Goal: Task Accomplishment & Management: Use online tool/utility

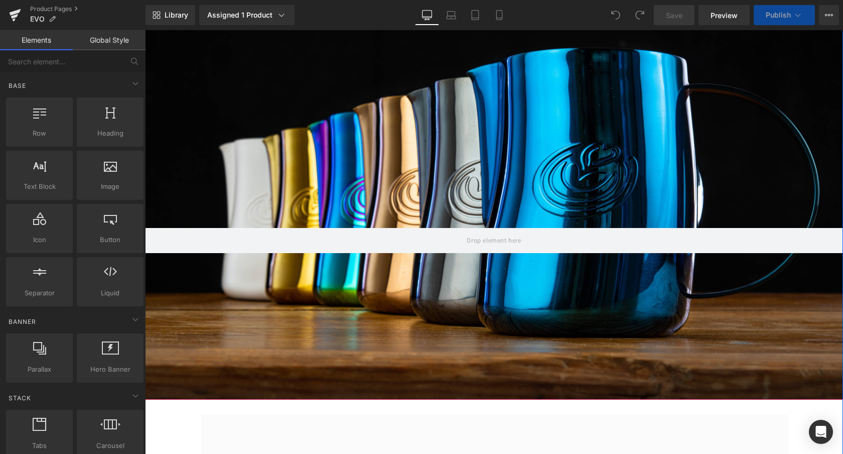
scroll to position [207, 0]
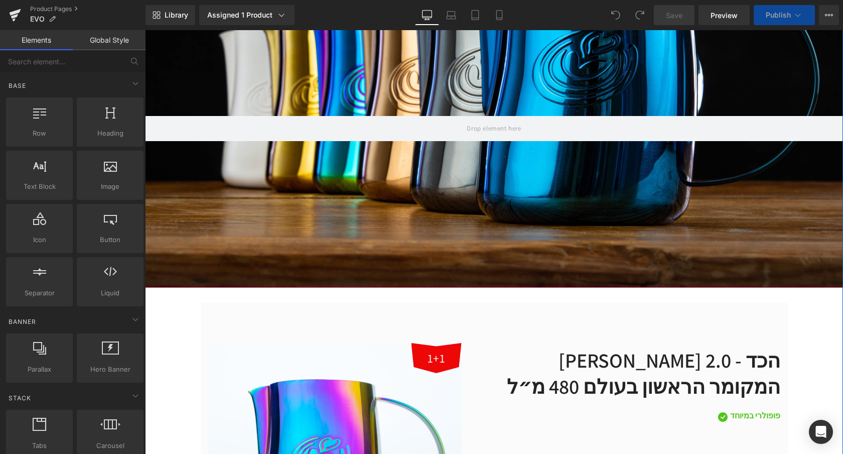
click at [482, 180] on div at bounding box center [494, 87] width 698 height 399
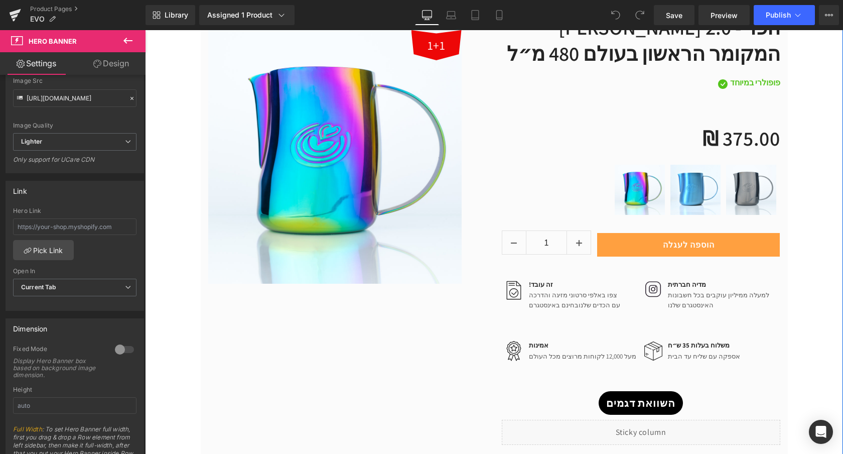
scroll to position [606, 0]
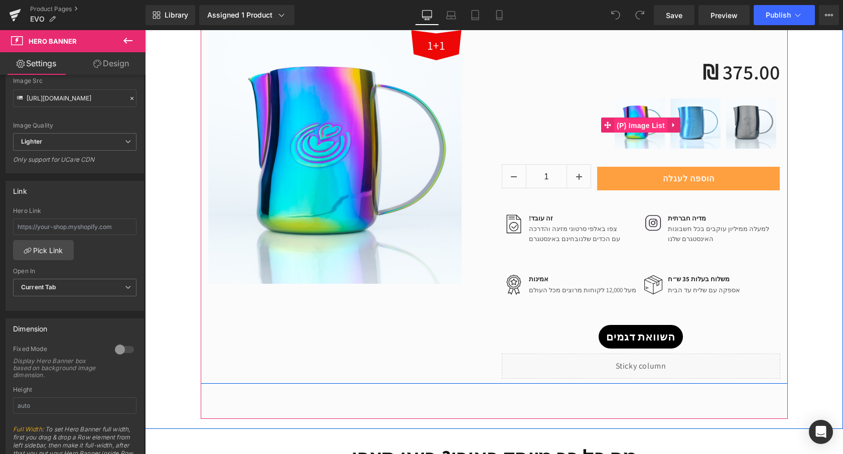
click at [647, 119] on span "(P) Image List" at bounding box center [640, 125] width 53 height 15
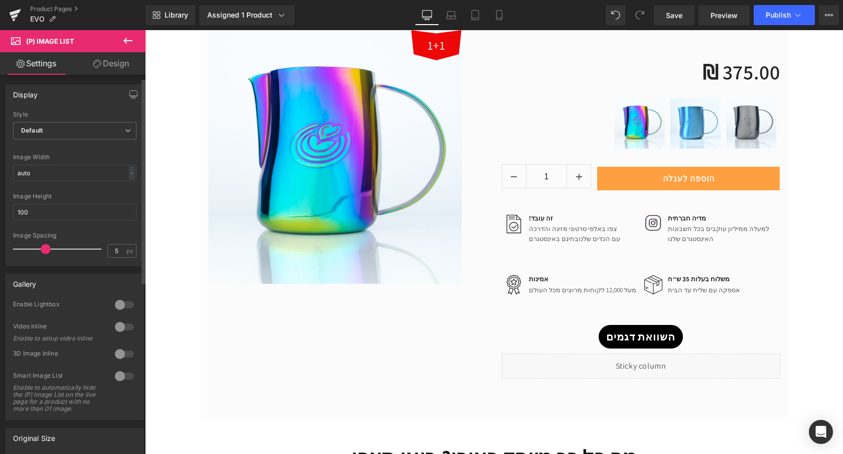
scroll to position [0, 0]
click at [103, 71] on link "Design" at bounding box center [111, 63] width 73 height 23
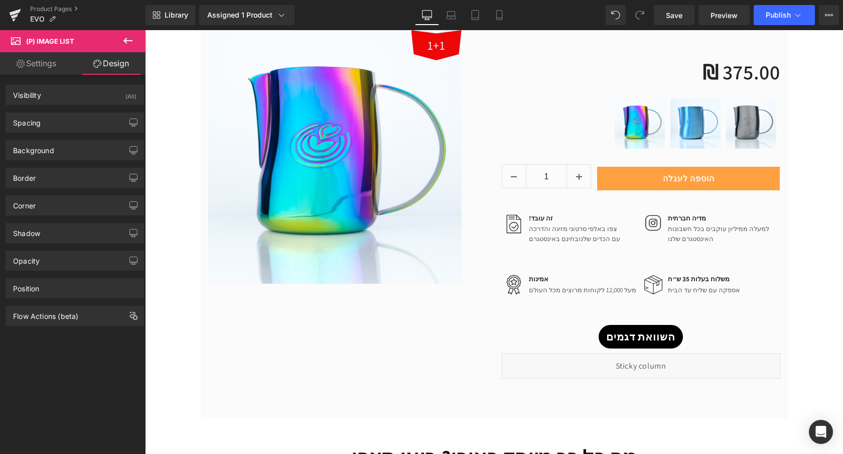
click at [48, 72] on link "Settings" at bounding box center [36, 63] width 73 height 23
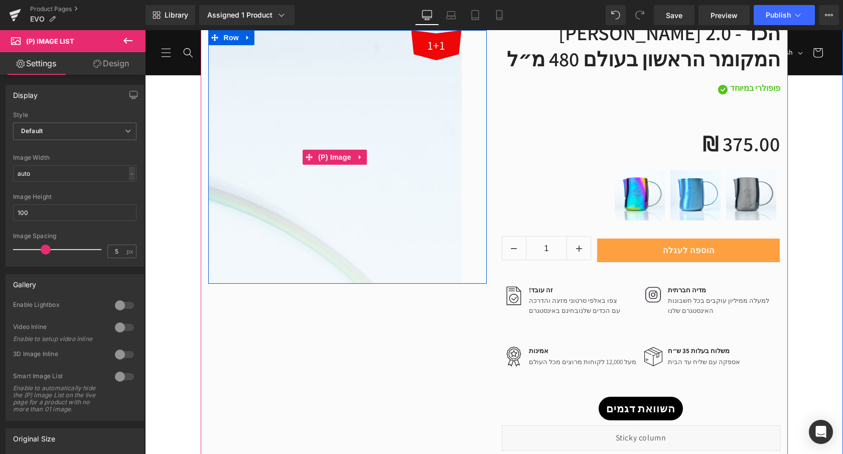
scroll to position [528, 0]
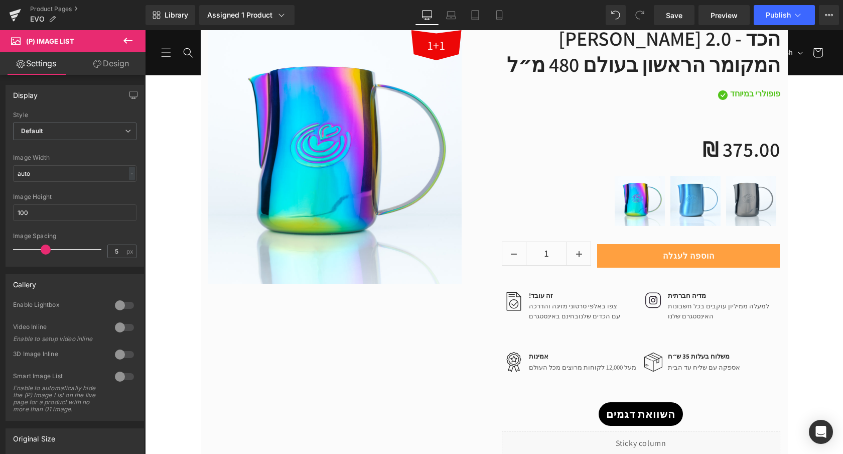
click at [129, 46] on icon at bounding box center [128, 41] width 12 height 12
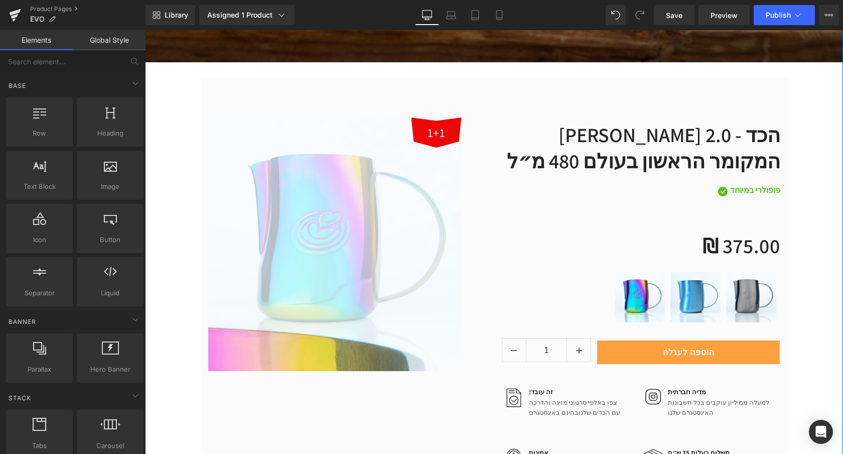
scroll to position [475, 0]
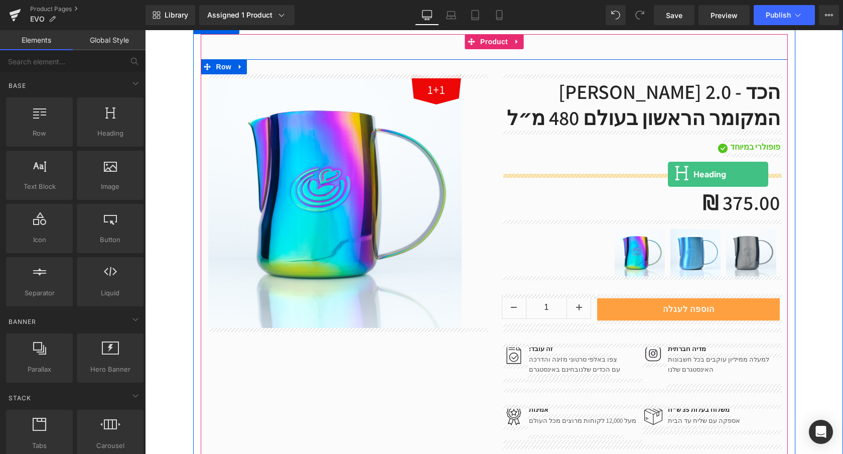
drag, startPoint x: 250, startPoint y: 150, endPoint x: 668, endPoint y: 173, distance: 418.2
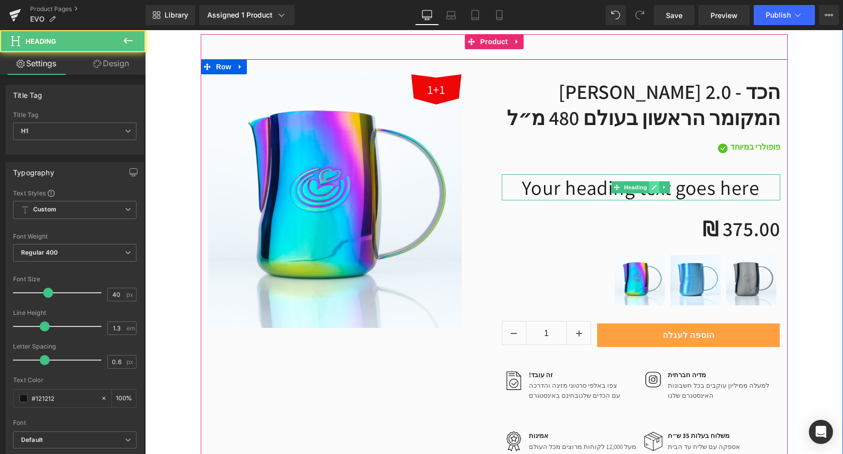
click at [653, 190] on icon at bounding box center [654, 187] width 6 height 6
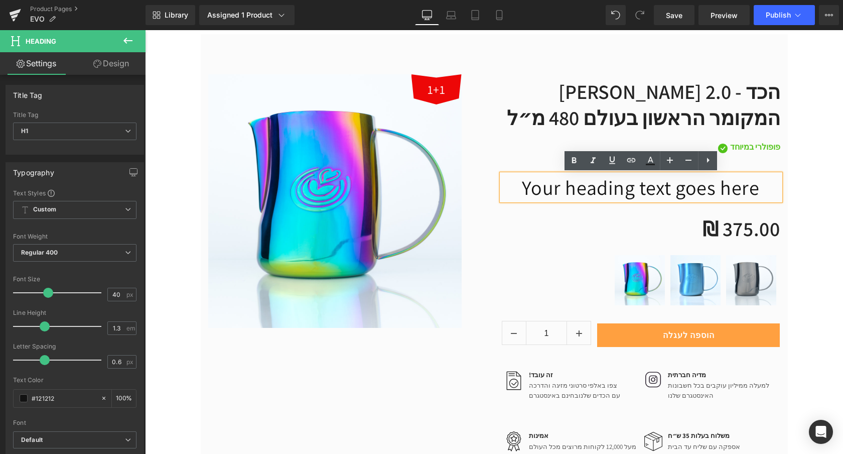
click at [668, 190] on h1 "Your heading text goes here" at bounding box center [641, 187] width 279 height 26
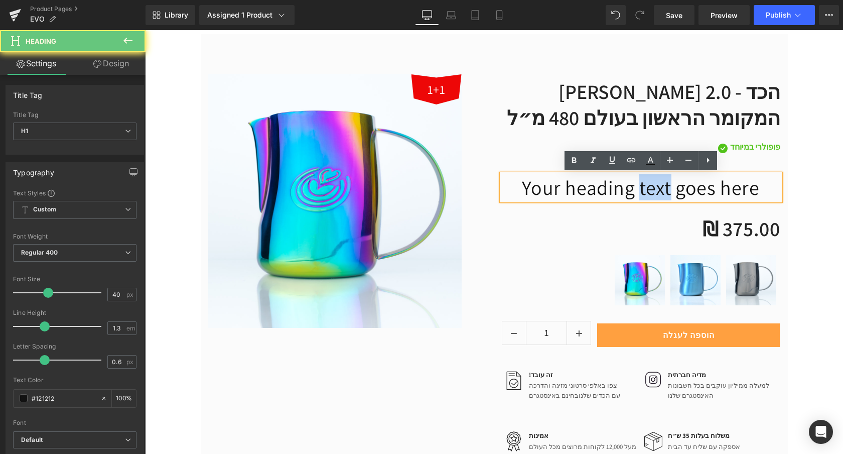
click at [668, 190] on h1 "Your heading text goes here" at bounding box center [641, 187] width 279 height 26
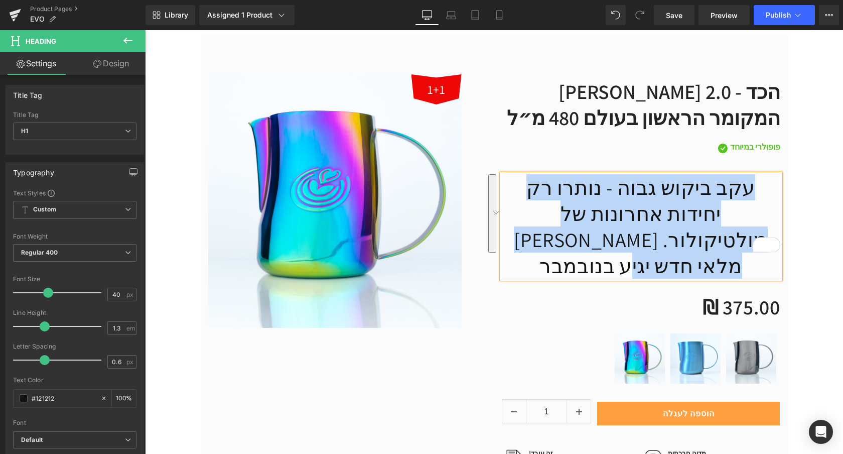
copy h1 "עקב ביקוש גבוה - נותרו רק יחידות אחרונות של איבו מולטיקולור. מלאי חדש יגיע בנוב…"
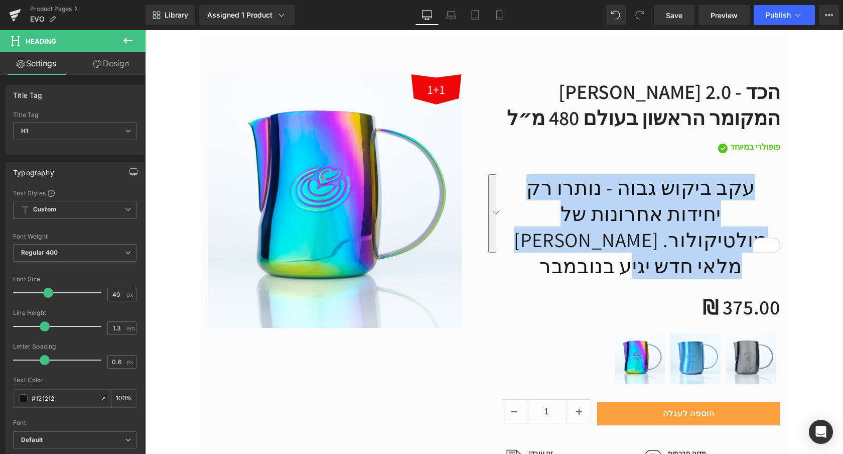
click at [718, 193] on h1 "עקב ביקוש גבוה - נותרו רק יחידות אחרונות של איבו מולטיקולור. מלאי חדש יגיע בנוב…" at bounding box center [641, 226] width 279 height 104
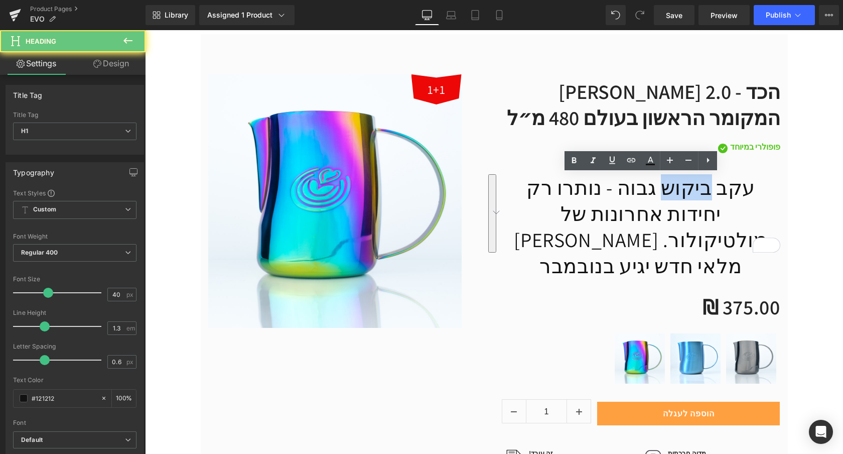
click at [718, 193] on h1 "עקב ביקוש גבוה - נותרו רק יחידות אחרונות של איבו מולטיקולור. מלאי חדש יגיע בנוב…" at bounding box center [641, 226] width 279 height 104
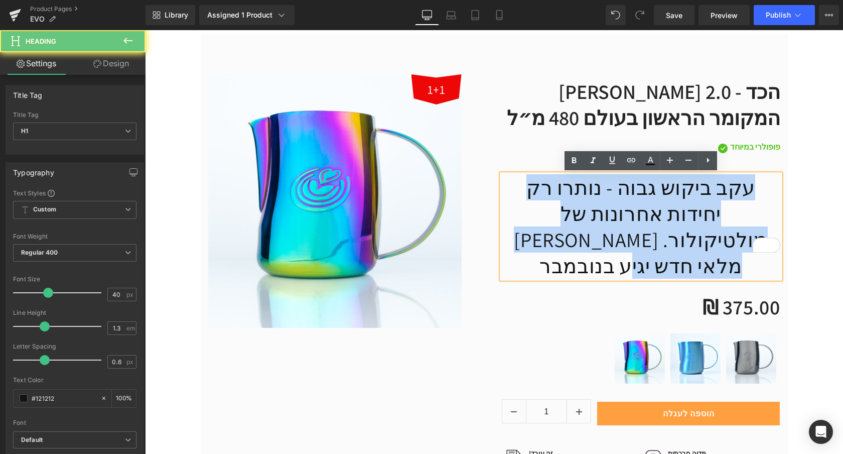
click at [718, 193] on h1 "עקב ביקוש גבוה - נותרו רק יחידות אחרונות של איבו מולטיקולור. מלאי חדש יגיע בנוב…" at bounding box center [641, 226] width 279 height 104
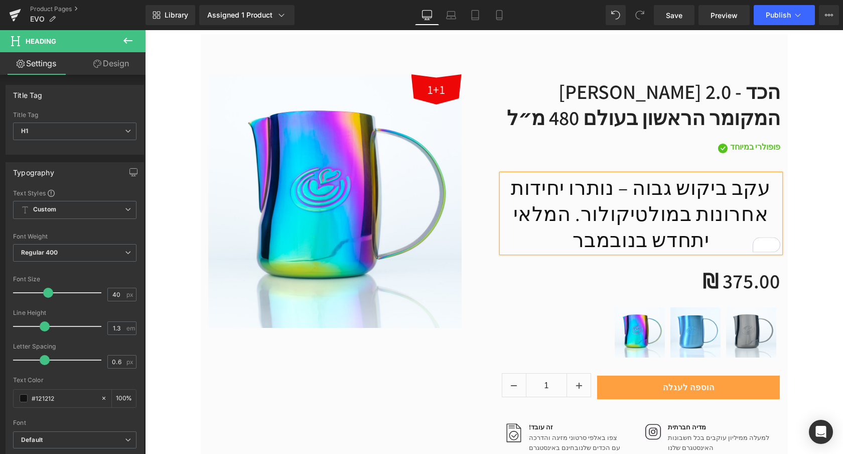
click at [700, 217] on h1 "עקב ביקוש גבוה – נותרו יחידות אחרונות במולטיקולור. המלאי יתחדש בנובמבר" at bounding box center [641, 213] width 279 height 78
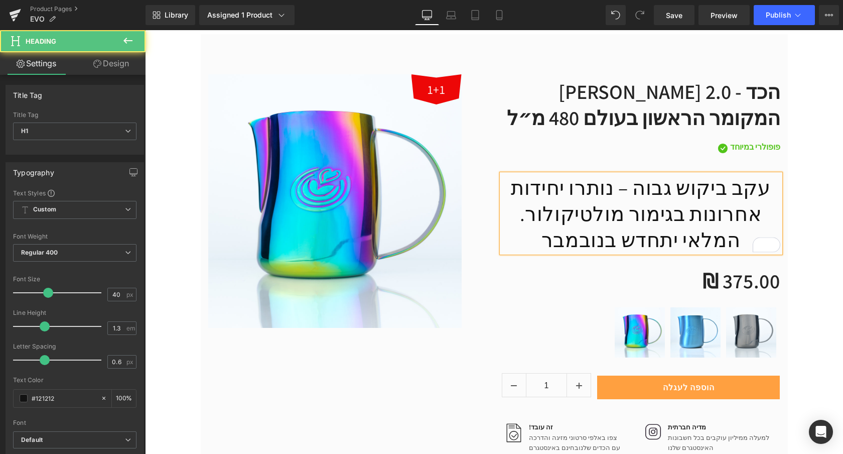
click at [596, 220] on h1 "עקב ביקוש גבוה – נותרו יחידות אחרונות בגימור מולטיקולור. המלאי יתחדש בנובמבר" at bounding box center [641, 213] width 279 height 78
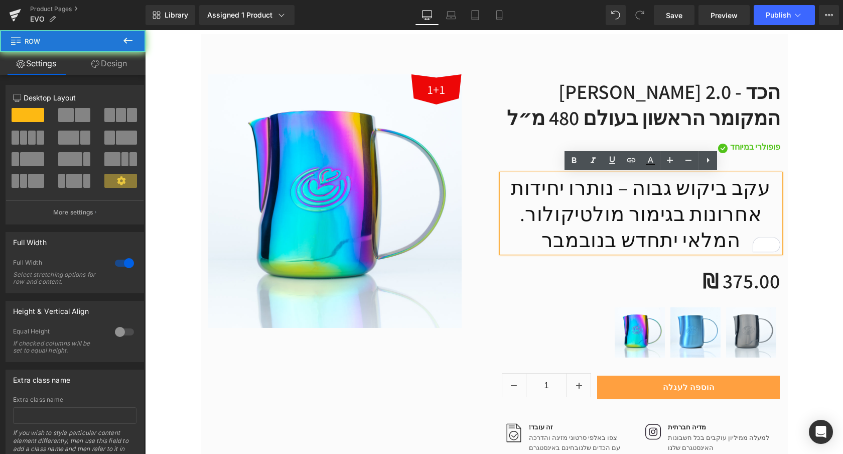
click at [808, 195] on div "Hero Banner 1+1 (P) Image Row 50px איבו 2.0 - הכד המקומר הראשון בעולם 480 מ״ל (…" at bounding box center [494, 126] width 698 height 1013
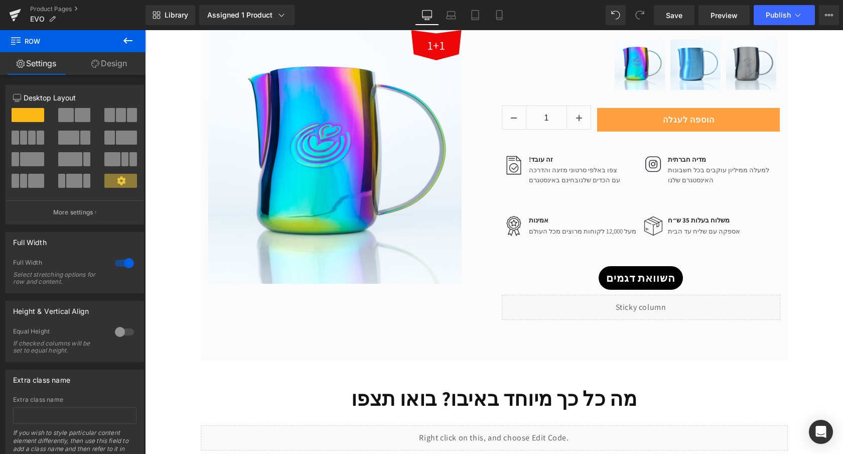
scroll to position [744, 0]
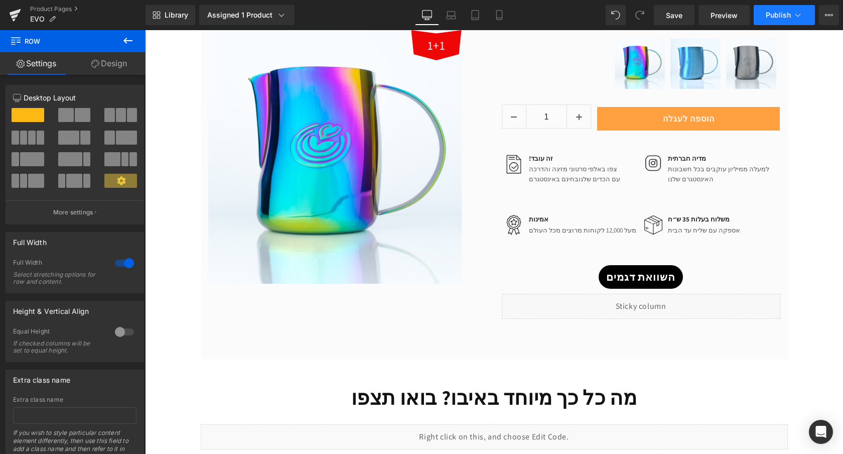
click at [787, 18] on span "Publish" at bounding box center [778, 15] width 25 height 8
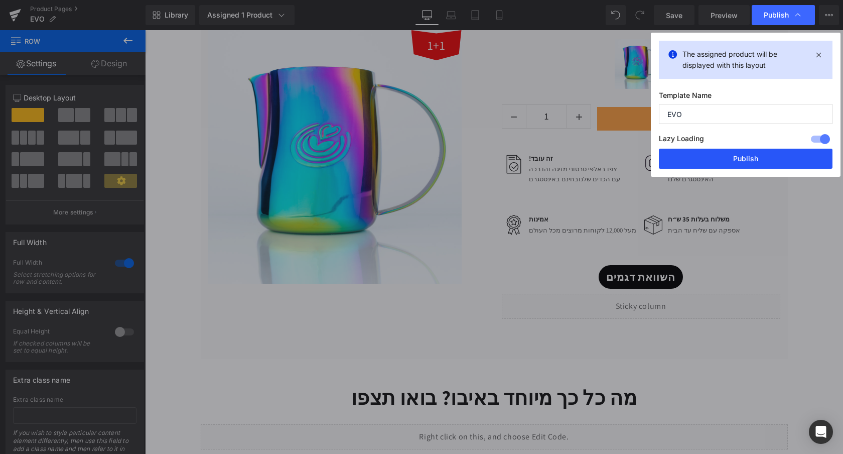
drag, startPoint x: 746, startPoint y: 157, endPoint x: 482, endPoint y: 96, distance: 271.0
click at [746, 157] on button "Publish" at bounding box center [746, 159] width 174 height 20
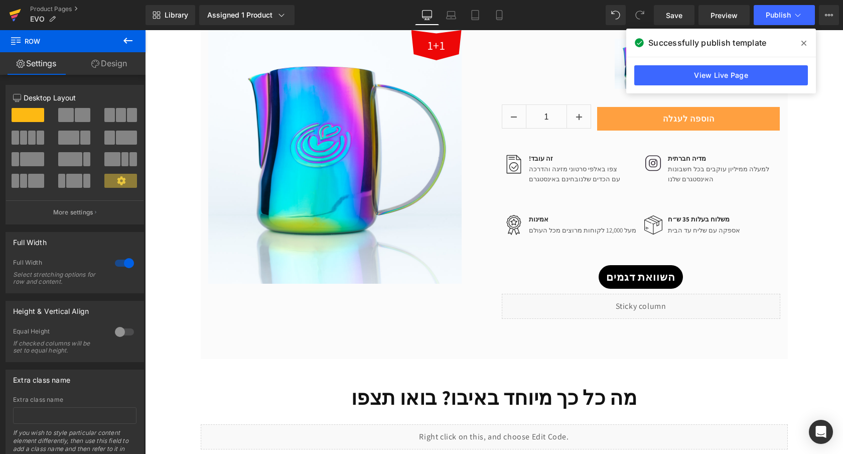
click at [16, 13] on icon at bounding box center [16, 12] width 12 height 7
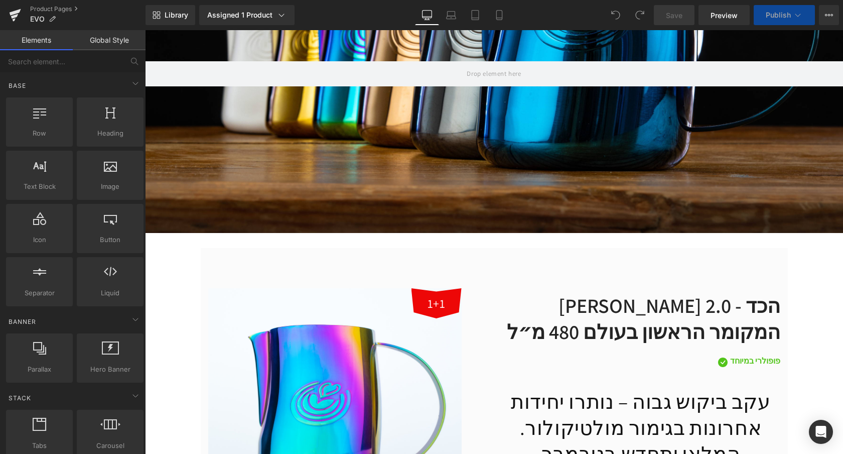
scroll to position [459, 0]
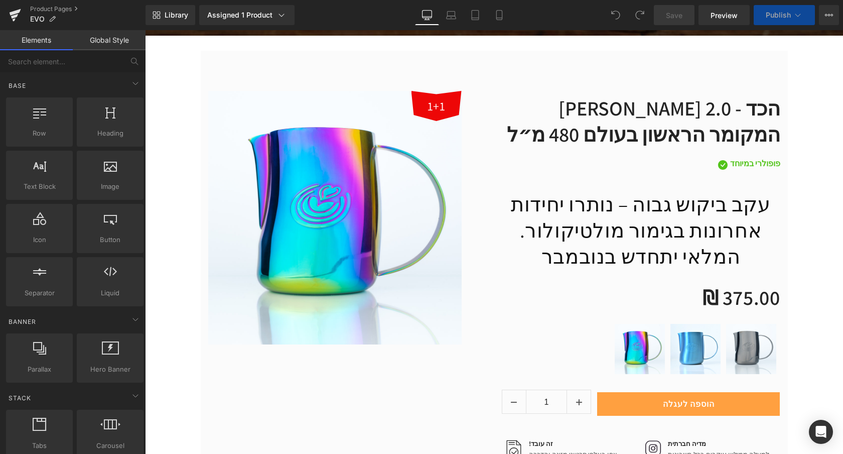
click at [646, 216] on h1 "עקב ביקוש גבוה – נותרו יחידות אחרונות בגימור מולטיקולור. המלאי יתחדש בנובמבר" at bounding box center [641, 230] width 279 height 78
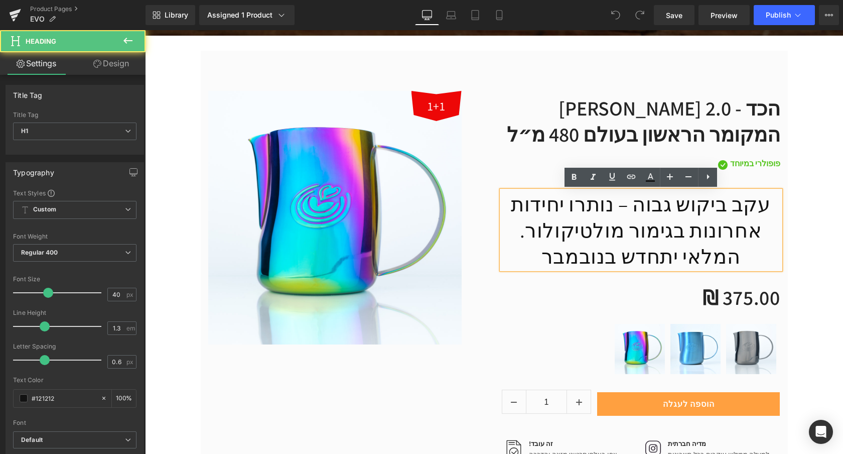
click at [645, 218] on h1 "עקב ביקוש גבוה – נותרו יחידות אחרונות בגימור מולטיקולור. המלאי יתחדש בנובמבר" at bounding box center [641, 230] width 279 height 78
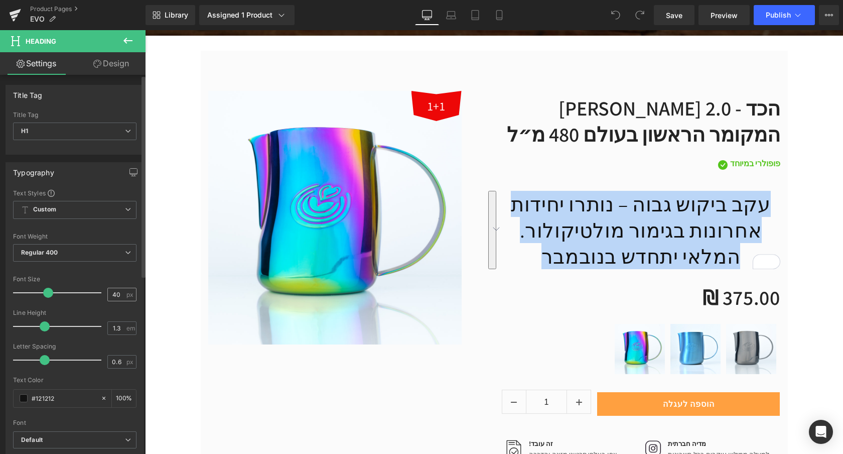
scroll to position [9, 0]
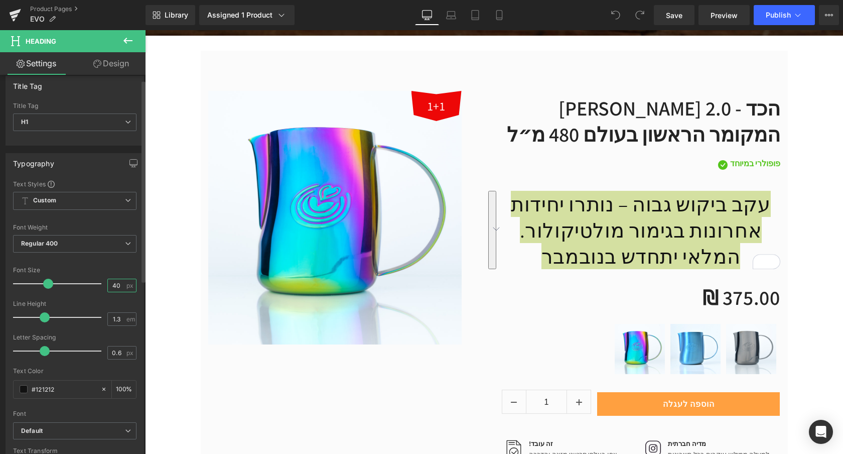
click at [114, 283] on input "40" at bounding box center [117, 285] width 18 height 13
type input "25"
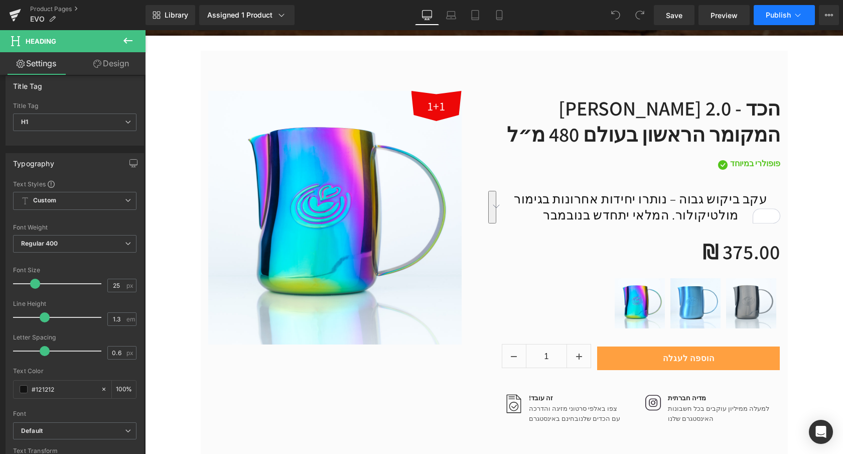
click at [778, 9] on button "Publish" at bounding box center [784, 15] width 61 height 20
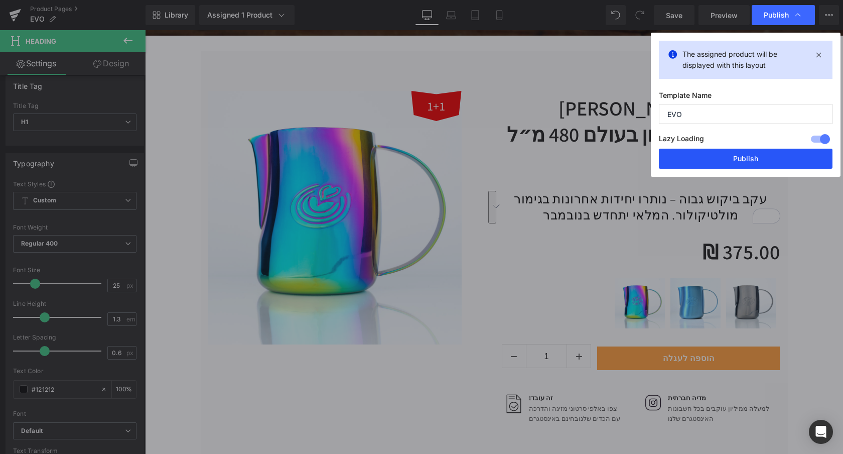
click at [743, 160] on button "Publish" at bounding box center [746, 159] width 174 height 20
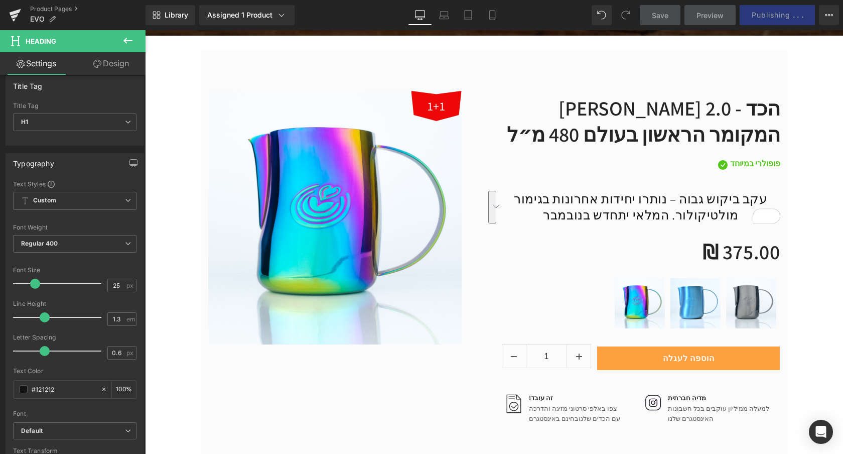
click at [131, 42] on icon at bounding box center [128, 41] width 12 height 12
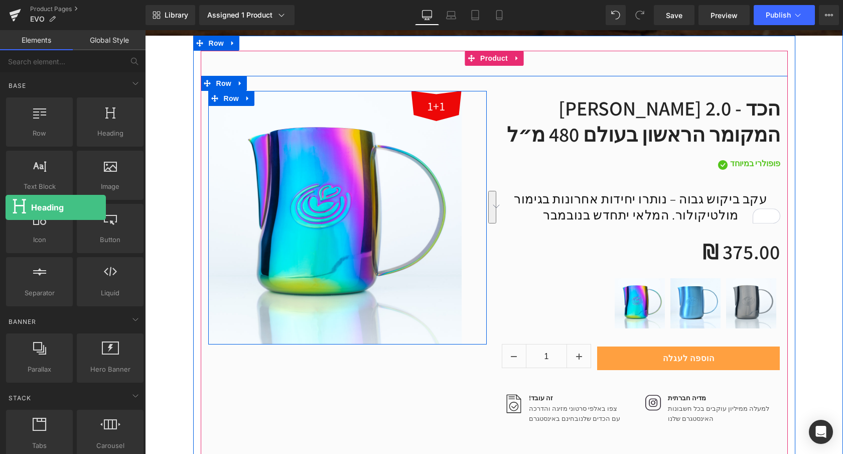
drag, startPoint x: 100, startPoint y: 121, endPoint x: -11, endPoint y: 203, distance: 137.5
click at [0, 203] on html "Heading You are previewing how the will restyle your page. You can not edit Ele…" at bounding box center [421, 227] width 843 height 454
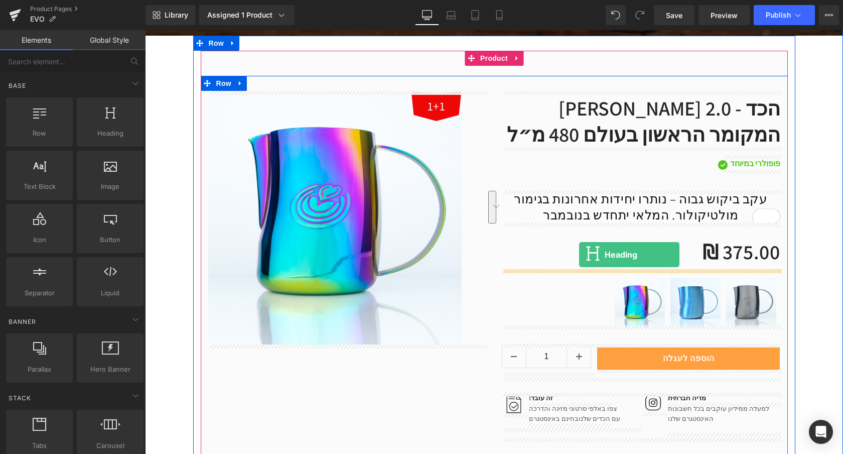
click at [580, 254] on div "₪ 0 ₪ 375.00" at bounding box center [641, 251] width 279 height 36
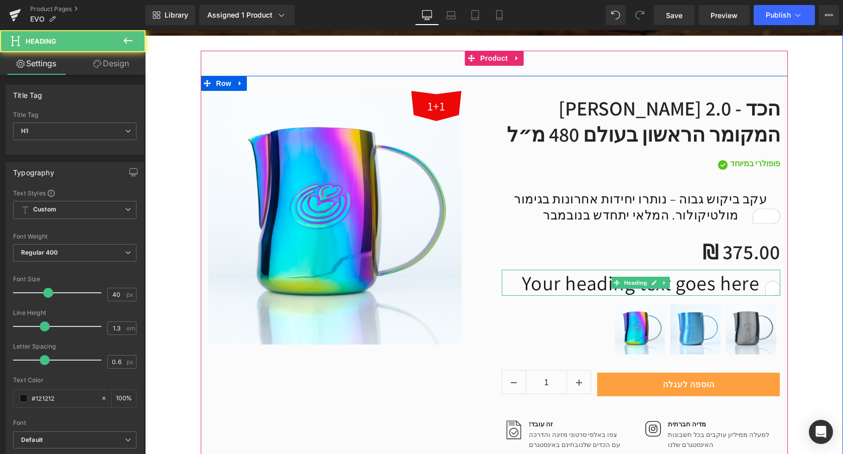
click at [719, 274] on h1 "Your heading text goes here" at bounding box center [641, 283] width 279 height 26
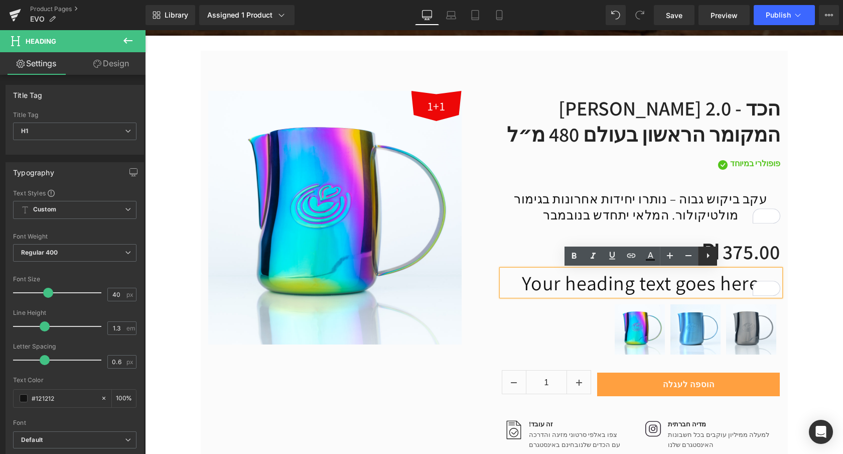
click at [709, 259] on icon at bounding box center [708, 255] width 12 height 12
click at [677, 287] on h1 "Your heading text goes here" at bounding box center [641, 283] width 279 height 26
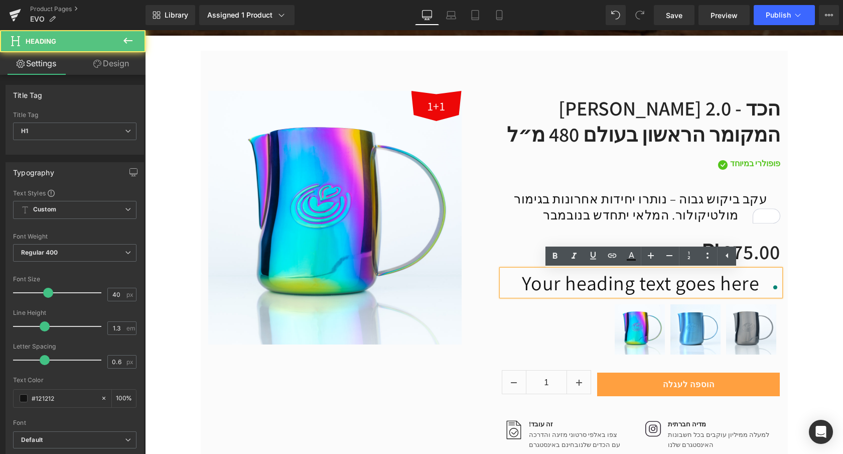
click at [805, 294] on div "Hero Banner 1+1 (P) Image Row איבו 2.0 - הכד המקומר הראשון בעולם 480 מ״ל (P) Ti…" at bounding box center [494, 132] width 698 height 993
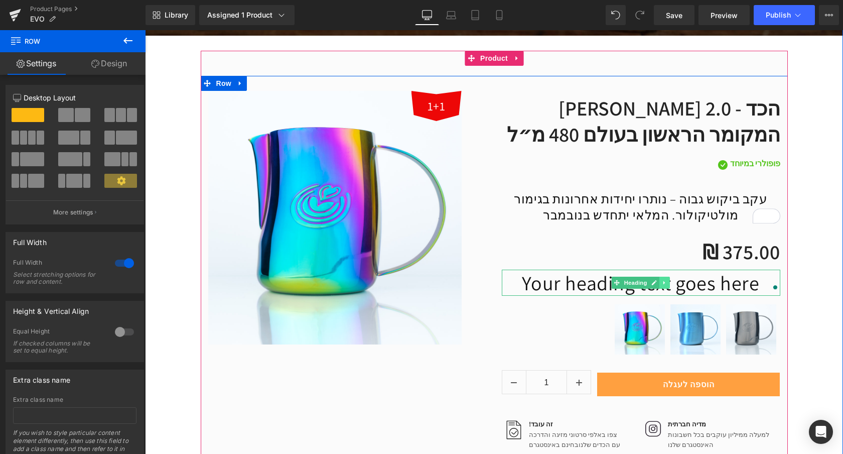
click at [667, 280] on icon at bounding box center [665, 283] width 6 height 6
click at [671, 282] on icon at bounding box center [671, 283] width 6 height 6
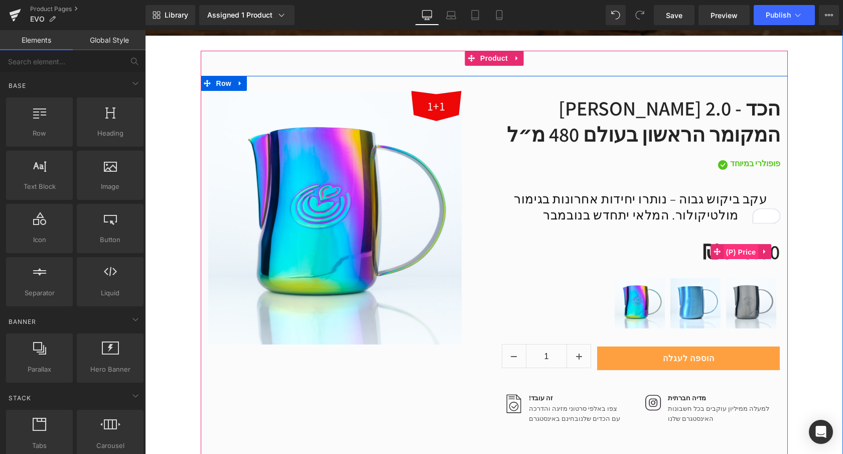
click at [734, 254] on span "(P) Price" at bounding box center [741, 251] width 35 height 15
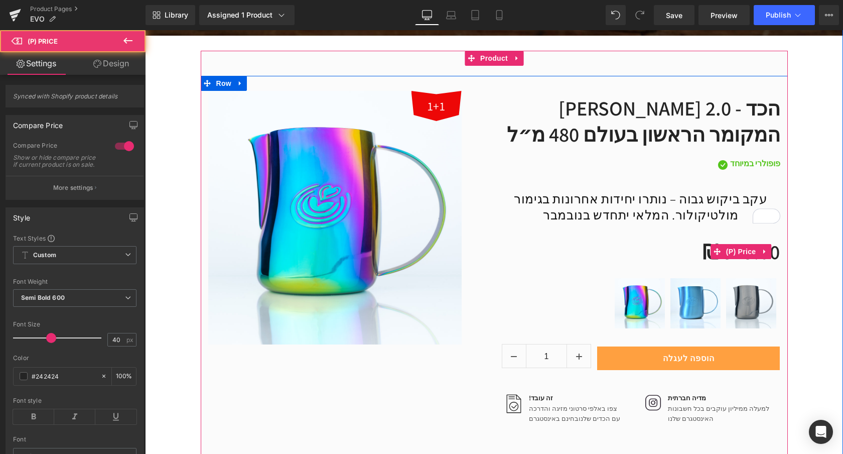
click at [689, 255] on div "₪ 0 ₪ 375.00" at bounding box center [641, 251] width 279 height 36
click at [701, 250] on div "₪ 0 ₪ 375.00" at bounding box center [641, 251] width 279 height 36
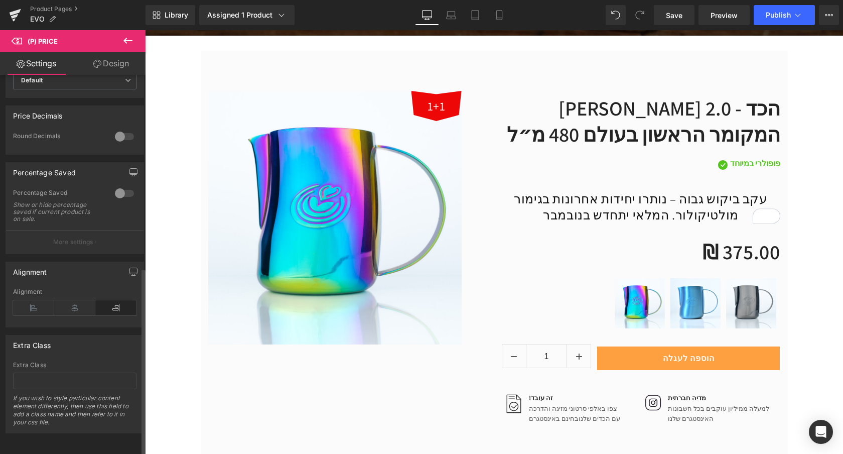
scroll to position [391, 0]
click at [132, 40] on icon at bounding box center [128, 41] width 12 height 12
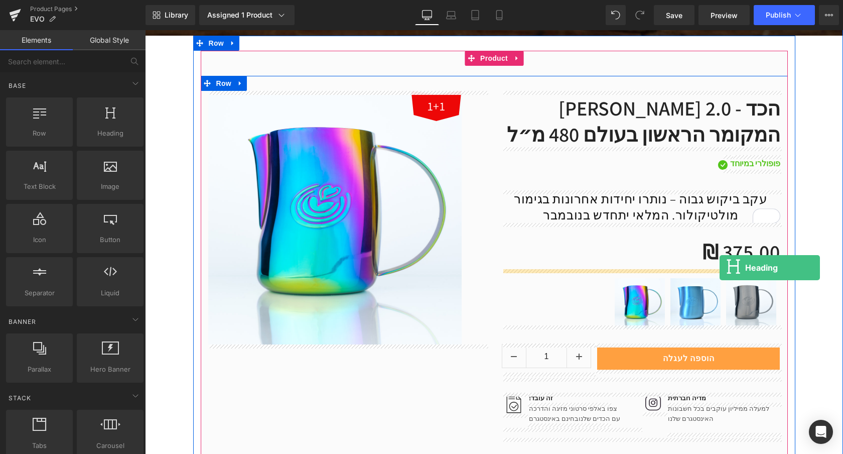
drag, startPoint x: 233, startPoint y: 156, endPoint x: 720, endPoint y: 268, distance: 498.9
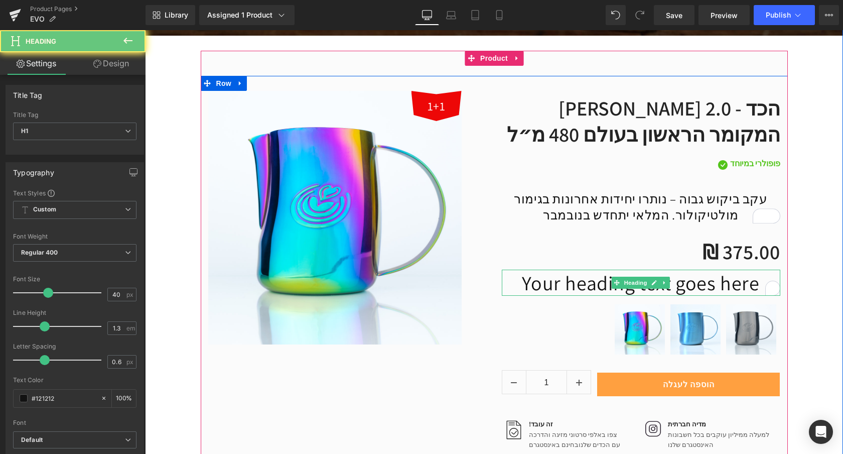
click at [722, 281] on h1 "Your heading text goes here" at bounding box center [641, 283] width 279 height 26
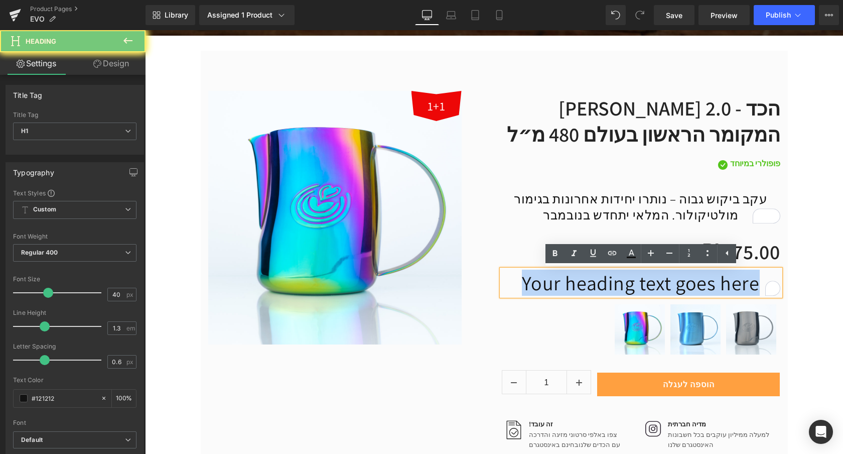
click at [722, 281] on h1 "Your heading text goes here" at bounding box center [641, 283] width 279 height 26
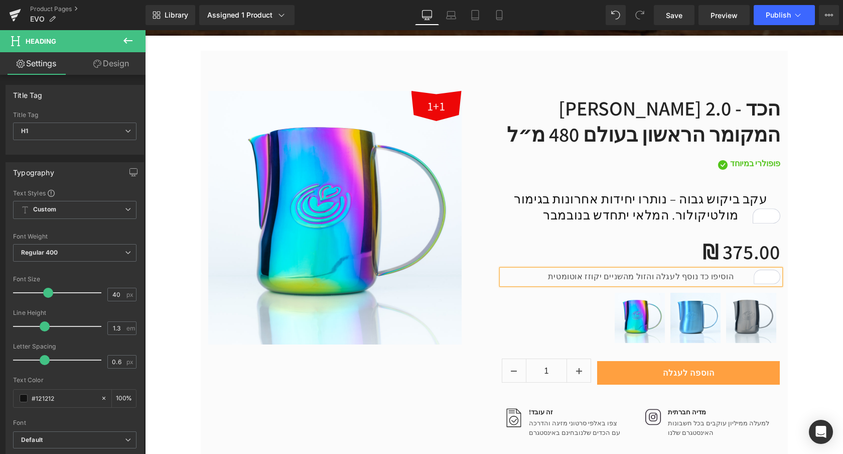
click at [814, 264] on div "Hero Banner 1+1 (P) Image Row איבו 2.0 - הכד המקומר הראשון בעולם 480 מ״ל (P) Ti…" at bounding box center [494, 126] width 698 height 981
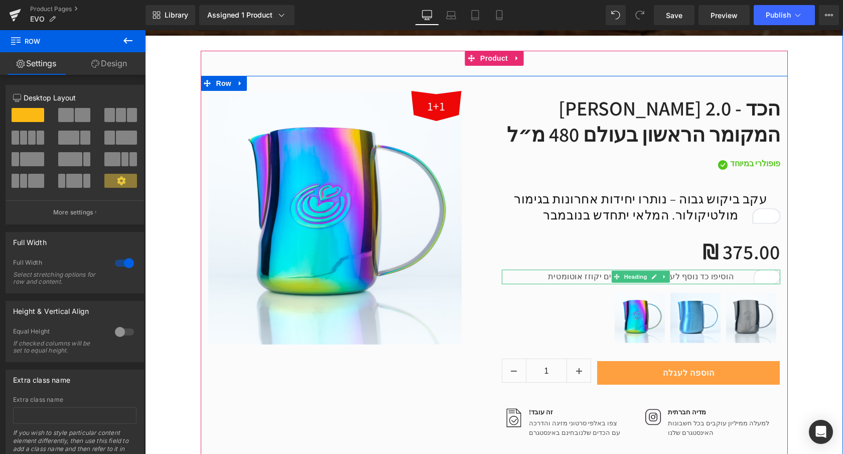
click at [699, 278] on div "הוסיפו כד נוסף לעגלה והזול מהשניים יקוזז אוטומטית" at bounding box center [641, 277] width 279 height 15
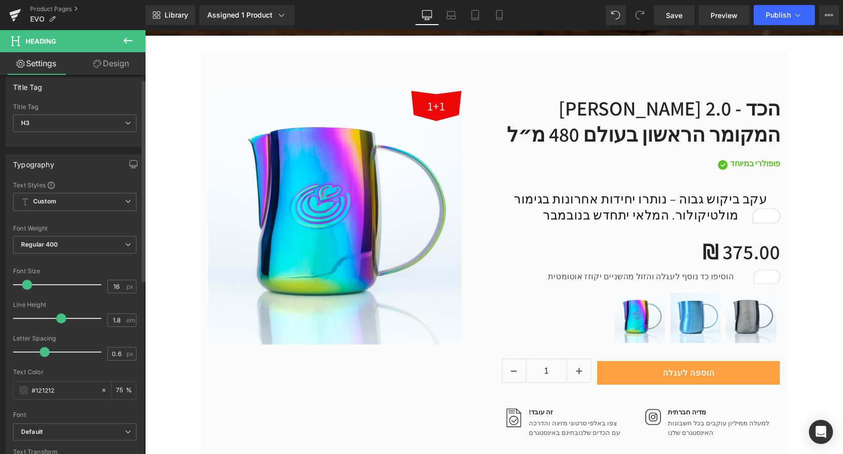
scroll to position [10, 0]
click at [118, 283] on input "16" at bounding box center [117, 284] width 18 height 13
type input "19"
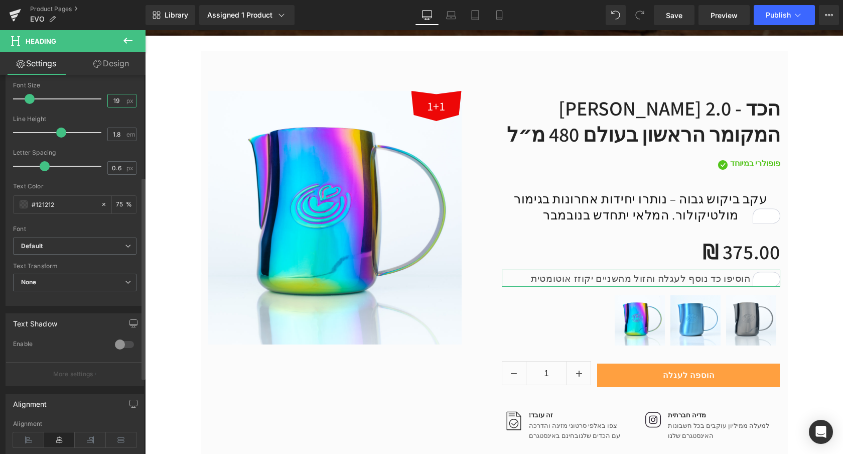
scroll to position [196, 0]
click at [122, 338] on div at bounding box center [124, 342] width 24 height 16
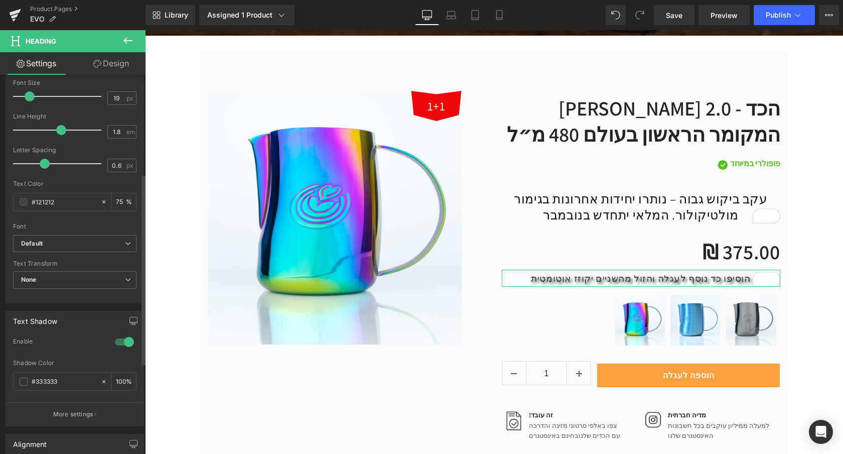
click at [122, 338] on div at bounding box center [124, 342] width 24 height 16
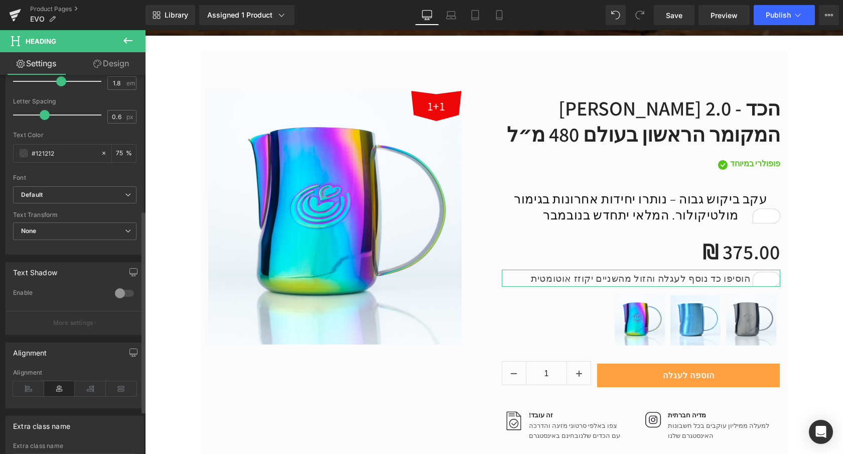
scroll to position [274, 0]
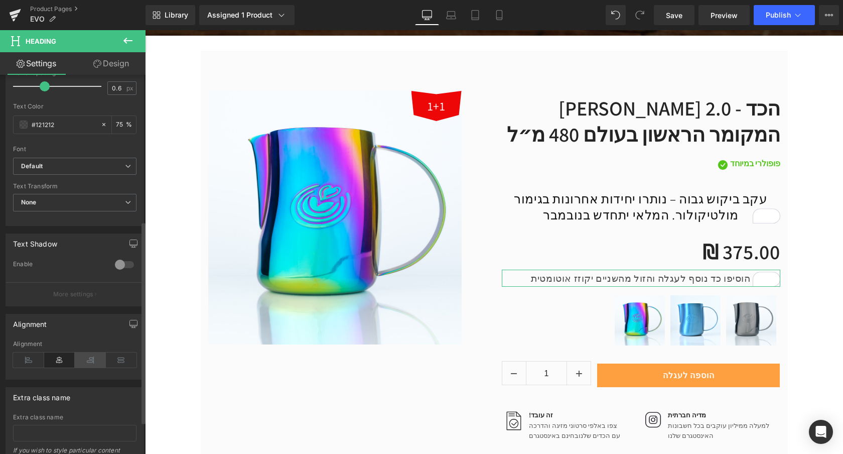
click at [91, 356] on icon at bounding box center [90, 359] width 31 height 15
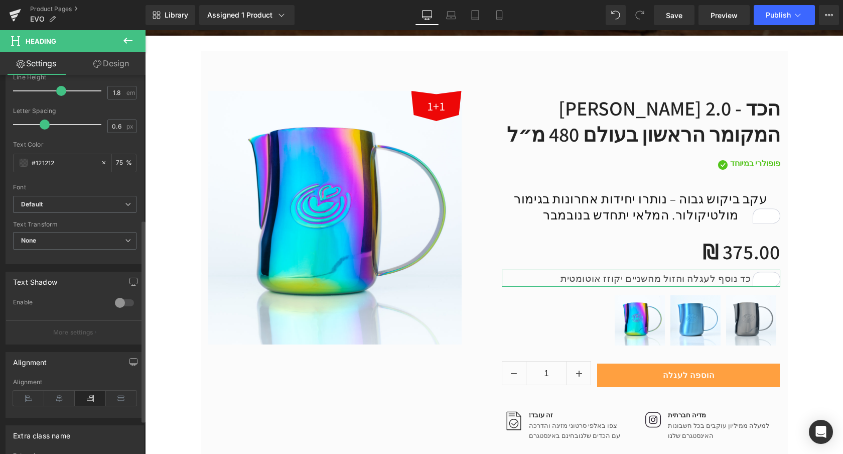
scroll to position [200, 0]
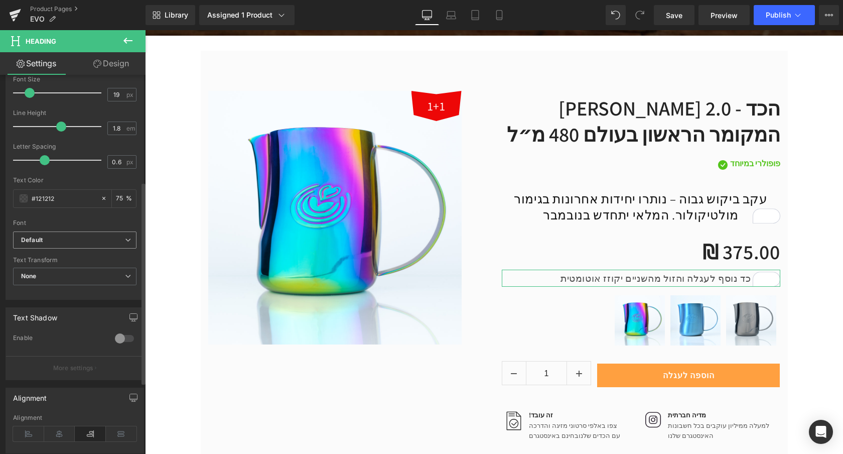
click at [74, 235] on span "Default" at bounding box center [74, 240] width 123 height 18
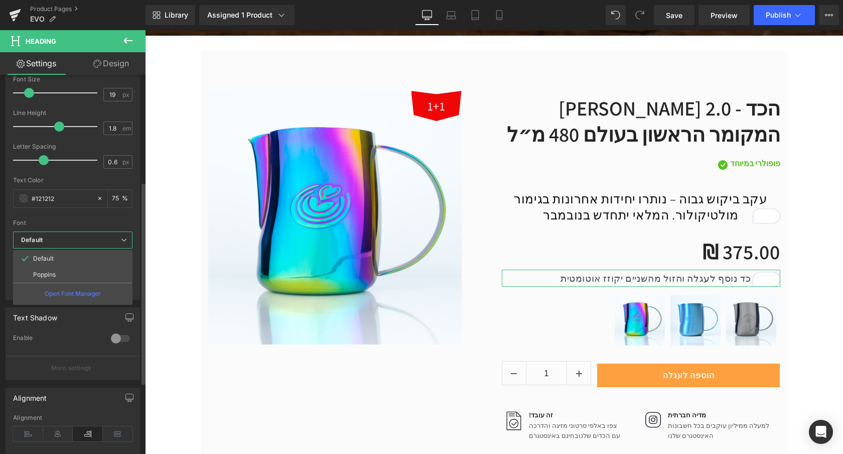
click at [74, 235] on span "Default" at bounding box center [72, 240] width 119 height 18
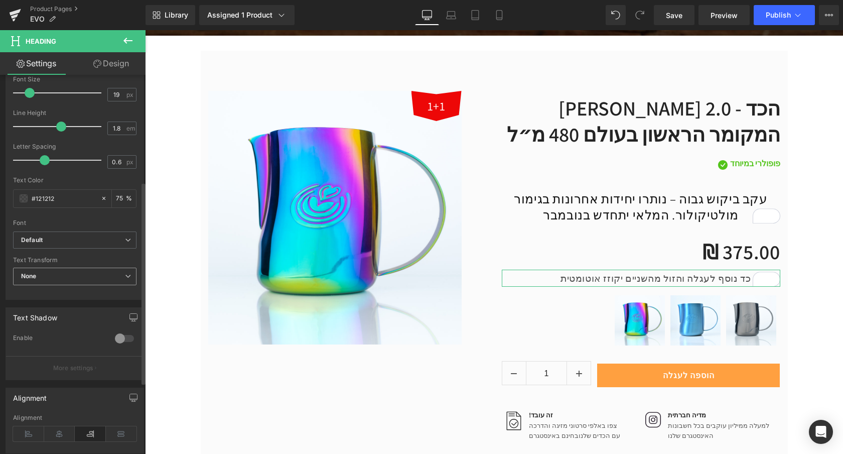
click at [74, 272] on span "None" at bounding box center [74, 277] width 123 height 18
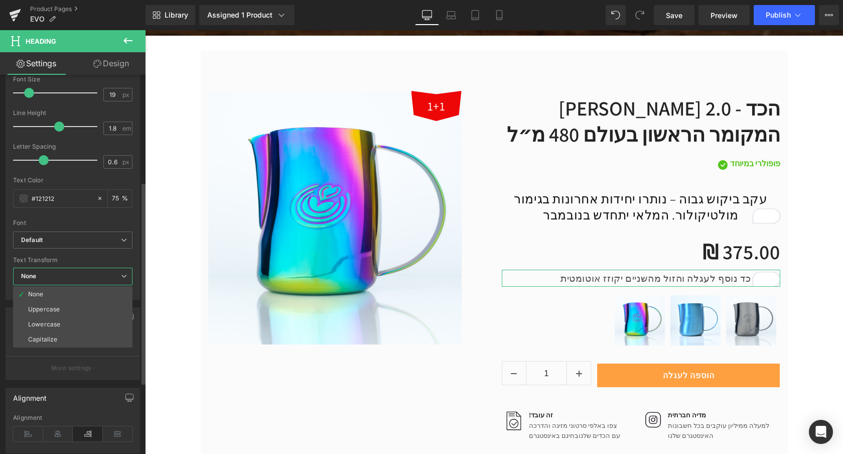
click at [79, 271] on span "None" at bounding box center [72, 277] width 119 height 18
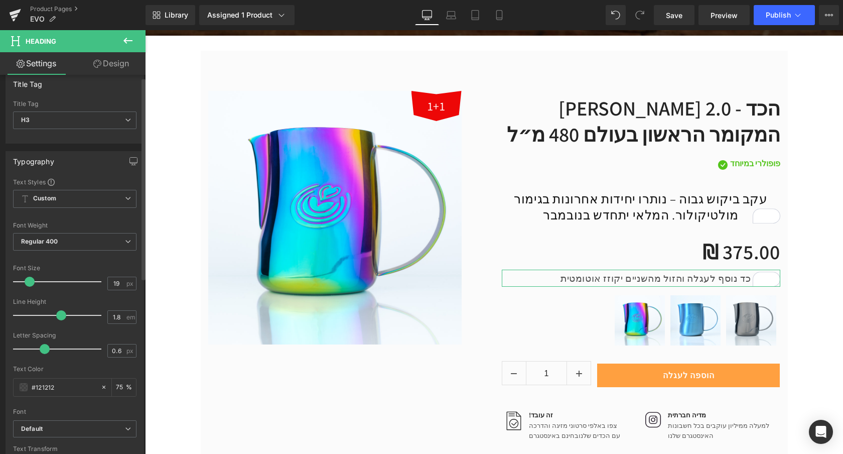
scroll to position [0, 0]
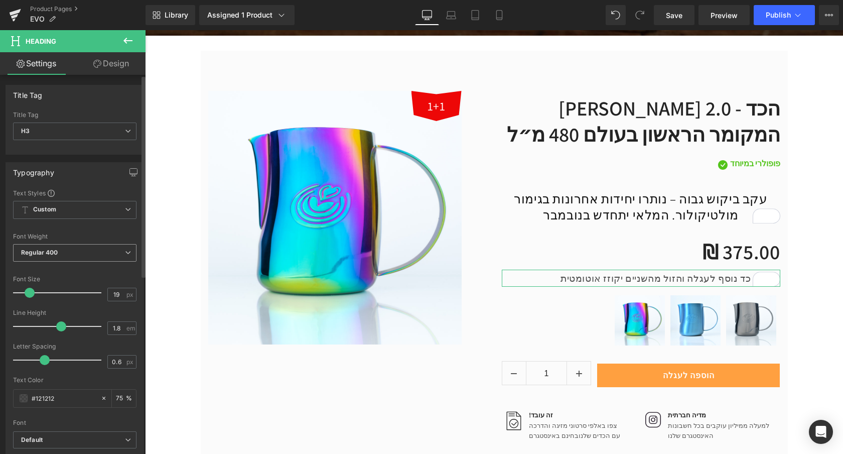
click at [67, 251] on span "Regular 400" at bounding box center [74, 253] width 123 height 18
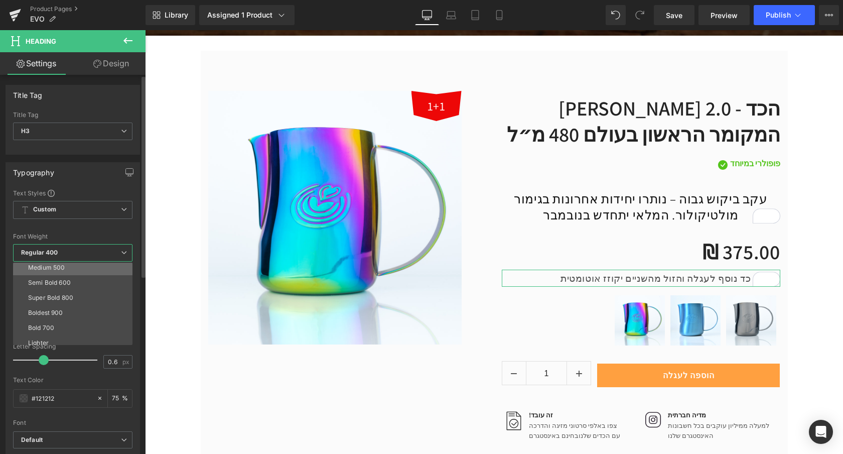
scroll to position [64, 0]
click at [63, 289] on li "Super Bold 800" at bounding box center [75, 296] width 124 height 15
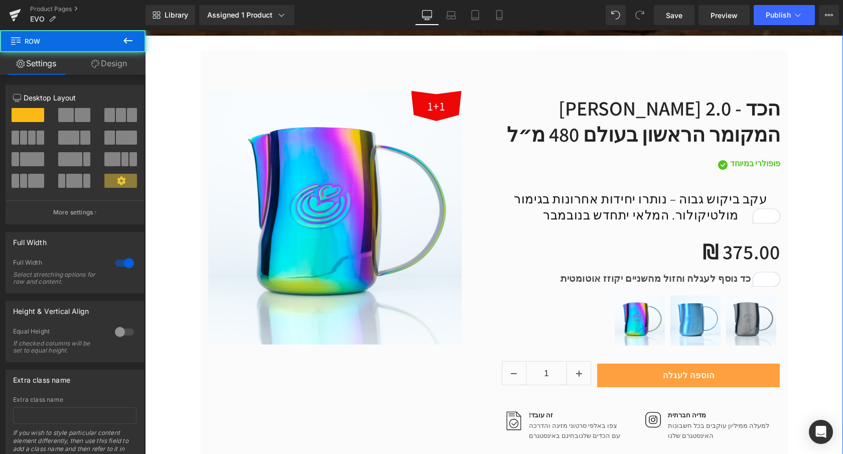
click at [834, 227] on div "Hero Banner 1+1 (P) Image Row איבו 2.0 - הכד המקומר הראשון בעולם 480 מ״ל (P) Ti…" at bounding box center [494, 128] width 698 height 984
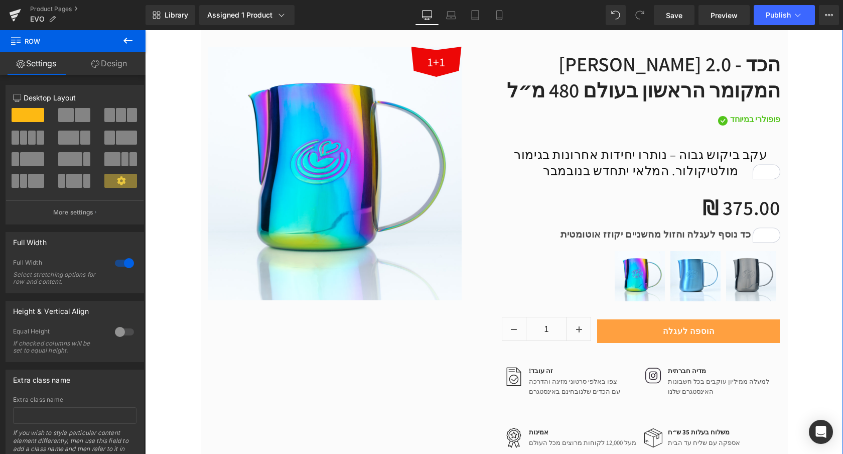
scroll to position [521, 0]
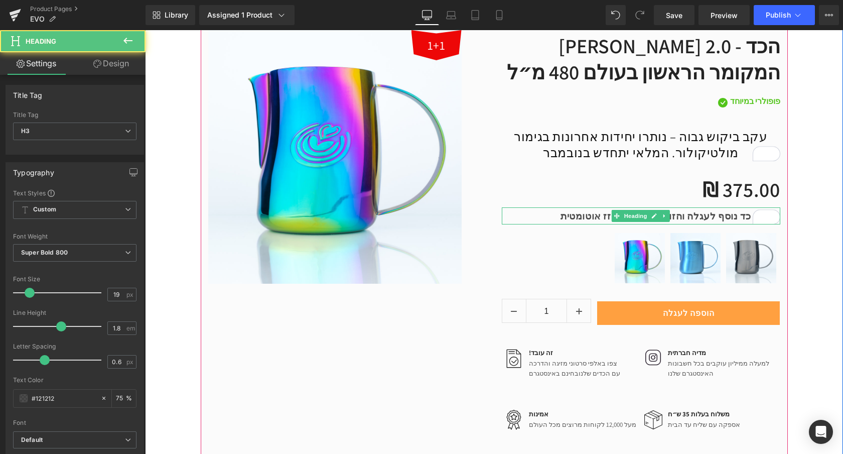
click at [568, 216] on div "הוסיפו כד נוסף לעגלה והזול מהשניים יקוזז אוטומטית" at bounding box center [641, 215] width 279 height 17
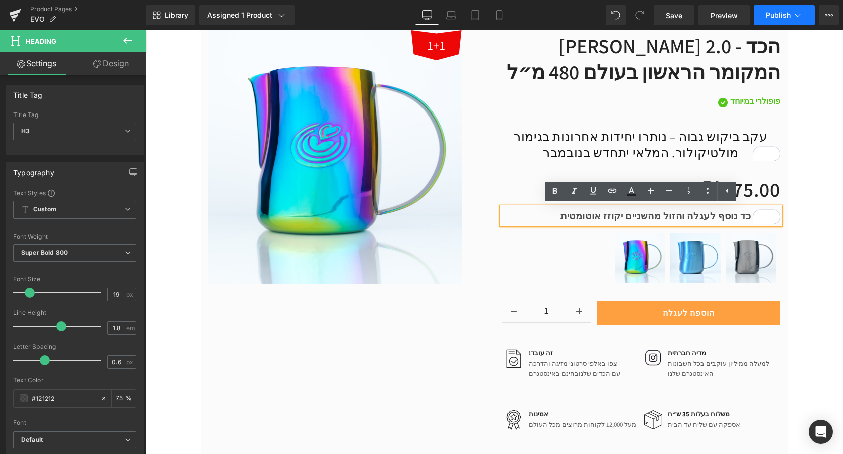
click at [776, 19] on button "Publish" at bounding box center [784, 15] width 61 height 20
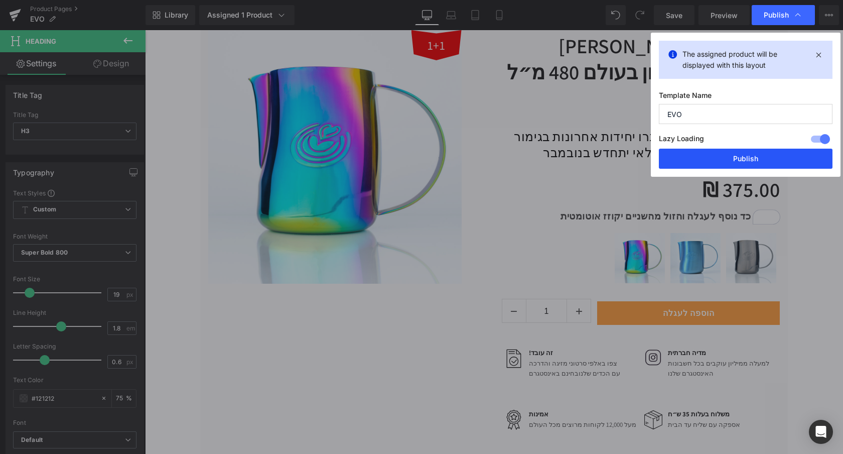
click at [744, 154] on button "Publish" at bounding box center [746, 159] width 174 height 20
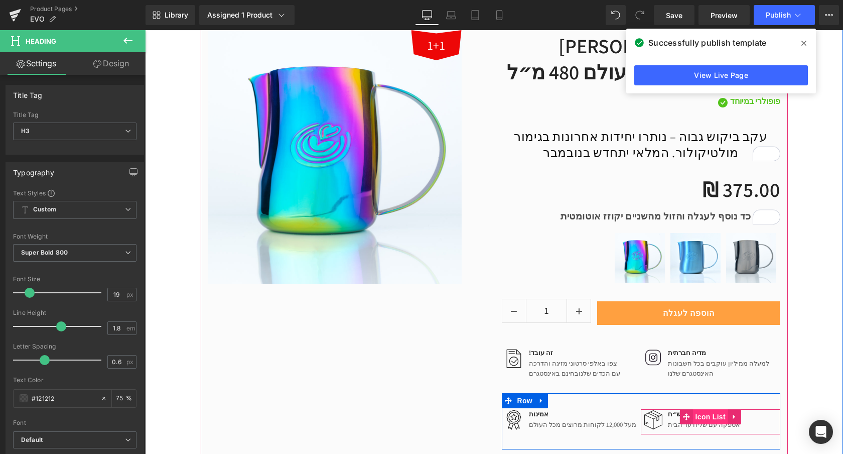
click at [695, 417] on span "Icon List" at bounding box center [710, 416] width 35 height 15
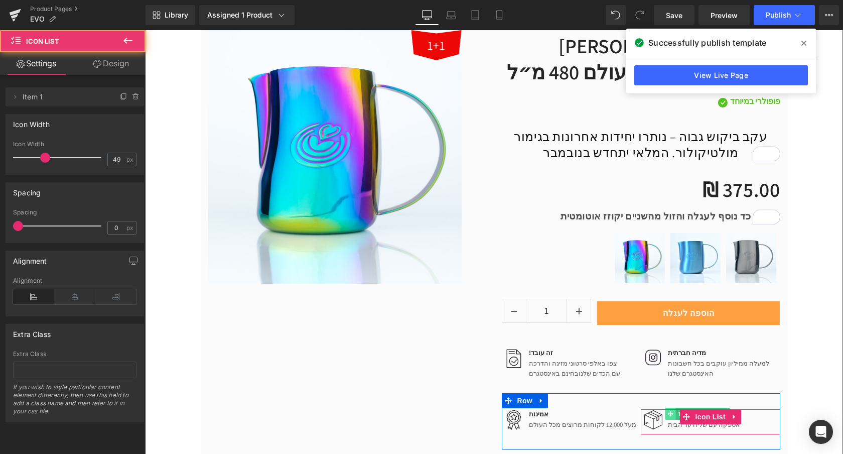
click at [673, 415] on span at bounding box center [670, 414] width 11 height 12
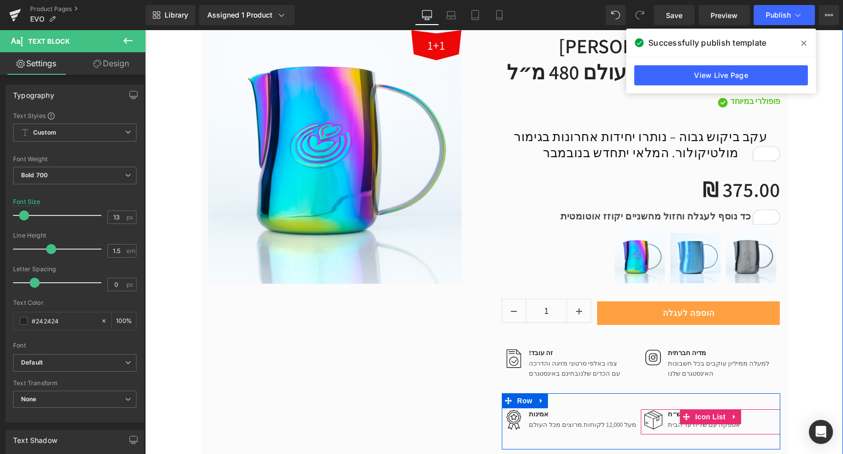
click at [672, 432] on div at bounding box center [711, 433] width 140 height 3
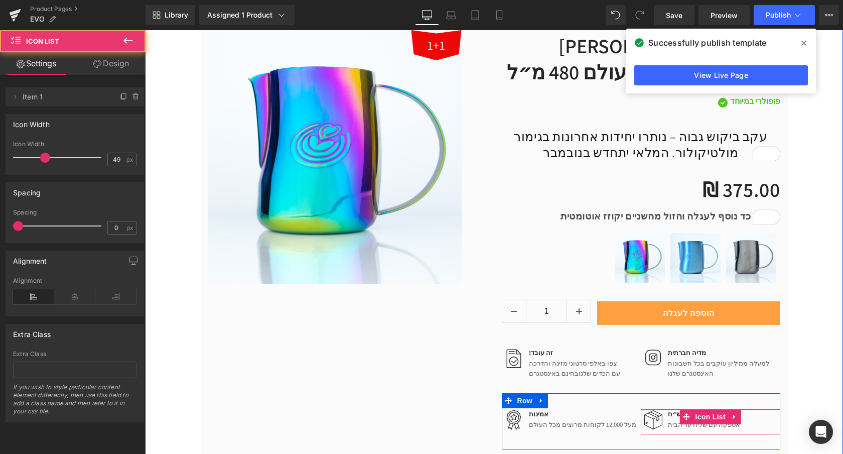
click at [672, 429] on div "אספקה עם שליח עד הבית Text Block" at bounding box center [702, 424] width 75 height 11
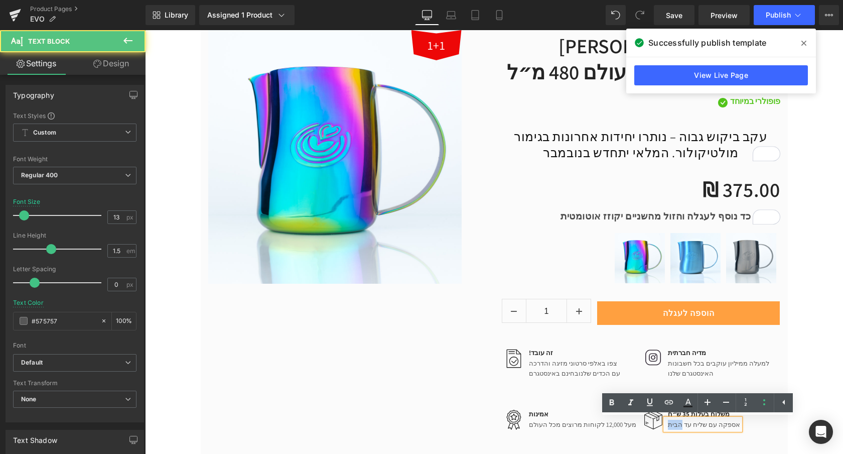
click at [672, 429] on p "אספקה עם שליח עד הבית" at bounding box center [704, 425] width 72 height 10
click at [687, 419] on div "אספקה עם שליח עד הבית" at bounding box center [702, 424] width 75 height 11
click at [829, 320] on div "Hero Banner 1+1 (P) Image Row איבו 2.0 - הכד המקומר הראשון בעולם 480 מ״ל (P) Ti…" at bounding box center [494, 66] width 698 height 984
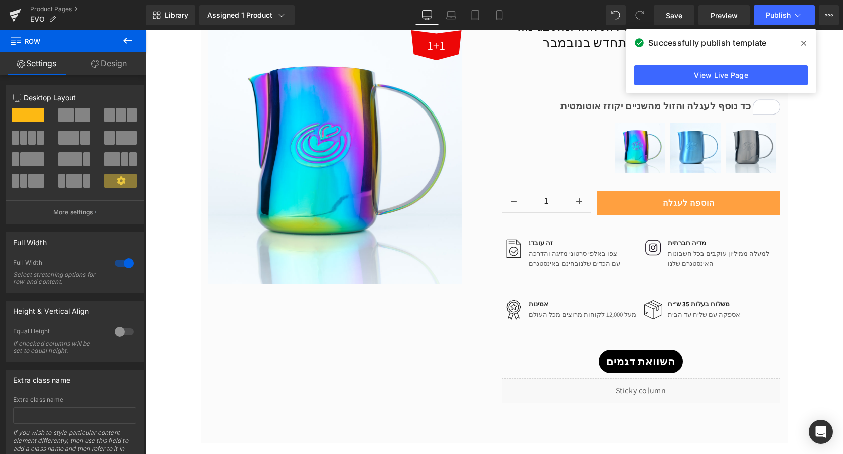
scroll to position [690, 0]
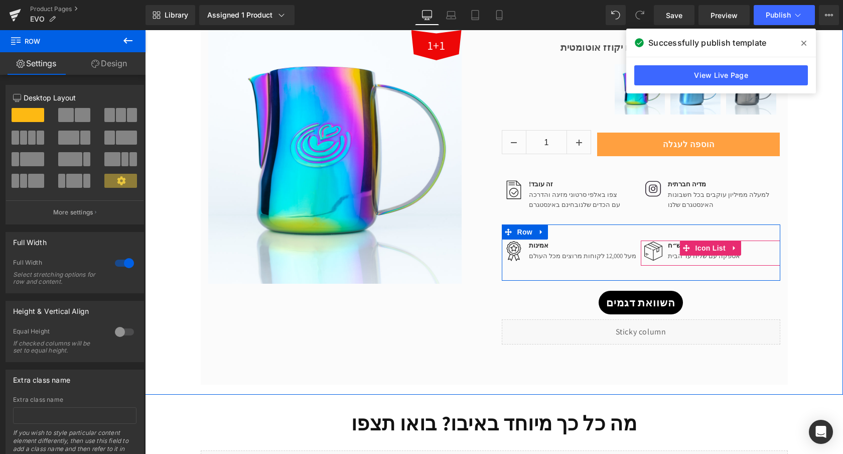
click at [691, 244] on span at bounding box center [686, 247] width 13 height 15
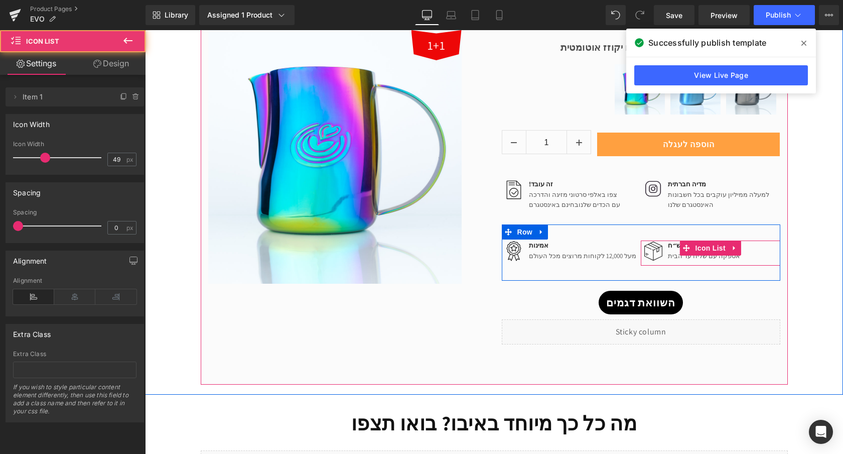
click at [748, 246] on div "Image משלוח בעלות 35 ש״ח Text Block אספקה עם שליח עד הבית Text Block" at bounding box center [711, 253] width 140 height 26
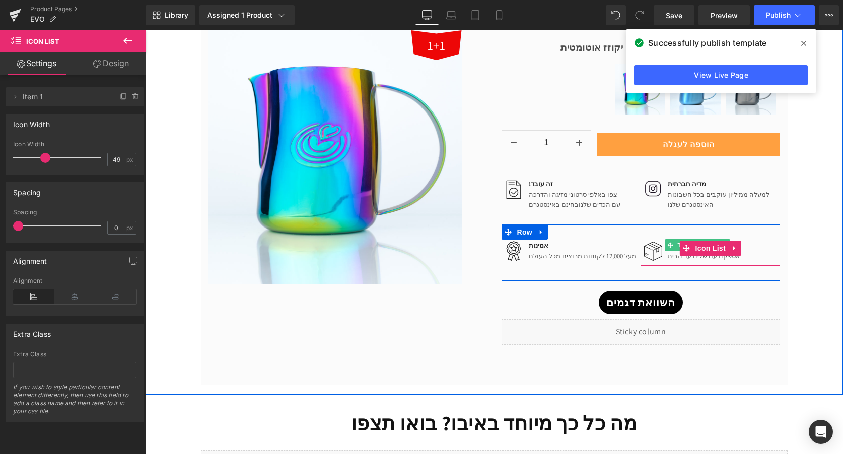
click at [675, 248] on span at bounding box center [670, 245] width 11 height 12
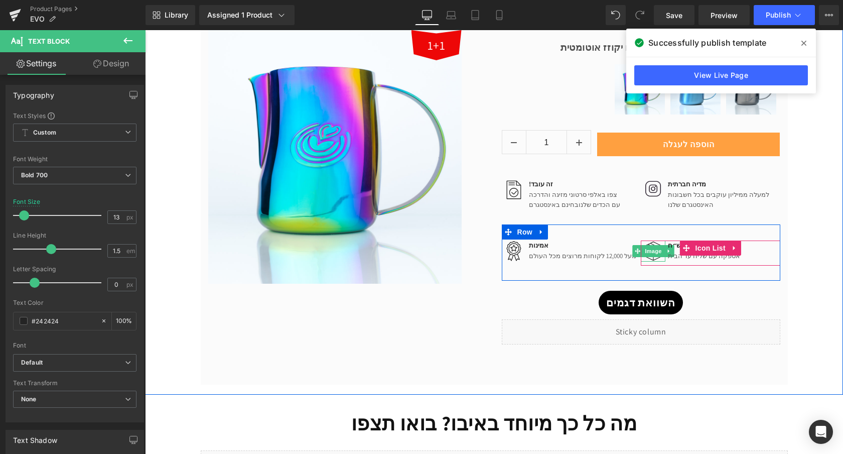
click at [655, 243] on img at bounding box center [653, 250] width 21 height 21
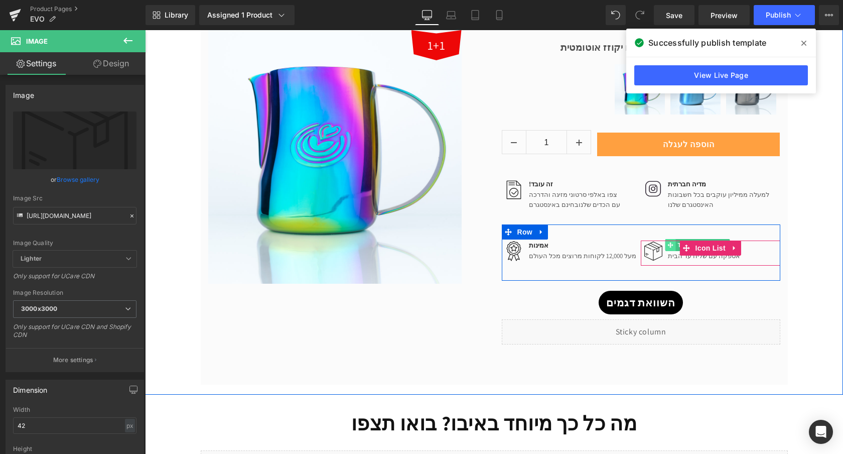
click at [669, 246] on icon at bounding box center [671, 245] width 6 height 6
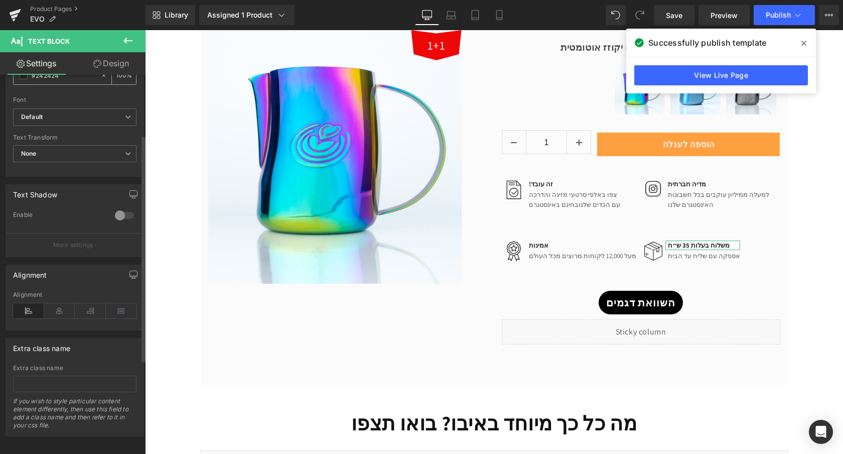
scroll to position [256, 0]
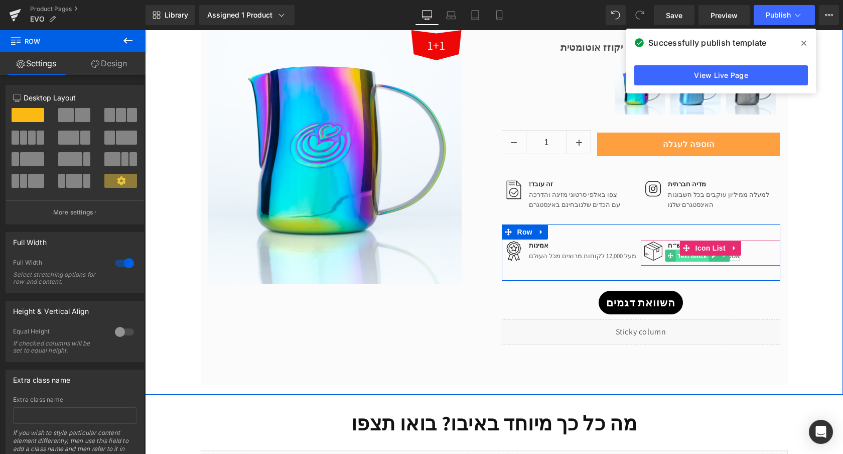
click at [686, 260] on span "Text Block" at bounding box center [692, 256] width 33 height 12
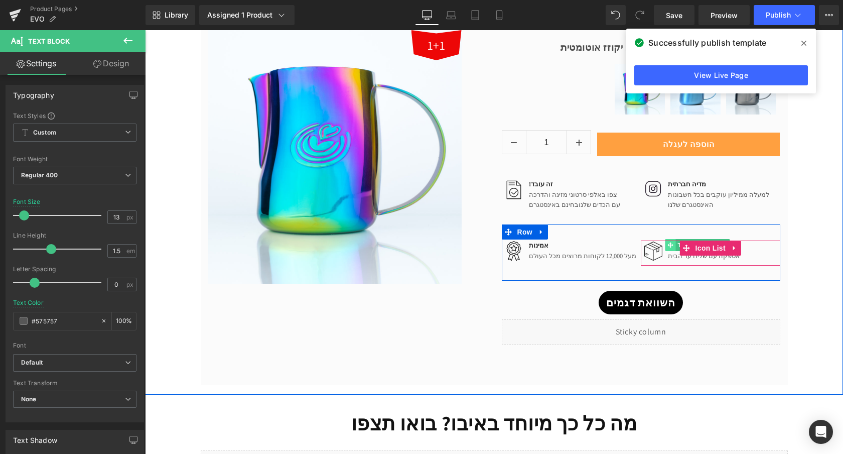
click at [667, 242] on span at bounding box center [670, 245] width 11 height 12
click at [696, 244] on span "Icon List" at bounding box center [710, 248] width 35 height 15
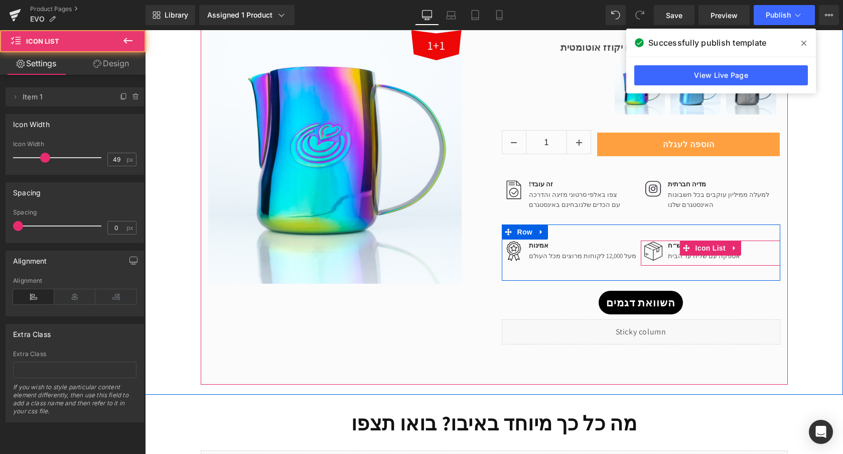
click at [750, 248] on div "Image משלוח בעלות 35 ש״ח Text Block אספקה עם שליח עד הבית Text Block" at bounding box center [711, 253] width 140 height 26
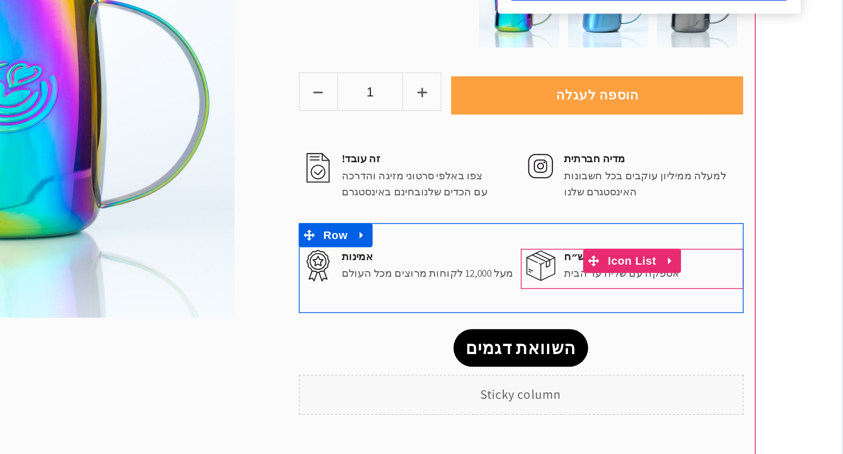
click at [264, 129] on li "Icon List" at bounding box center [288, 130] width 48 height 15
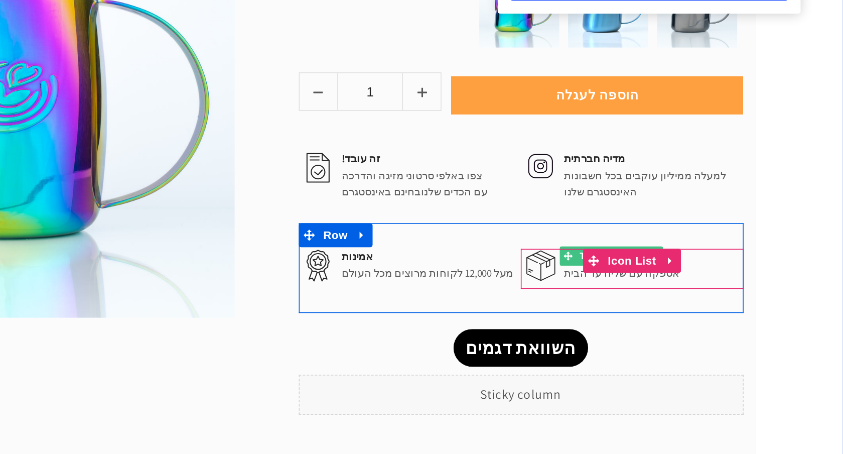
click at [263, 128] on div "משלוח בעלות 35 ש״ח Text Block" at bounding box center [287, 128] width 75 height 10
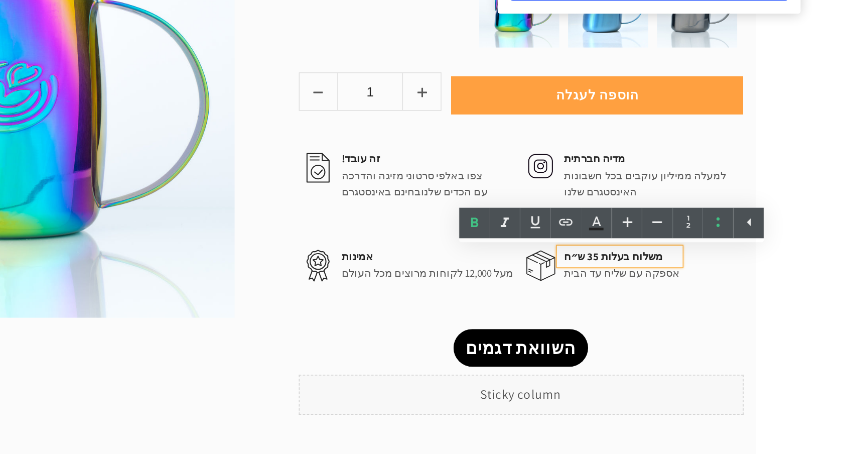
click at [269, 126] on p "משלוח בעלות 35 ש״ח" at bounding box center [288, 128] width 72 height 10
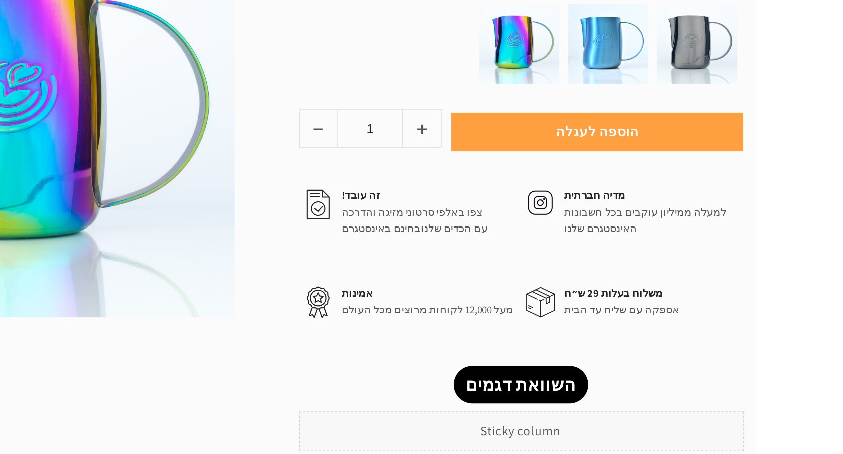
scroll to position [656, 0]
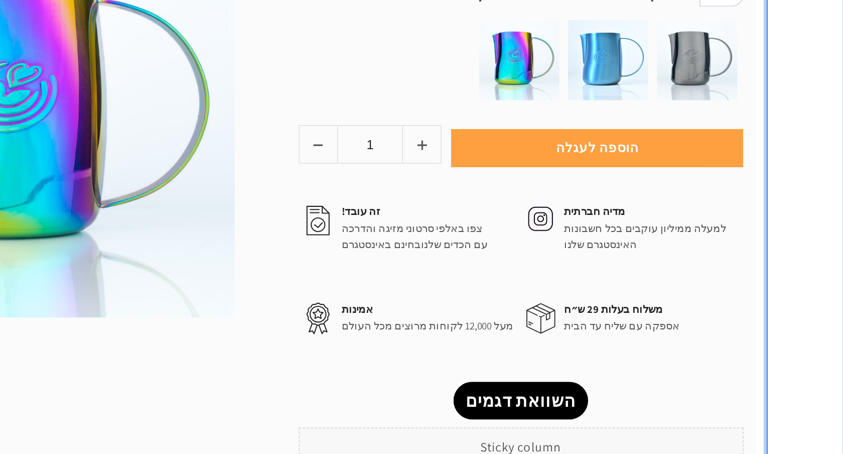
click at [378, 175] on div "1+1 (P) Image Row איבו 2.0 - הכד המקומר הראשון בעולם 480 מ״ל (P) Title Image פו…" at bounding box center [79, 12] width 602 height 585
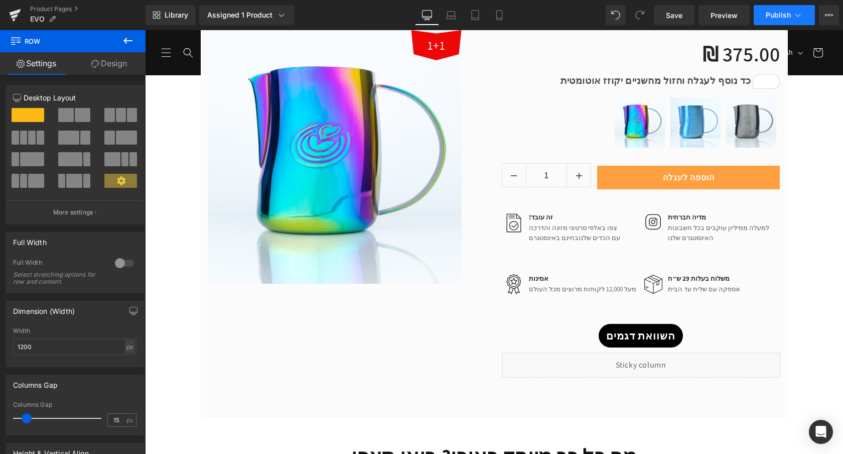
click at [769, 21] on button "Publish" at bounding box center [784, 15] width 61 height 20
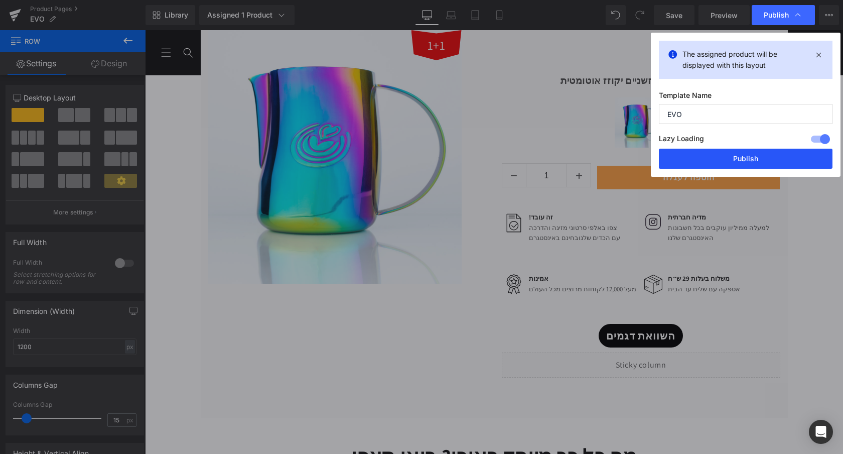
click at [742, 164] on button "Publish" at bounding box center [746, 159] width 174 height 20
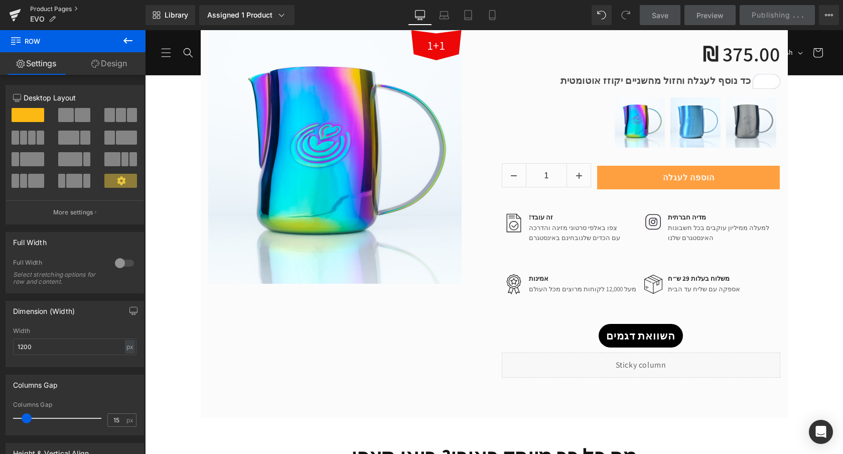
click at [48, 11] on link "Product Pages" at bounding box center [87, 9] width 115 height 8
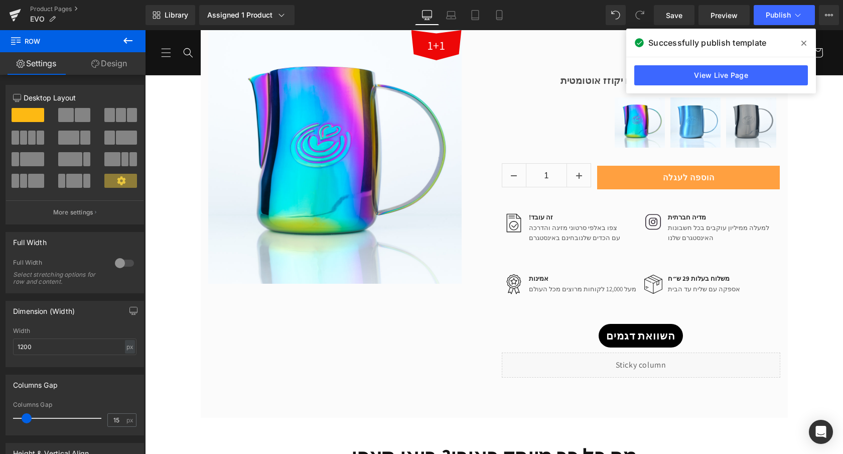
scroll to position [656, 0]
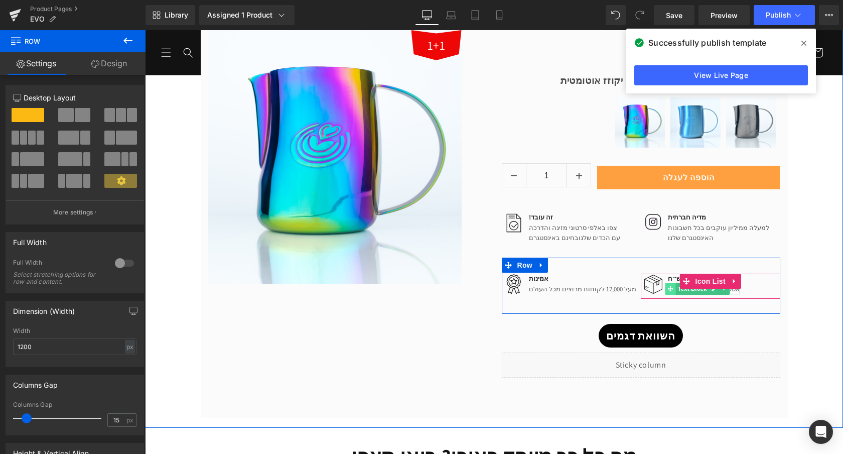
click at [672, 291] on icon at bounding box center [671, 289] width 6 height 6
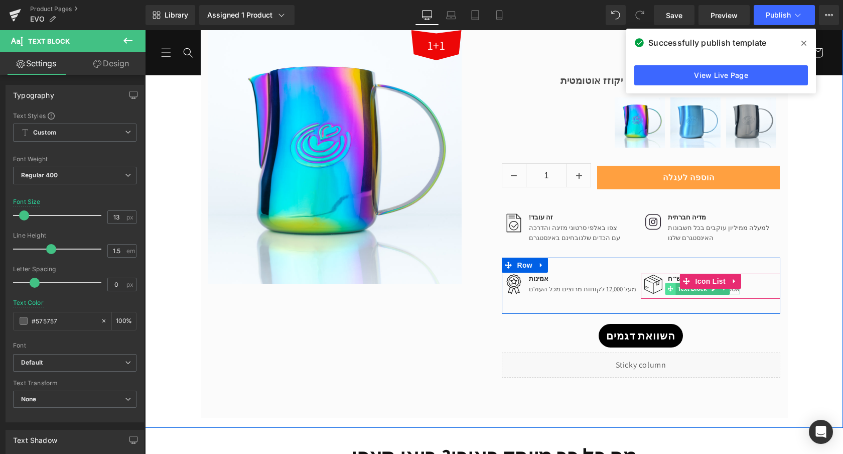
click at [672, 294] on span at bounding box center [670, 289] width 11 height 12
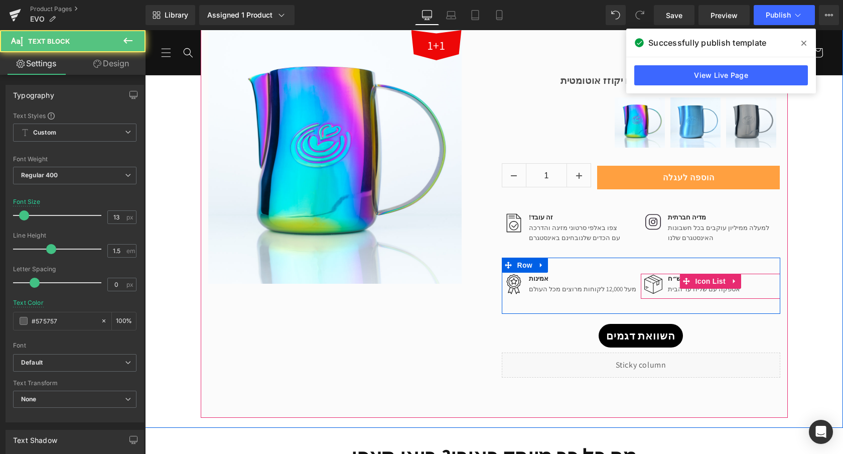
click at [672, 296] on div "Image משלוח בעלות 29 ש״ח Text Block אספקה עם שליח עד הבית Text Block" at bounding box center [711, 287] width 140 height 26
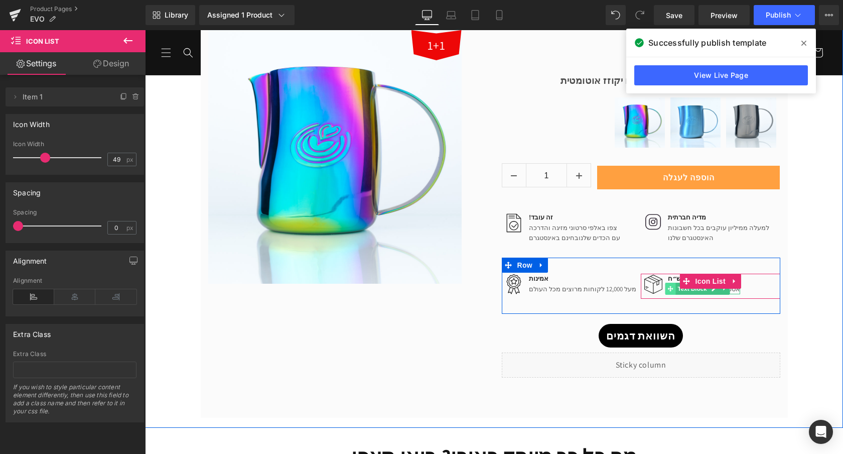
click at [674, 291] on span at bounding box center [670, 289] width 11 height 12
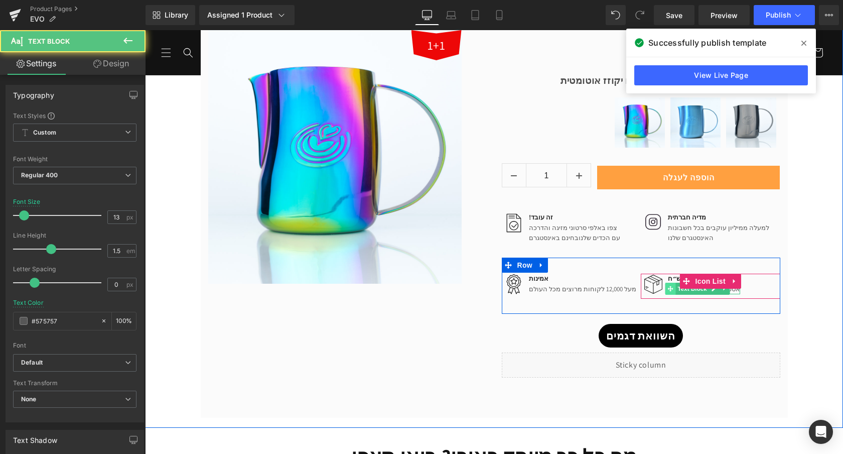
click at [675, 294] on div "אספקה עם שליח עד הבית Text Block" at bounding box center [702, 288] width 75 height 11
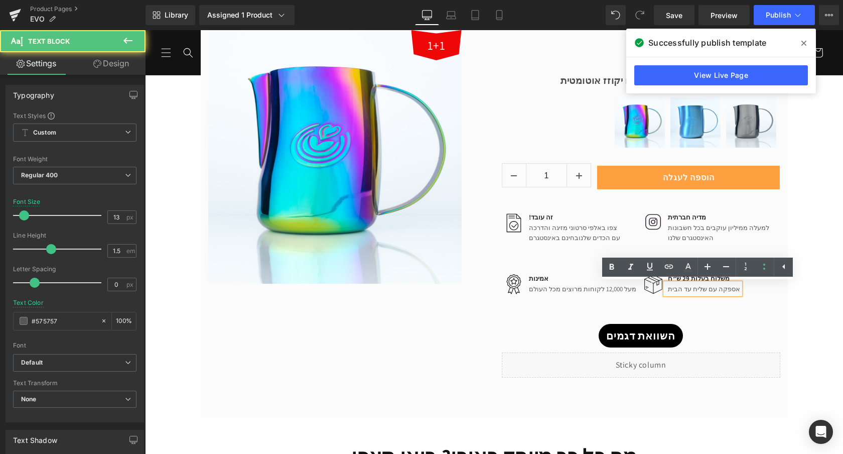
click at [670, 290] on p "אספקה עם שליח עד הבית" at bounding box center [704, 289] width 72 height 10
click at [668, 292] on p "אספקה עם שליח עד הבית" at bounding box center [704, 289] width 72 height 10
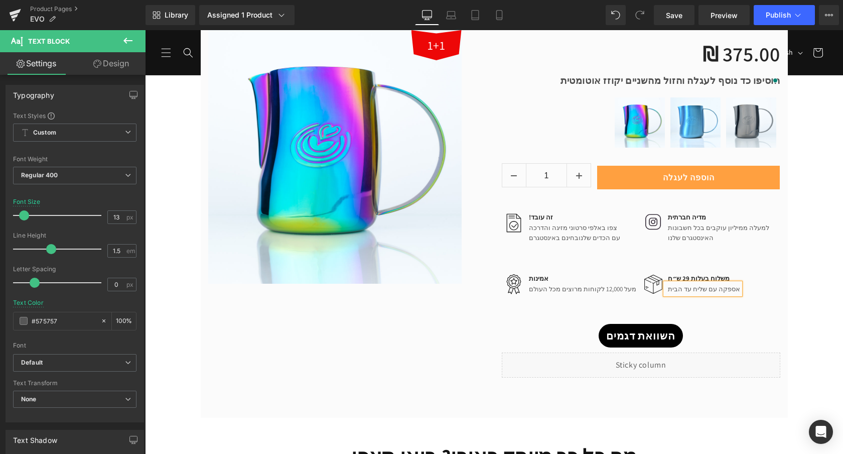
click at [673, 291] on p "אספקה עם שליח עד הבית" at bounding box center [704, 289] width 72 height 10
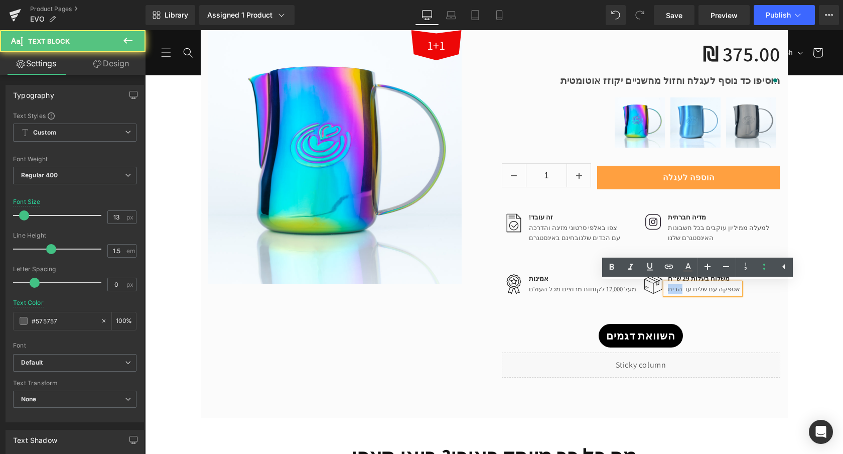
click at [673, 291] on p "אספקה עם שליח עד הבית" at bounding box center [704, 289] width 72 height 10
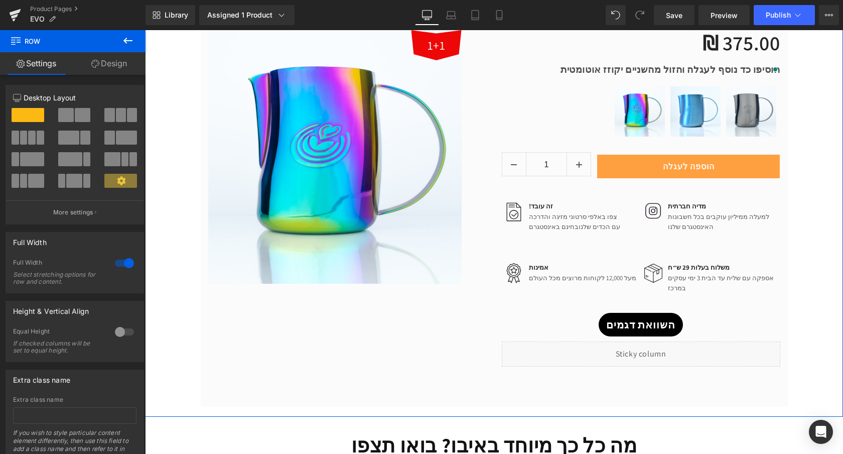
scroll to position [671, 0]
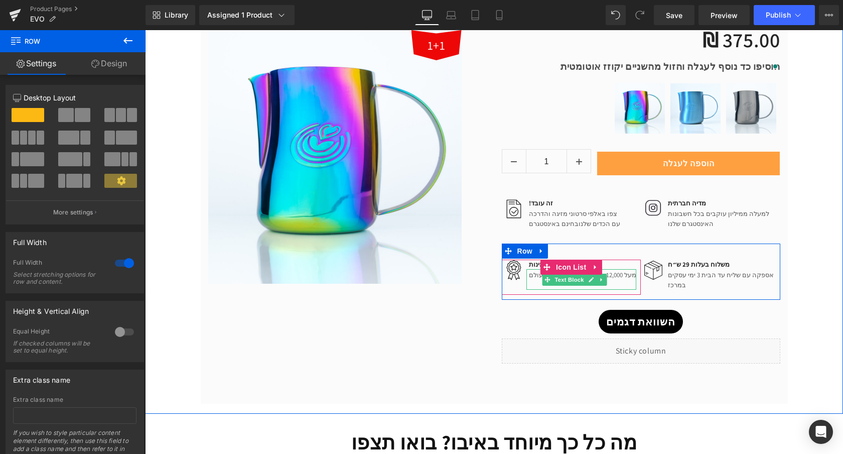
click at [533, 274] on p "מעל 12,000 לקוחות מרוצים מכל העולם" at bounding box center [582, 275] width 107 height 10
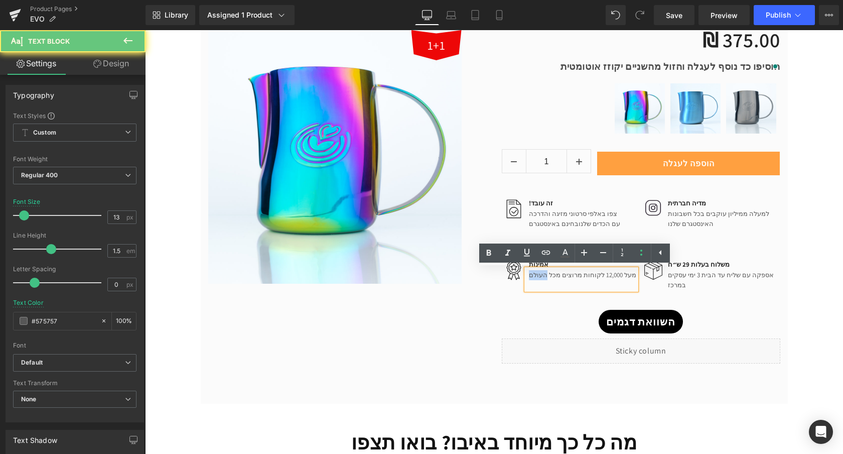
click at [533, 274] on p "מעל 12,000 לקוחות מרוצים מכל העולם" at bounding box center [582, 275] width 107 height 10
click at [596, 274] on p "מעל 12,000 לקוחות מרוצים מכל העולם" at bounding box center [582, 275] width 107 height 10
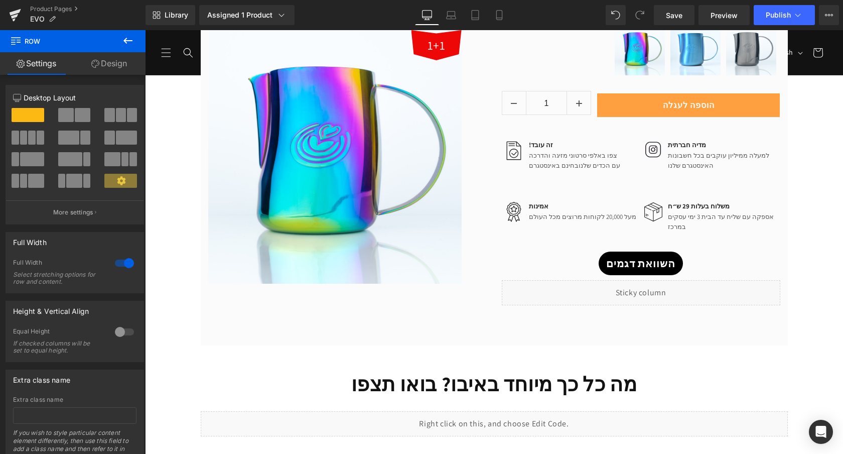
scroll to position [727, 0]
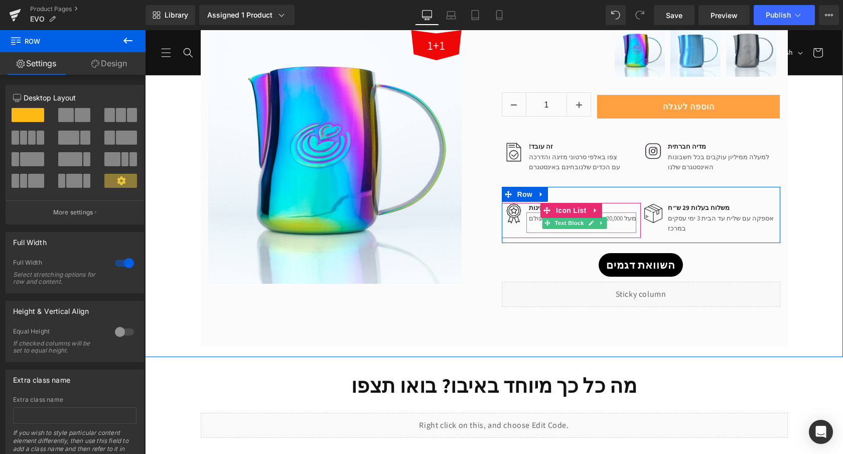
click at [534, 222] on p "מעל 20,000 לקוחות מרוצים מכל העולם" at bounding box center [582, 218] width 107 height 10
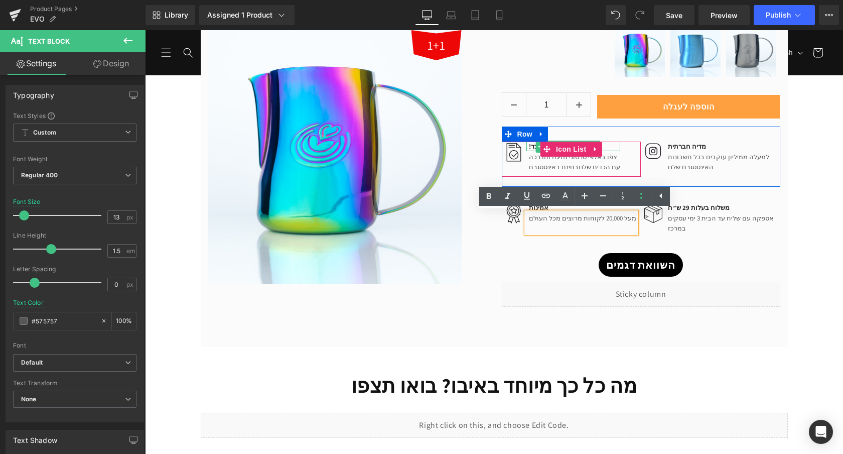
click at [534, 146] on p "!זה עובד" at bounding box center [574, 147] width 91 height 10
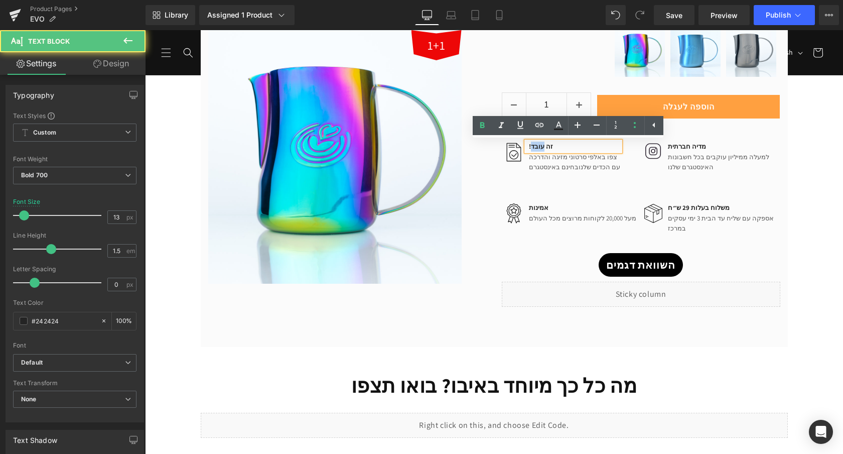
click at [534, 146] on p "!זה עובד" at bounding box center [574, 147] width 91 height 10
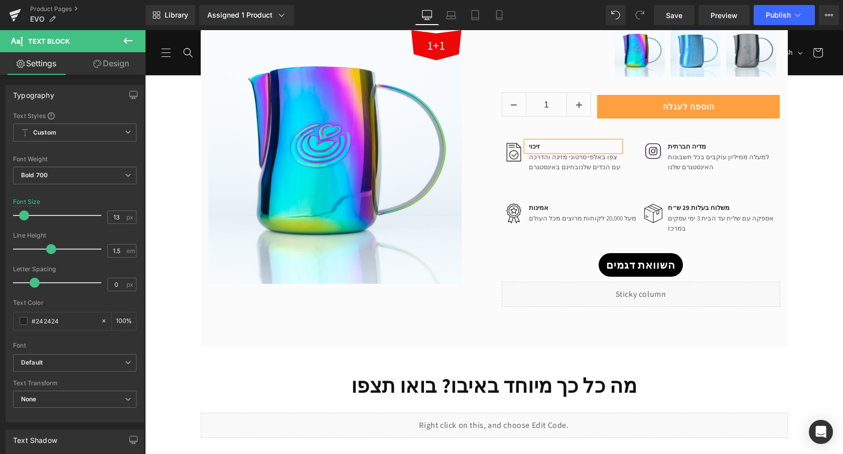
click at [544, 146] on p "זיכוי" at bounding box center [574, 147] width 91 height 10
click at [534, 147] on p "זיכוי" at bounding box center [574, 147] width 91 height 10
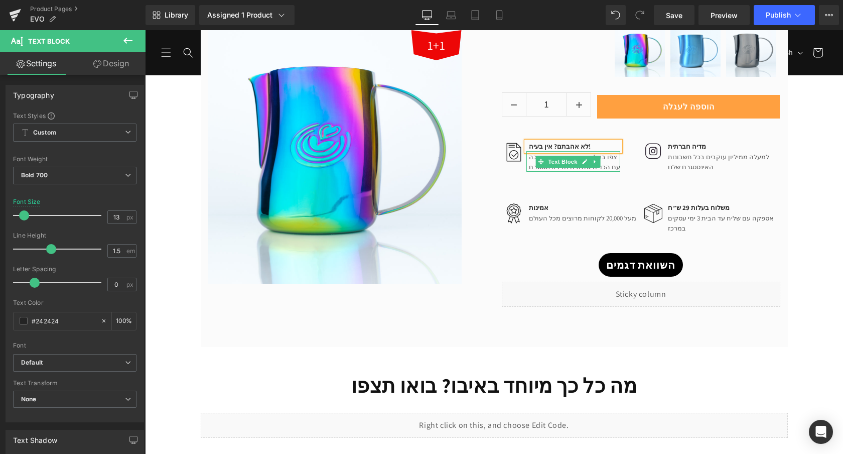
click at [583, 154] on p "צפו באלפי סרטוני מזיגה והדרכה" at bounding box center [574, 157] width 91 height 10
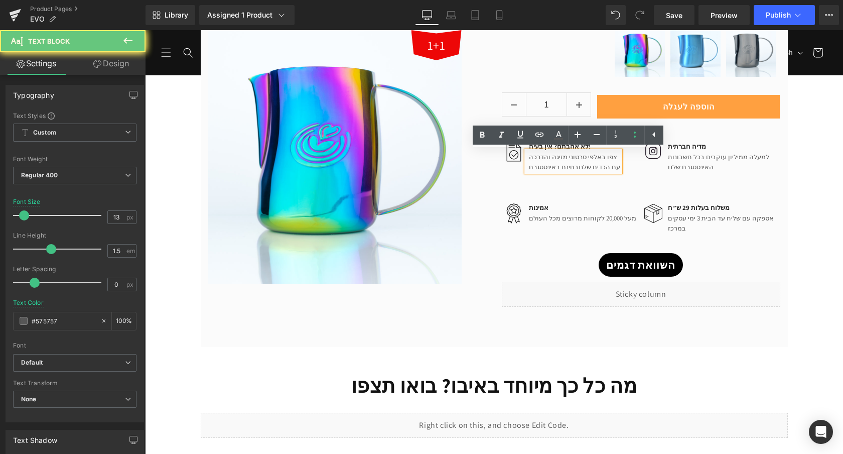
click at [580, 162] on p "עם הכדים שלנו בחינם באינסטגרם" at bounding box center [574, 167] width 91 height 10
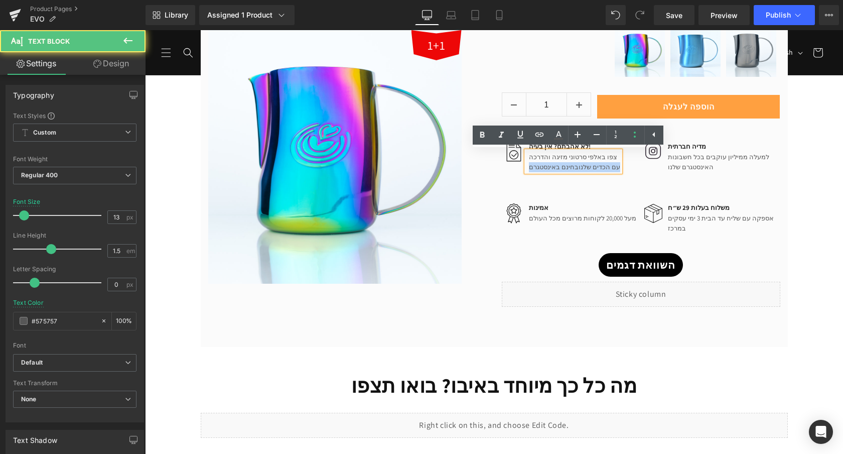
click at [580, 162] on p "עם הכדים שלנו בחינם באינסטגרם" at bounding box center [574, 167] width 91 height 10
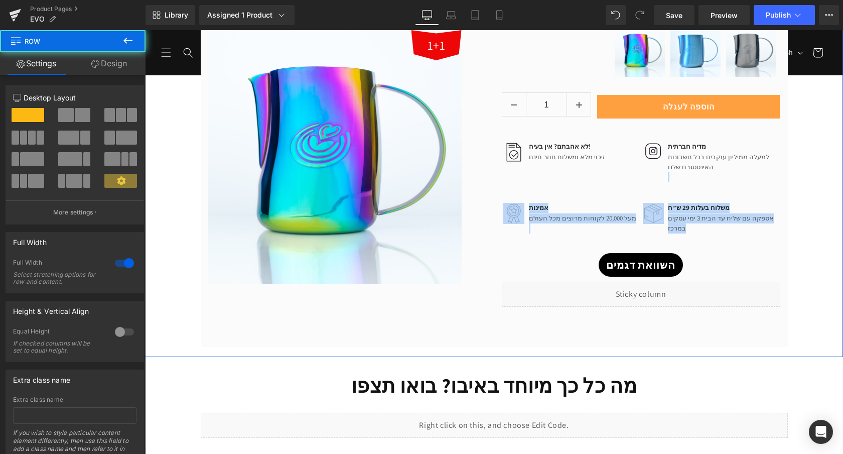
drag, startPoint x: 812, startPoint y: 142, endPoint x: 561, endPoint y: 188, distance: 254.7
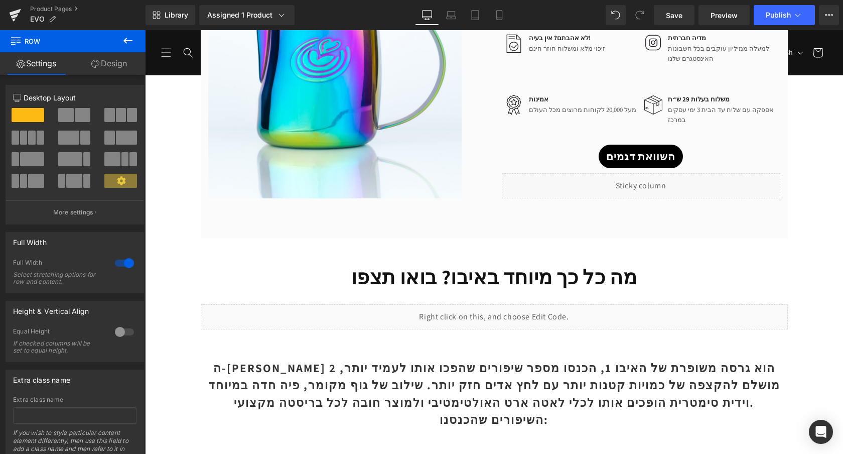
scroll to position [606, 0]
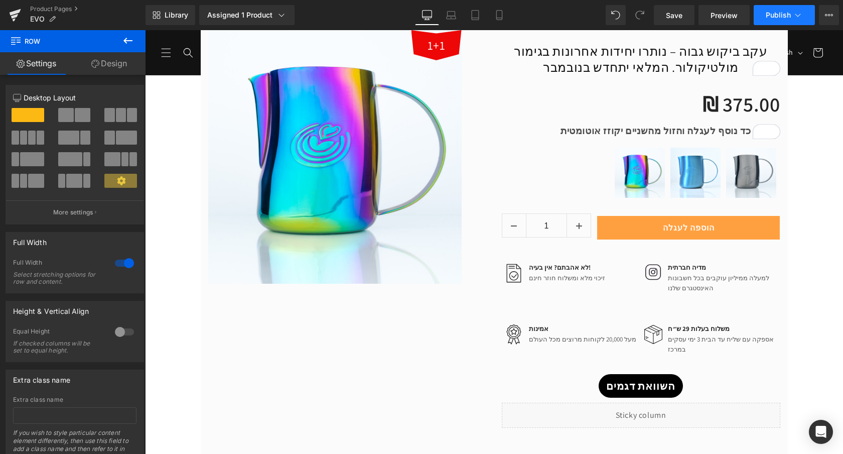
click at [791, 17] on button "Publish" at bounding box center [784, 15] width 61 height 20
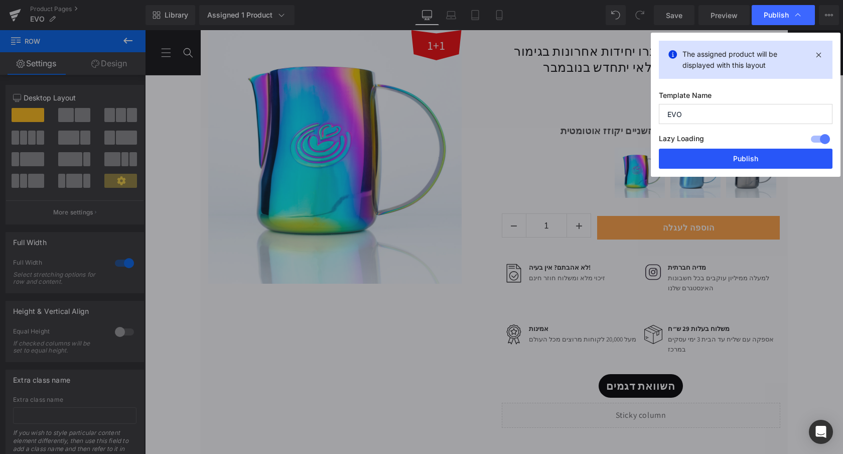
click at [709, 161] on button "Publish" at bounding box center [746, 159] width 174 height 20
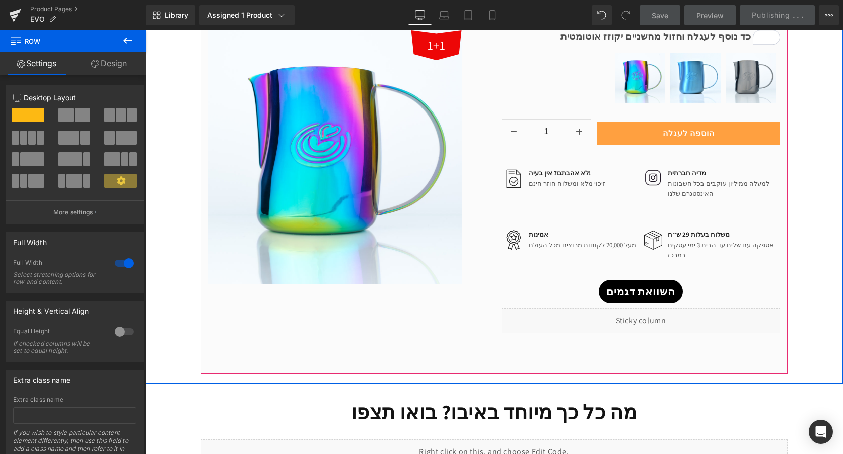
scroll to position [703, 0]
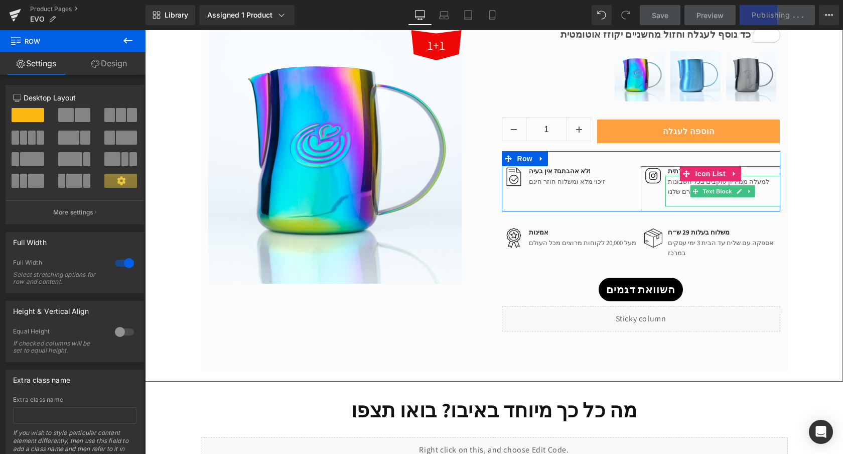
click at [674, 183] on p "למעלה ממיליון עוקבים בכל חשבונות האינסטגרם שלנו" at bounding box center [724, 187] width 112 height 20
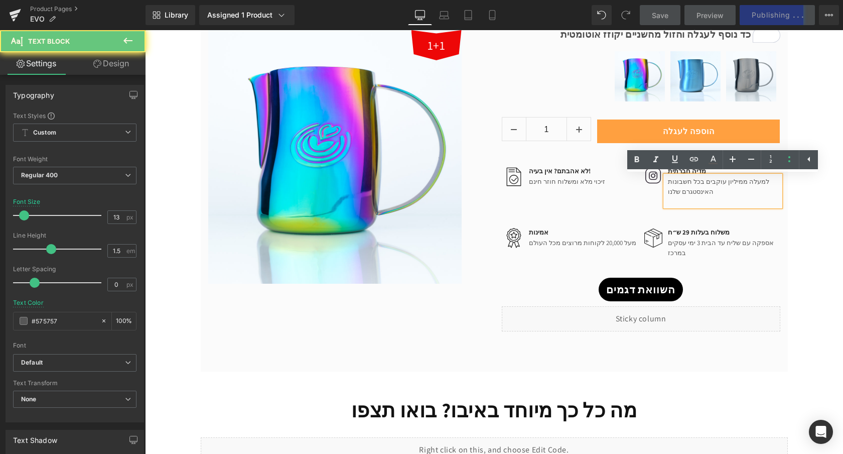
click at [674, 184] on p "למעלה ממיליון עוקבים בכל חשבונות האינסטגרם שלנו" at bounding box center [724, 187] width 112 height 20
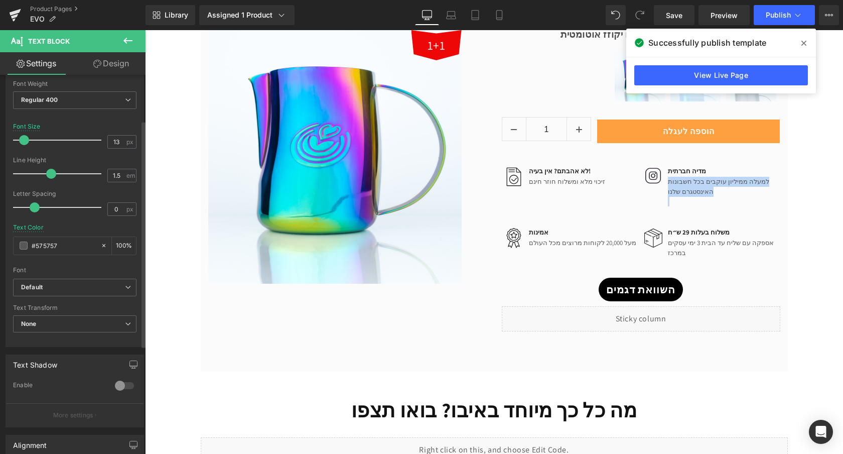
scroll to position [215, 0]
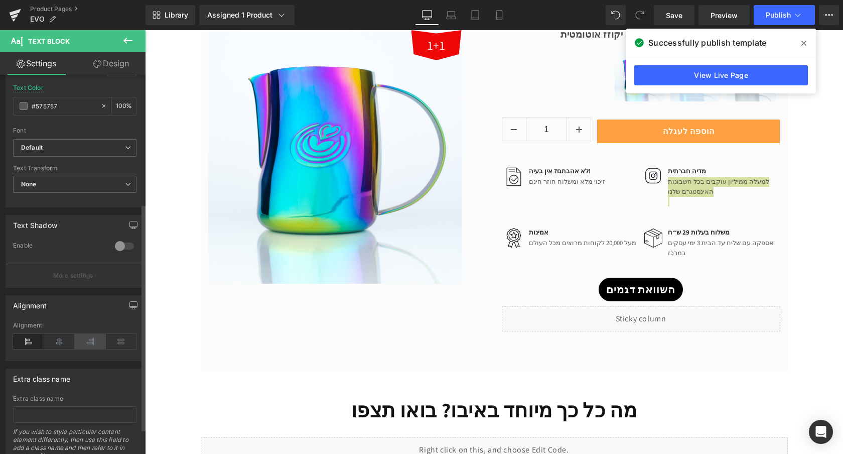
click at [78, 345] on icon at bounding box center [90, 341] width 31 height 15
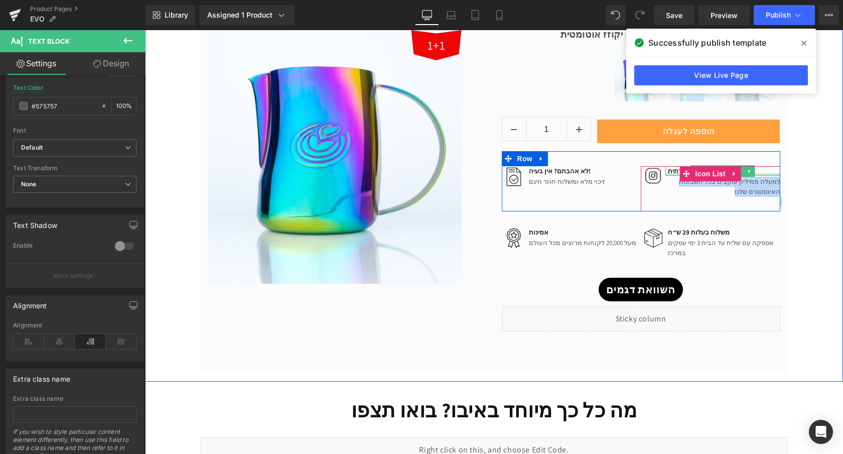
click at [671, 171] on p "מדיה חברתית" at bounding box center [724, 171] width 112 height 10
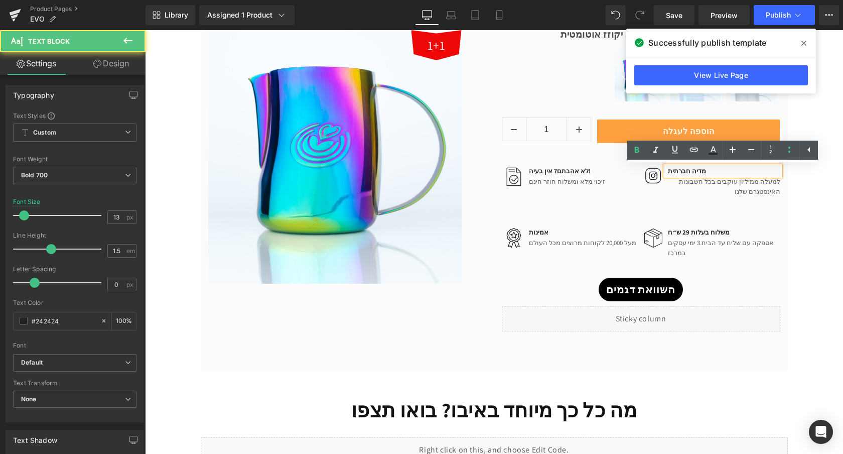
click at [671, 171] on p "מדיה חברתית" at bounding box center [724, 171] width 112 height 10
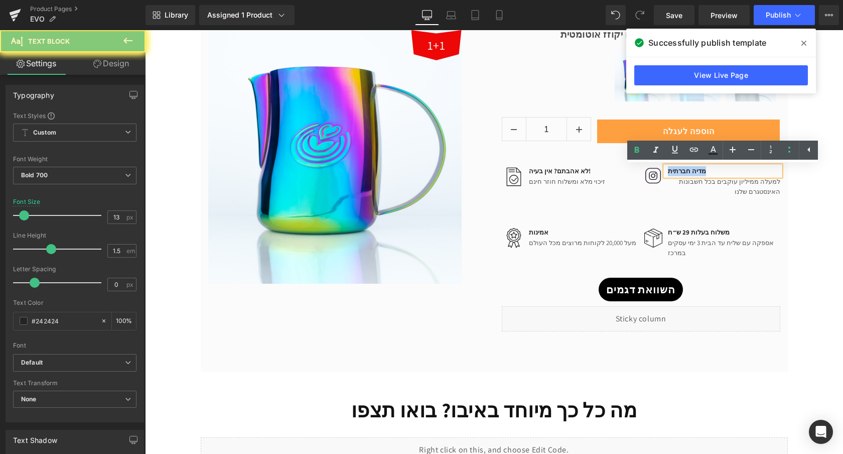
click at [671, 171] on p "מדיה חברתית" at bounding box center [724, 171] width 112 height 10
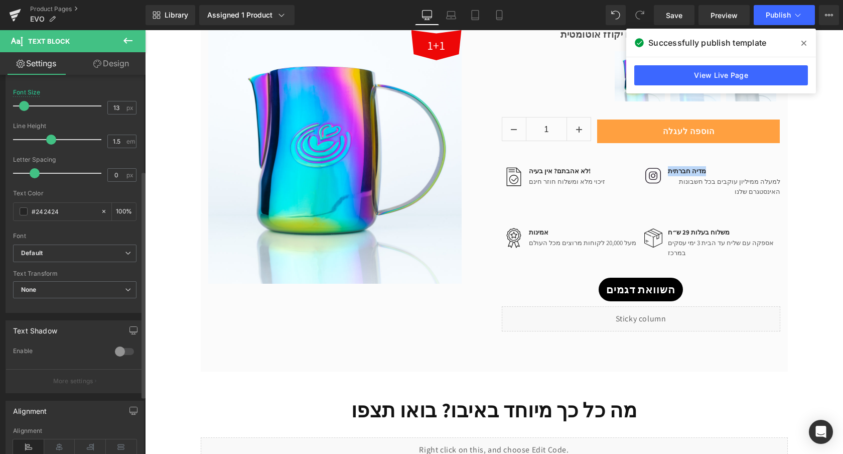
scroll to position [160, 0]
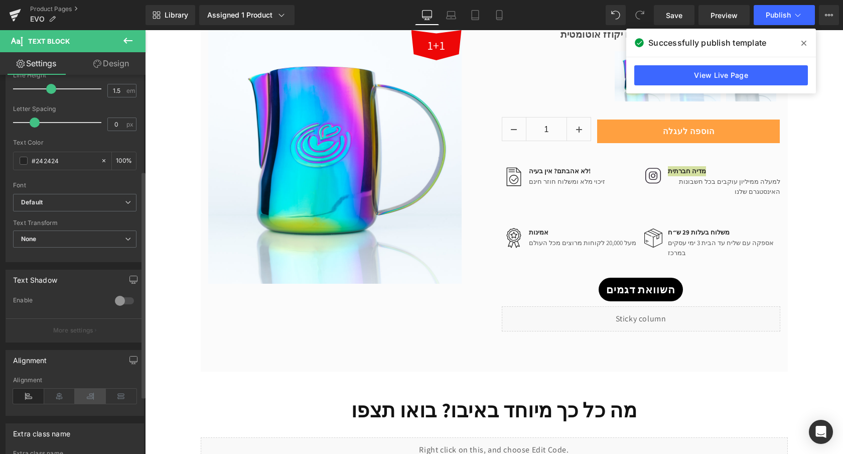
click at [84, 394] on icon at bounding box center [90, 395] width 31 height 15
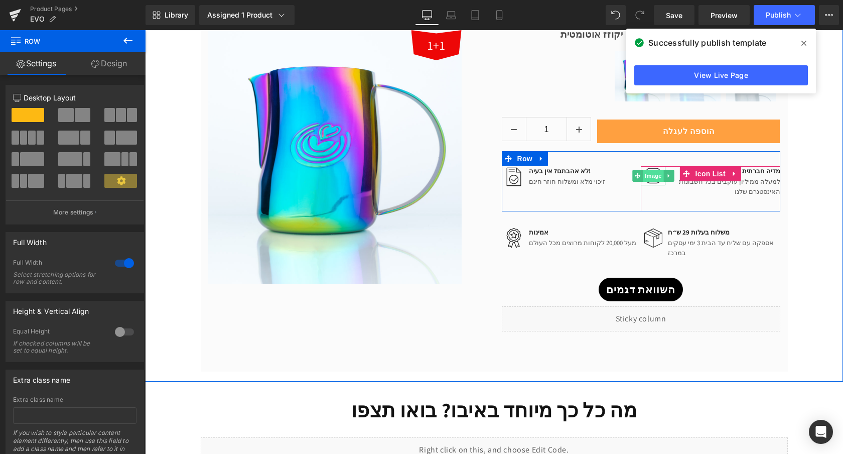
click at [658, 181] on span "Image" at bounding box center [653, 176] width 21 height 12
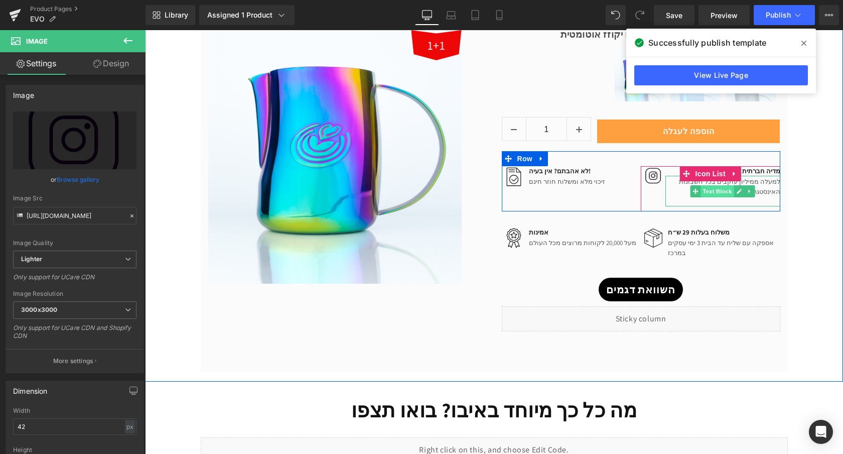
click at [712, 197] on span "Text Block" at bounding box center [717, 191] width 33 height 12
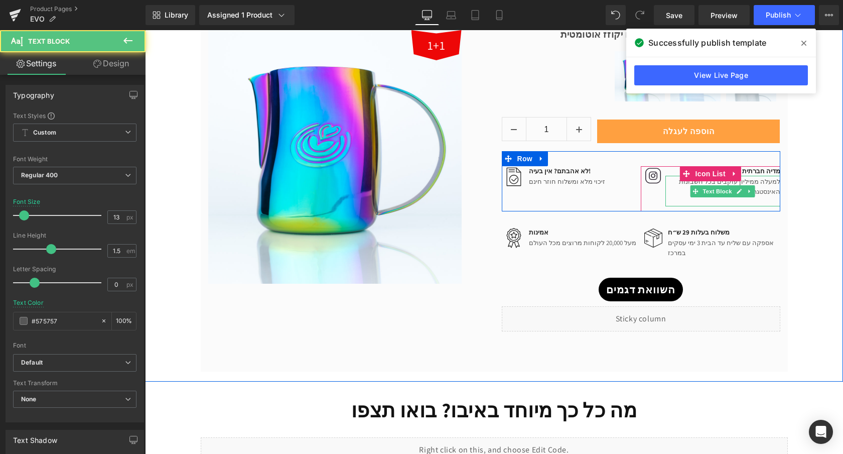
click at [678, 194] on p "למעלה ממיליון עוקבים בכל חשבונות האינסטגרם שלנו" at bounding box center [724, 187] width 112 height 20
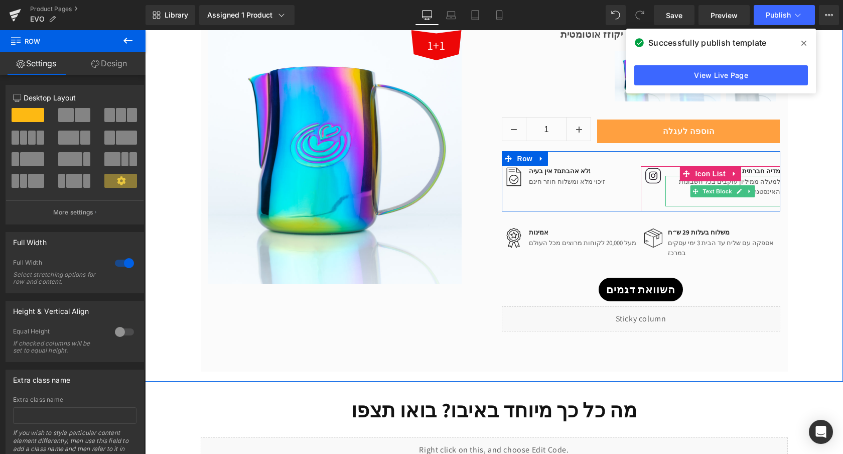
click at [756, 197] on p at bounding box center [724, 201] width 112 height 10
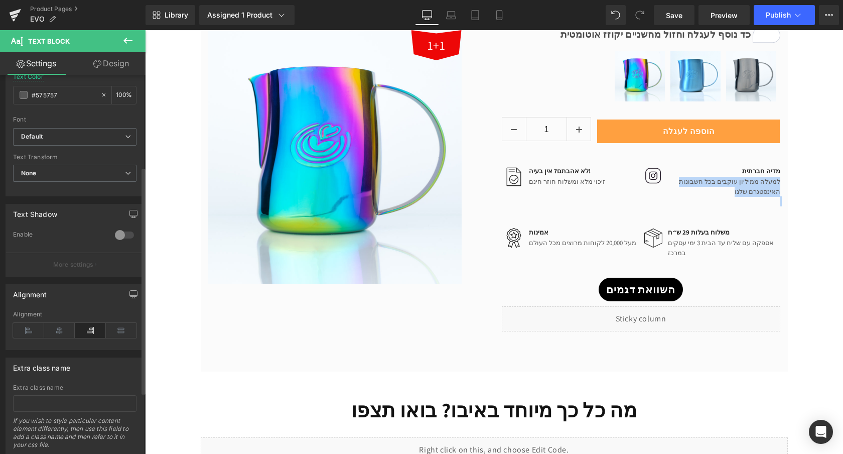
scroll to position [256, 0]
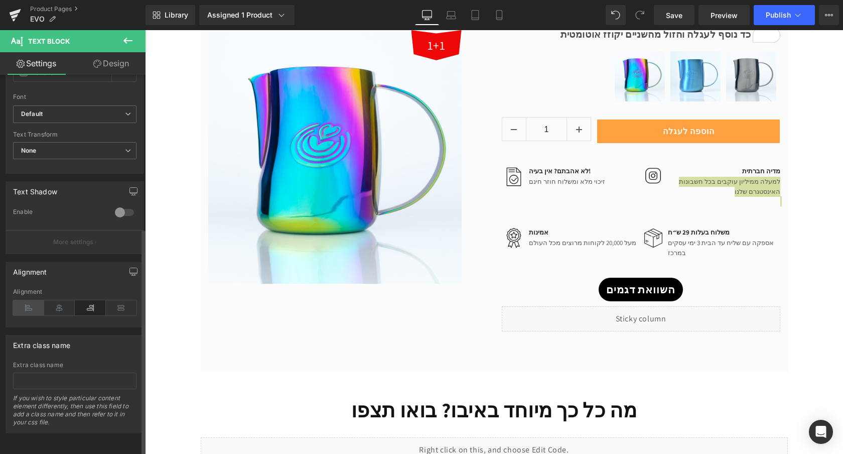
click at [32, 302] on icon at bounding box center [28, 307] width 31 height 15
click at [58, 300] on icon at bounding box center [59, 307] width 31 height 15
click at [35, 300] on icon at bounding box center [28, 307] width 31 height 15
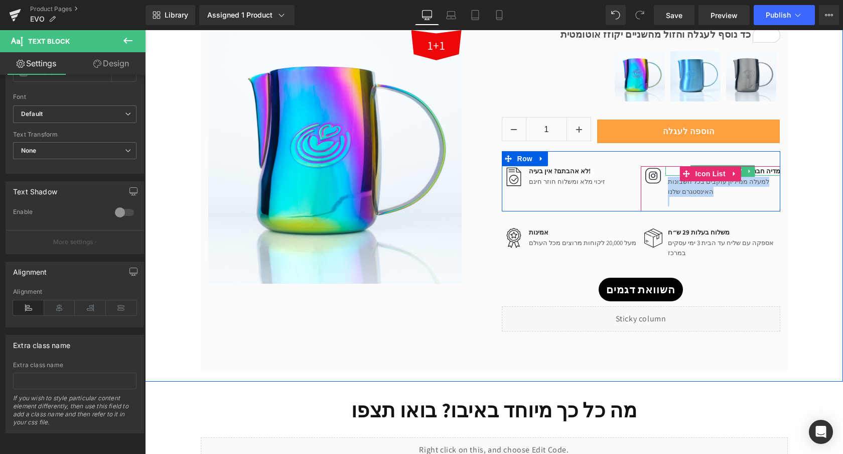
click at [773, 171] on p "מדיה חברתית" at bounding box center [724, 171] width 112 height 10
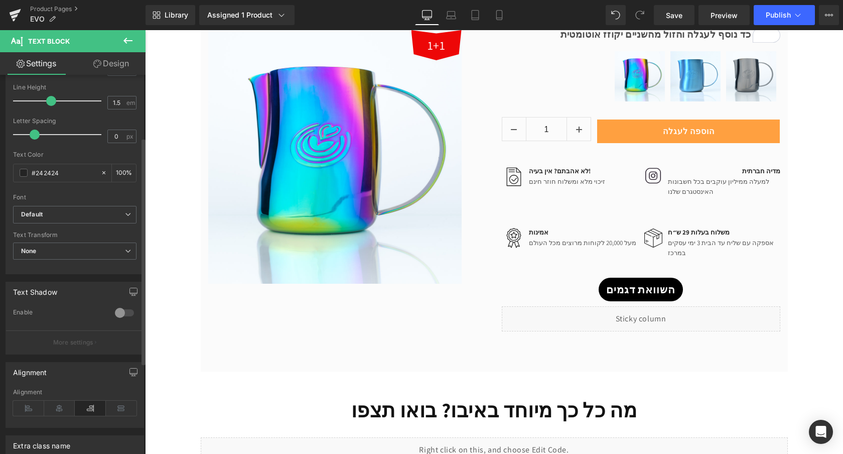
scroll to position [162, 0]
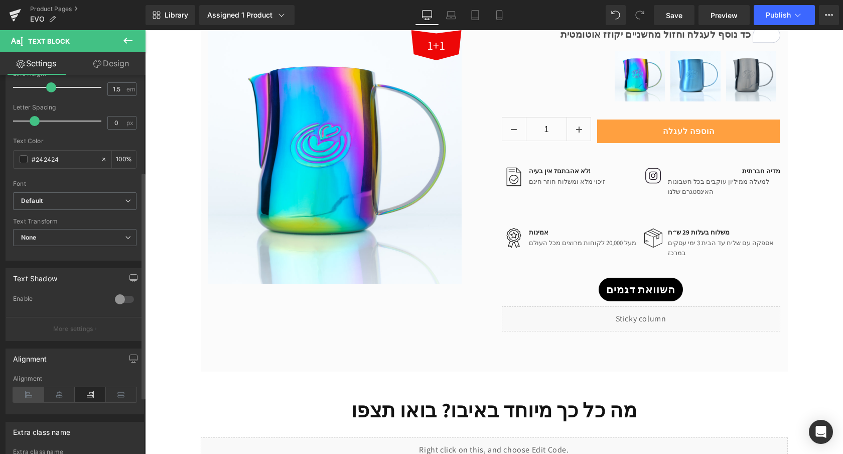
click at [26, 396] on icon at bounding box center [28, 394] width 31 height 15
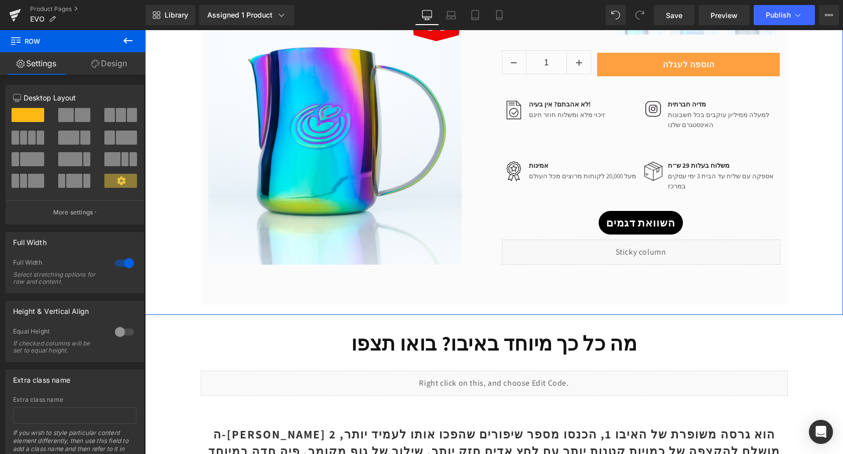
scroll to position [787, 0]
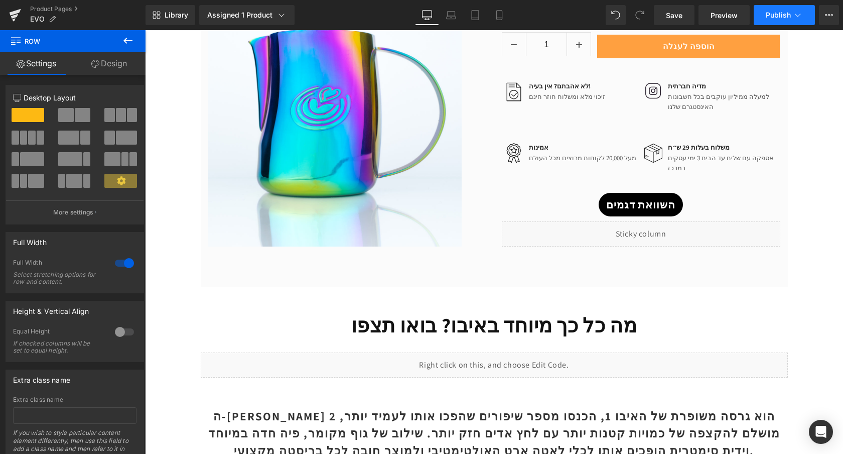
click at [787, 14] on span "Publish" at bounding box center [778, 15] width 25 height 8
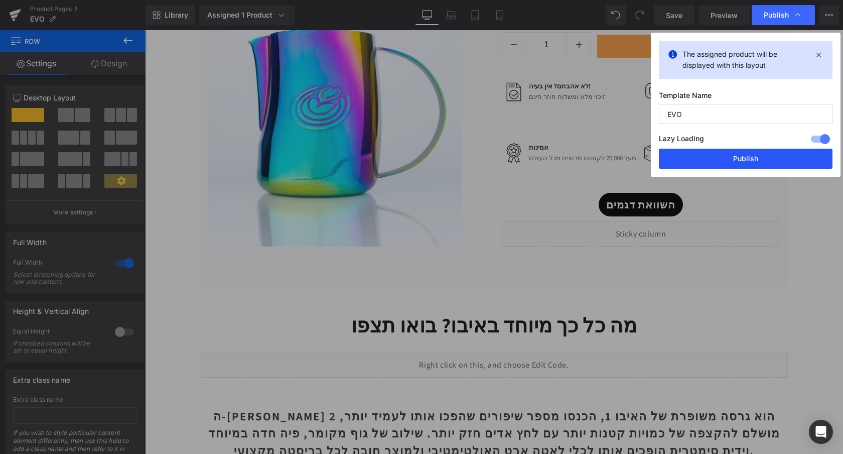
click at [749, 158] on button "Publish" at bounding box center [746, 159] width 174 height 20
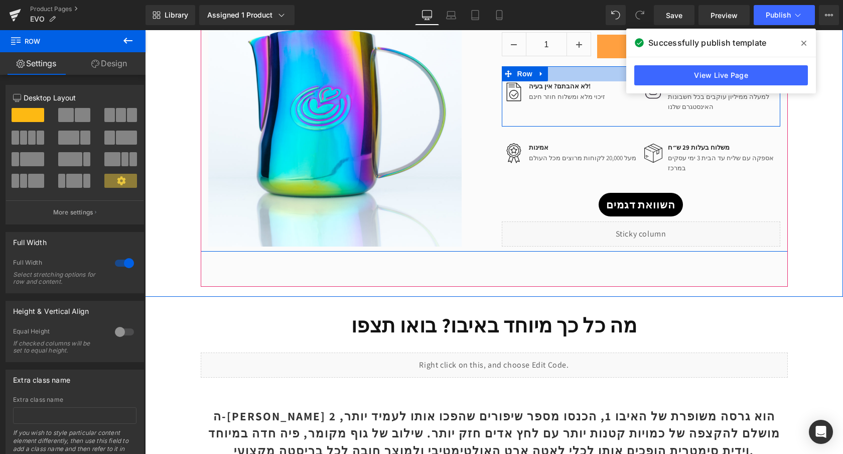
click at [571, 70] on div at bounding box center [641, 73] width 279 height 15
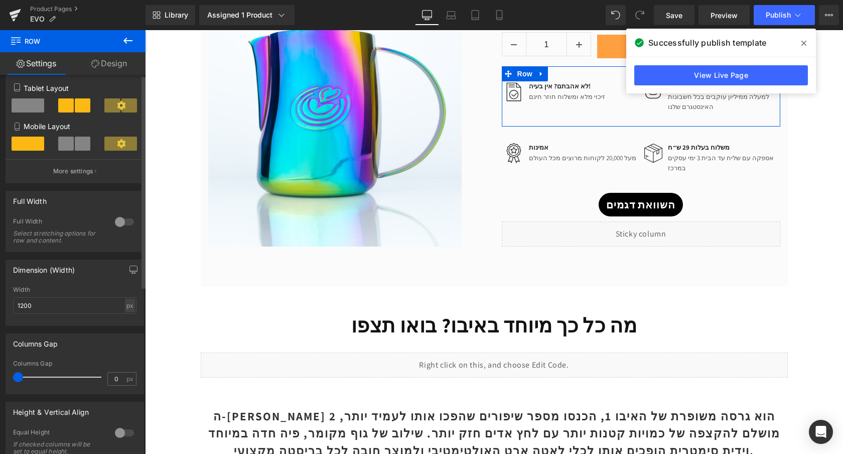
scroll to position [0, 0]
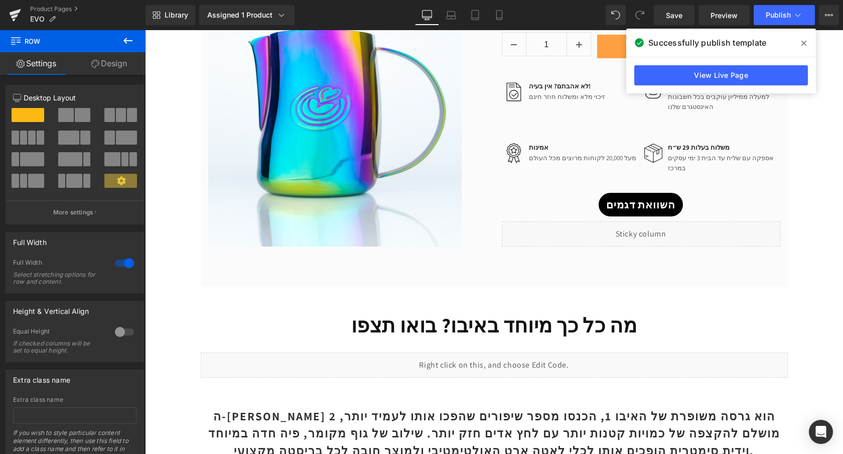
click at [804, 44] on icon at bounding box center [804, 43] width 5 height 8
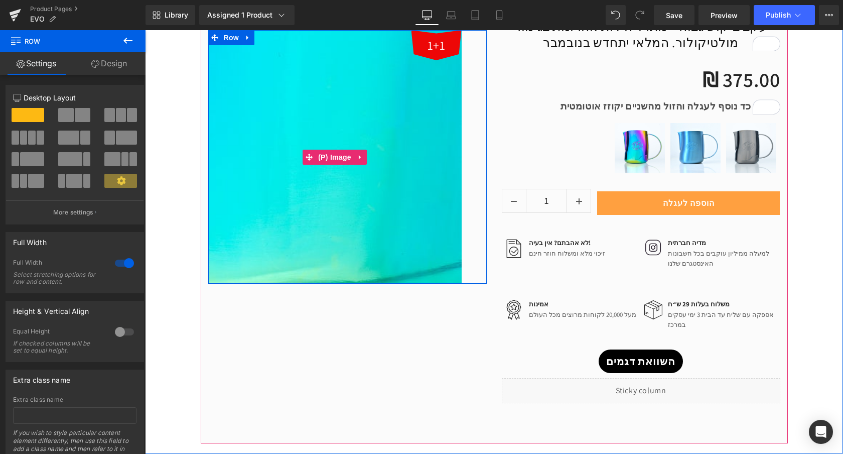
scroll to position [764, 0]
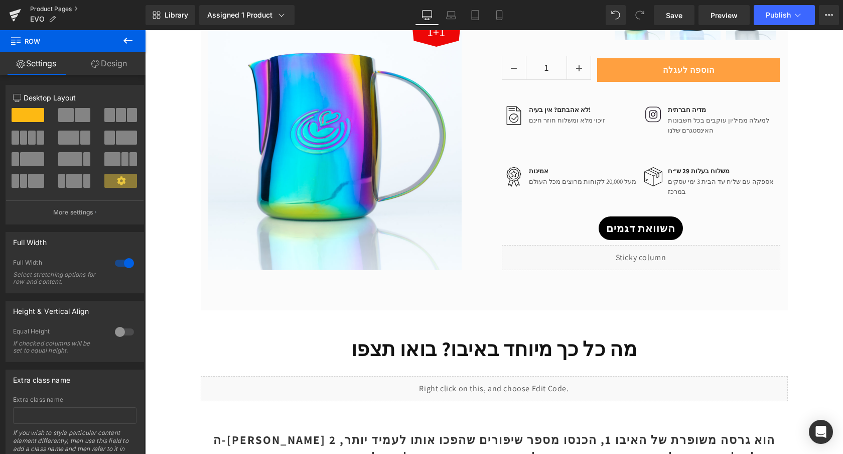
drag, startPoint x: 19, startPoint y: 12, endPoint x: 87, endPoint y: 7, distance: 68.9
click at [0, 0] on link at bounding box center [15, 15] width 30 height 30
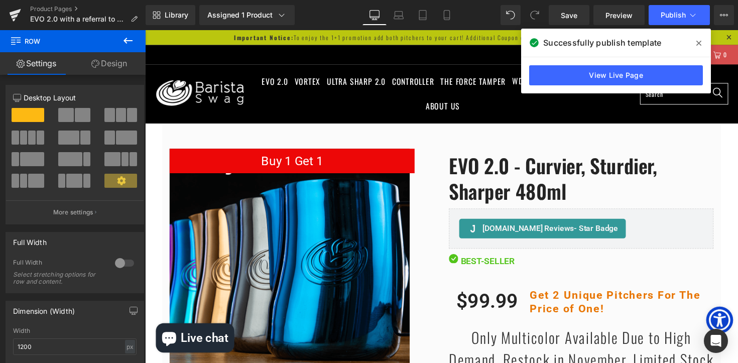
scroll to position [6980, 607]
click at [700, 39] on icon at bounding box center [698, 43] width 5 height 8
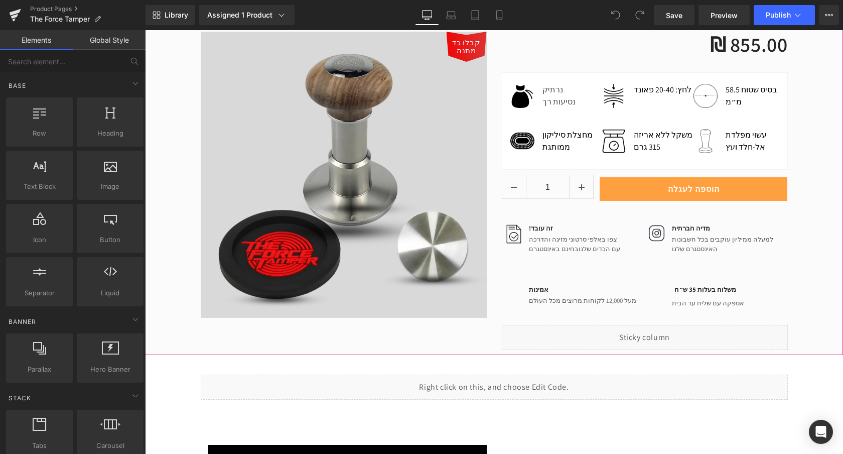
scroll to position [170, 0]
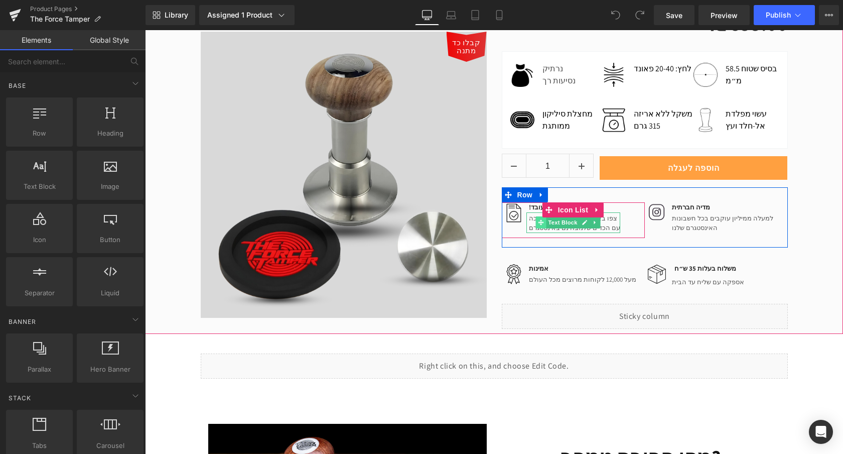
click at [536, 217] on span at bounding box center [541, 222] width 11 height 12
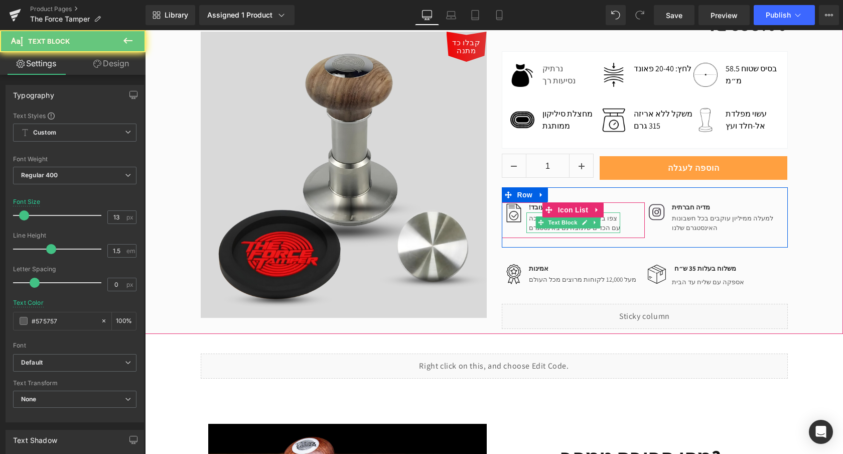
click at [529, 220] on p "צפו באלפי סרטוני מזיגה והדרכה" at bounding box center [574, 218] width 91 height 10
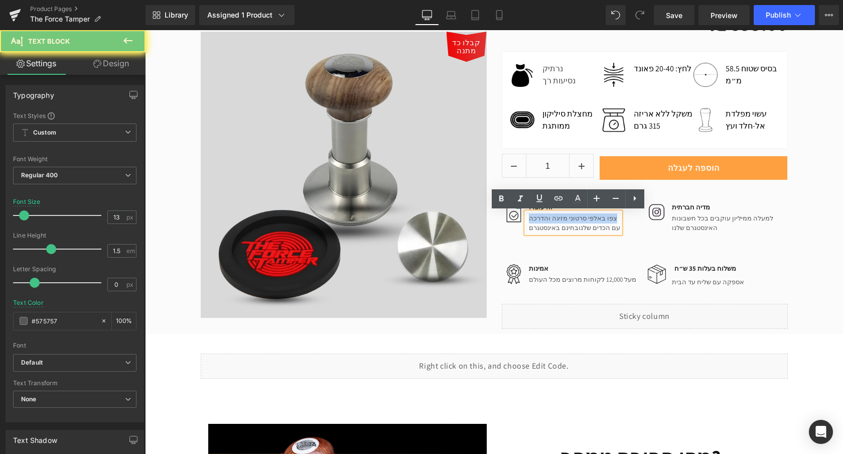
click at [529, 220] on p "צפו באלפי סרטוני מזיגה והדרכה" at bounding box center [574, 218] width 91 height 10
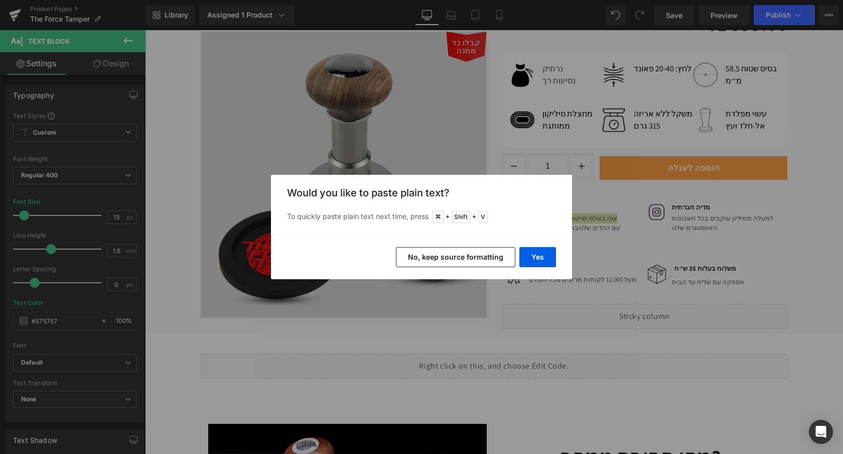
click at [495, 258] on button "No, keep source formatting" at bounding box center [455, 257] width 119 height 20
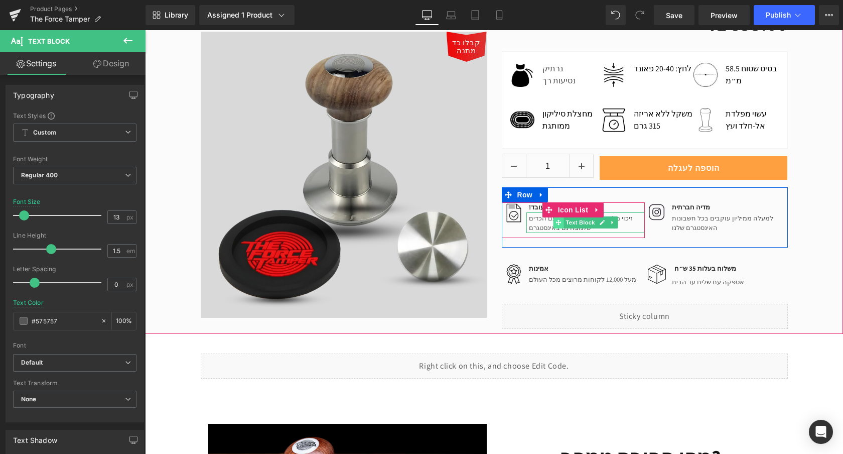
click at [558, 220] on icon at bounding box center [559, 223] width 6 height 6
click at [539, 220] on p "זיכוי מלא ומשלוח חוזר חינם עם הכדים שלנו בחינם באינסטגרם" at bounding box center [587, 223] width 116 height 20
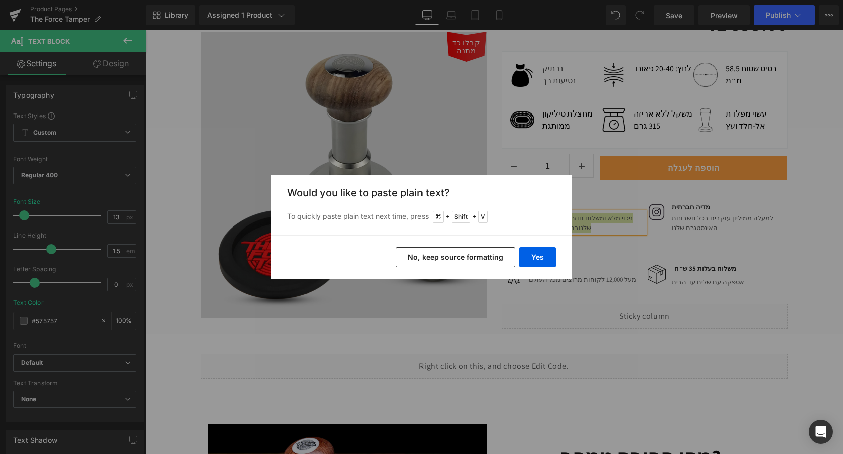
click at [488, 255] on button "No, keep source formatting" at bounding box center [455, 257] width 119 height 20
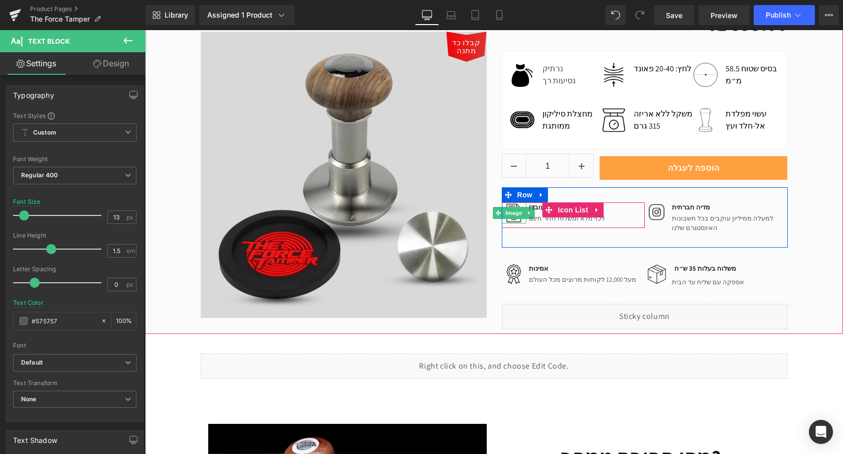
click at [532, 207] on div "!זה עובד Text Block" at bounding box center [565, 207] width 79 height 10
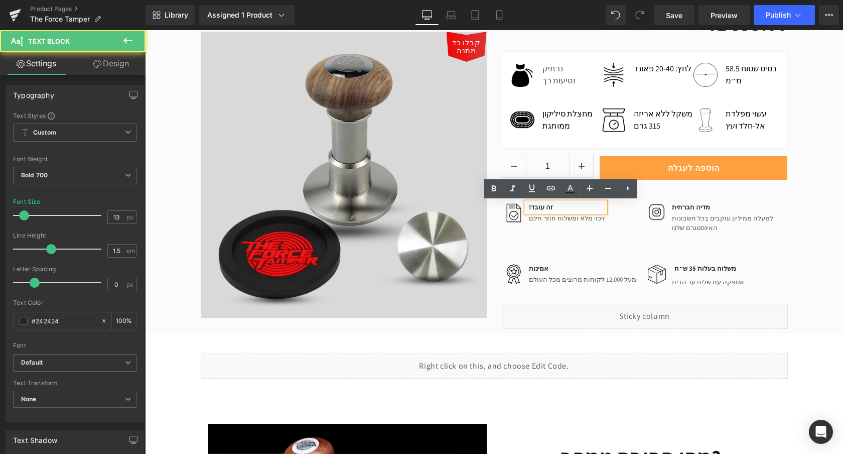
click at [532, 207] on p "!זה עובד" at bounding box center [567, 207] width 76 height 10
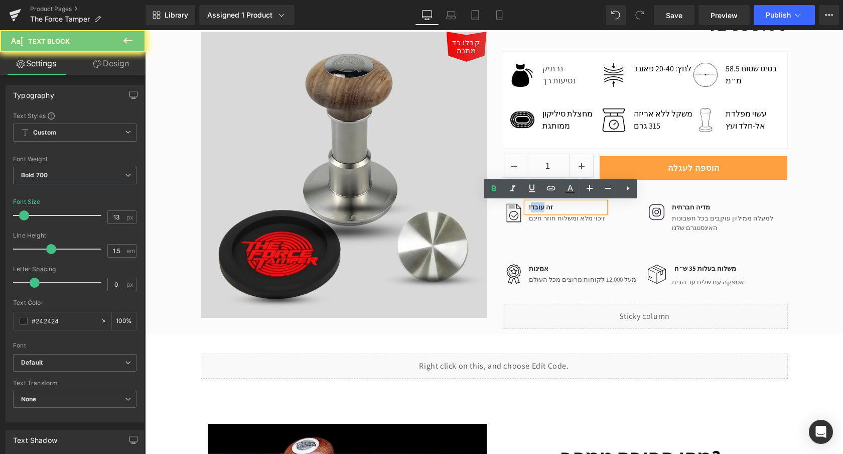
click at [532, 207] on p "!זה עובד" at bounding box center [567, 207] width 76 height 10
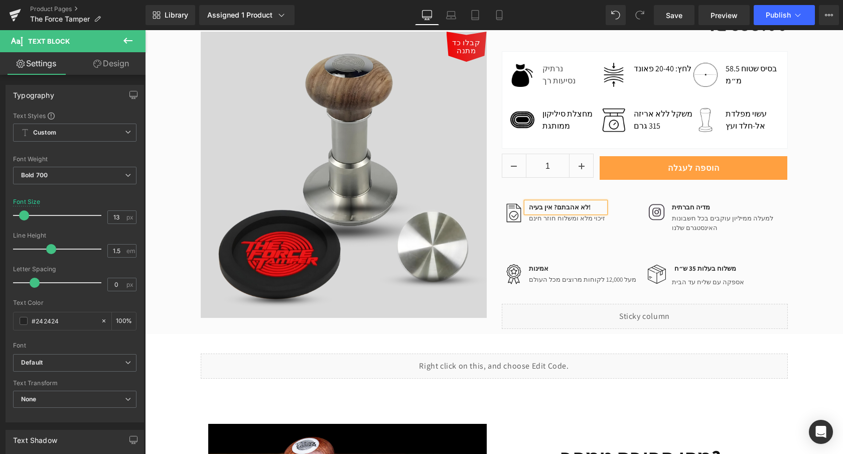
click at [804, 272] on div "קבלו כד מתנה (P) Image Row פורס טמפר 58.5 מ״מ (P) Title ₪ 0 ₪ 855.00 (P) Price …" at bounding box center [494, 142] width 698 height 384
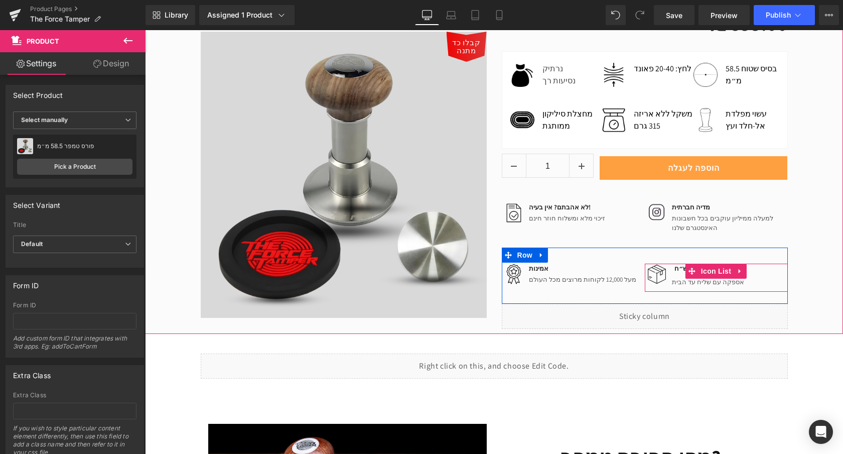
click at [678, 271] on p "משלוח בעלות 35 ש״ח" at bounding box center [710, 268] width 70 height 10
click at [682, 270] on p "משלוח בעלות 35 ש״ח" at bounding box center [710, 268] width 70 height 10
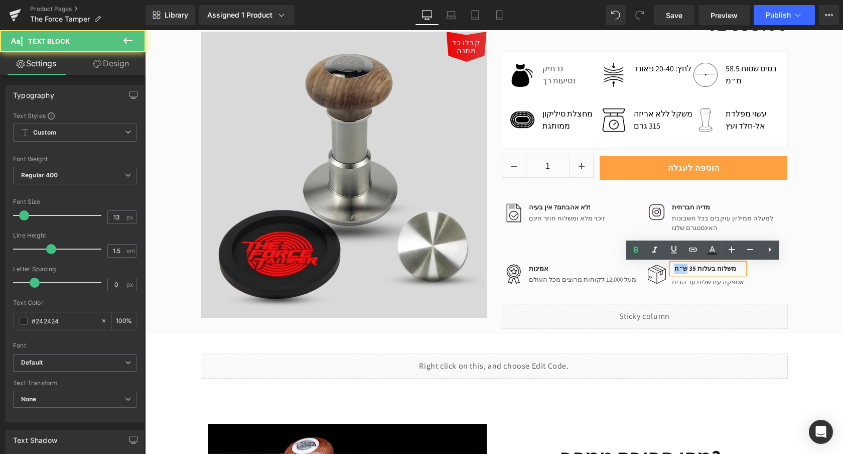
click at [682, 270] on p "משלוח בעלות 35 ש״ח" at bounding box center [710, 268] width 70 height 10
click at [691, 268] on p "משלוח בעלות 35 ש״ח" at bounding box center [710, 268] width 70 height 10
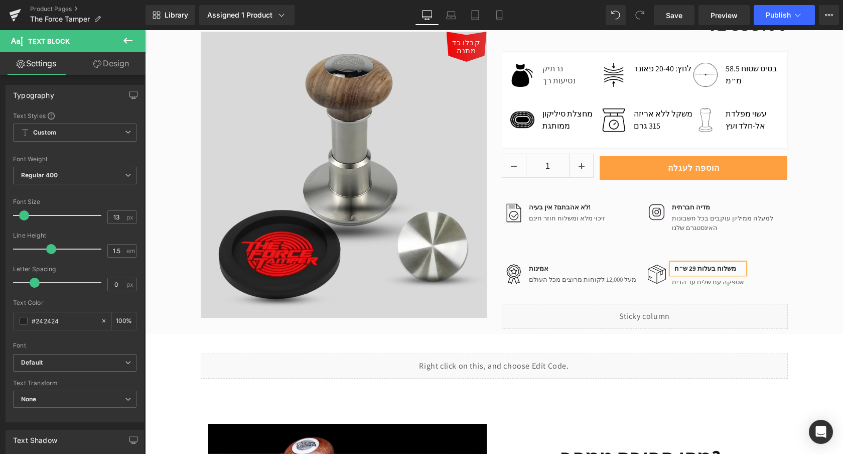
click at [674, 285] on div "אספקה עם שליח עד הבית Text Block" at bounding box center [707, 281] width 75 height 11
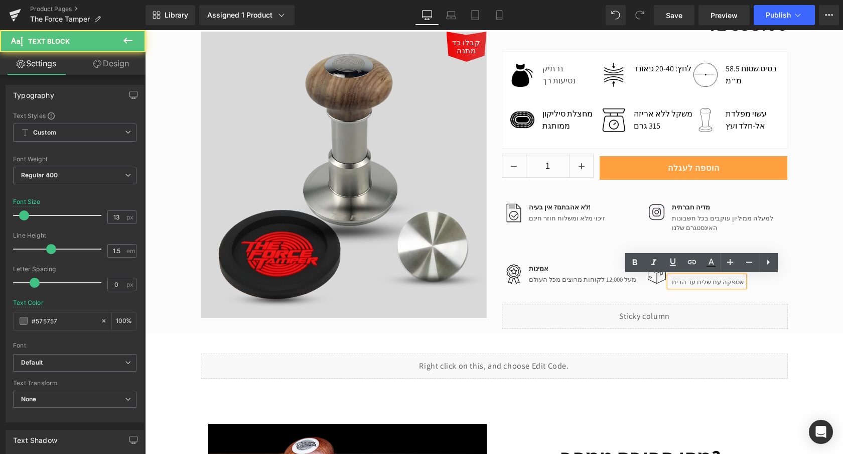
click at [674, 285] on p "אספקה עם שליח עד הבית" at bounding box center [708, 282] width 72 height 10
click at [673, 284] on p "אספקה עם שליח עד הבית" at bounding box center [708, 282] width 72 height 10
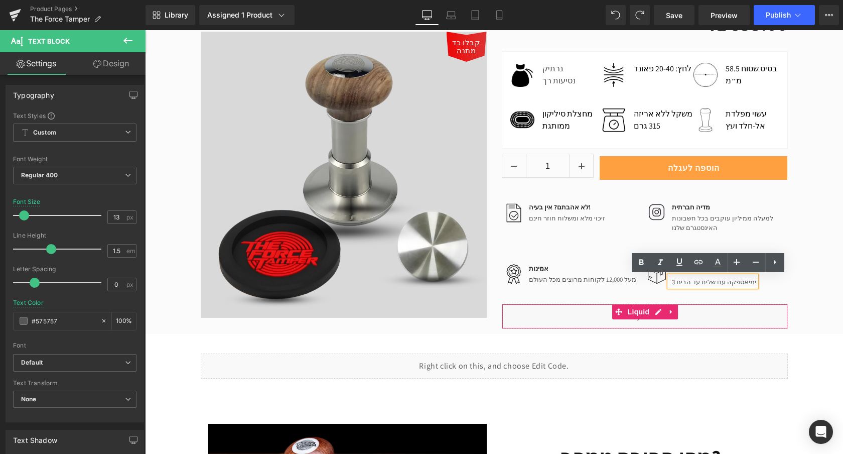
click at [728, 304] on div "Liquid" at bounding box center [645, 316] width 286 height 25
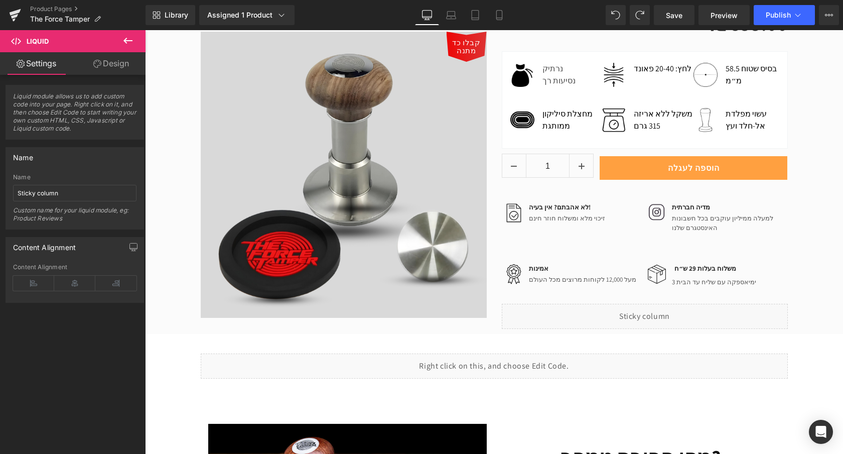
click at [675, 280] on p "3 ימיאספקה עם שליח עד הבית" at bounding box center [714, 282] width 84 height 10
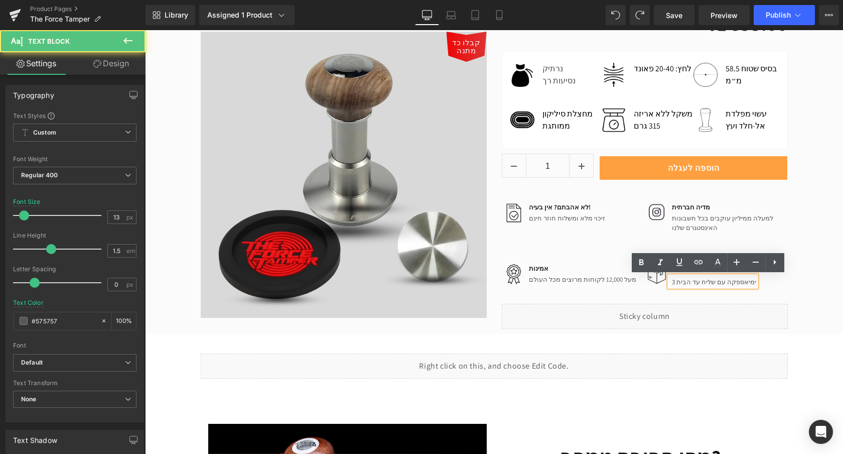
click at [673, 281] on p "3 ימיאספקה עם שליח עד הבית" at bounding box center [714, 282] width 84 height 10
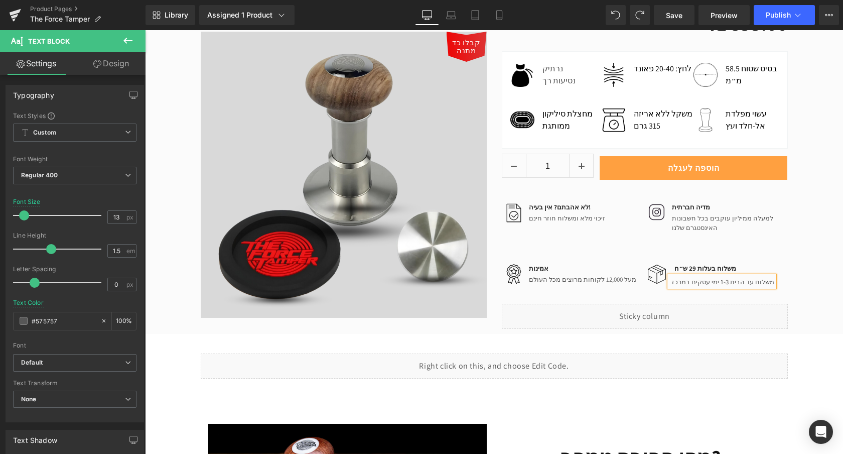
click at [821, 281] on div "קבלו כד מתנה (P) Image Row פורס טמפר 58.5 מ״מ (P) Title ₪ 0 ₪ 855.00 (P) Price …" at bounding box center [494, 142] width 698 height 384
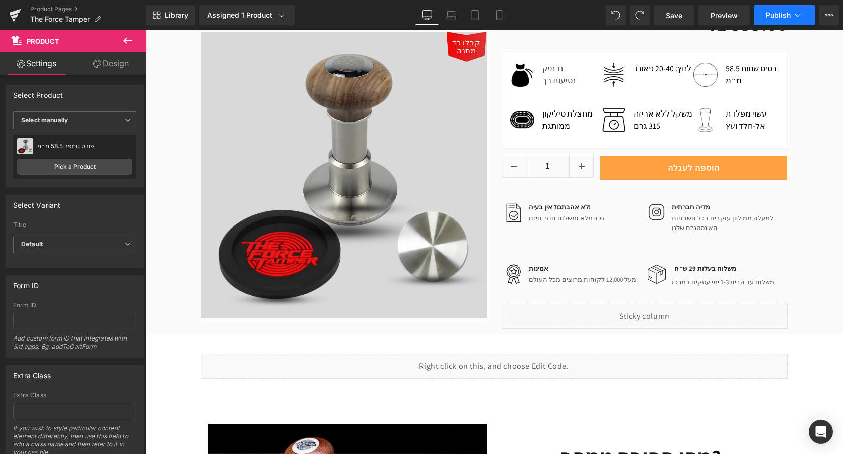
click at [767, 12] on span "Publish" at bounding box center [778, 15] width 25 height 8
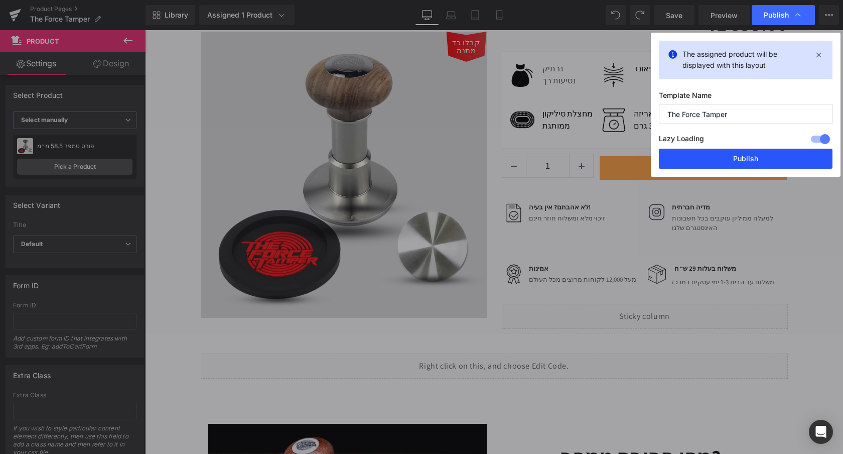
drag, startPoint x: 728, startPoint y: 164, endPoint x: 583, endPoint y: 132, distance: 148.9
click at [728, 164] on button "Publish" at bounding box center [746, 159] width 174 height 20
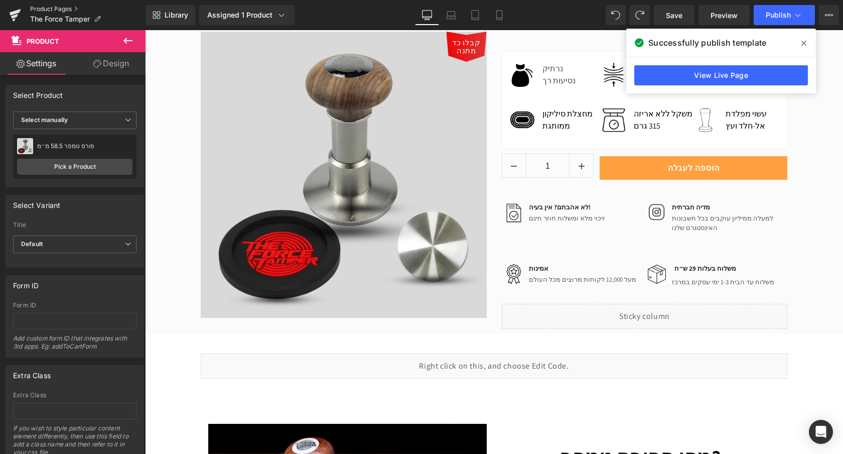
click at [51, 8] on link "Product Pages" at bounding box center [87, 9] width 115 height 8
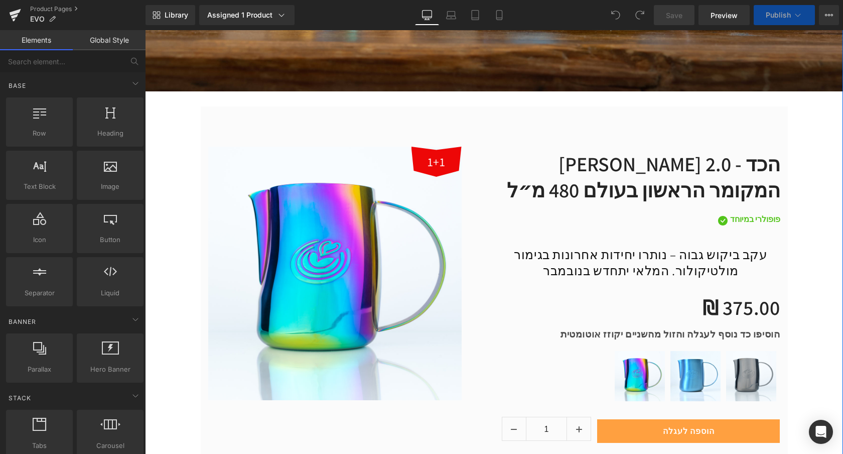
scroll to position [595, 0]
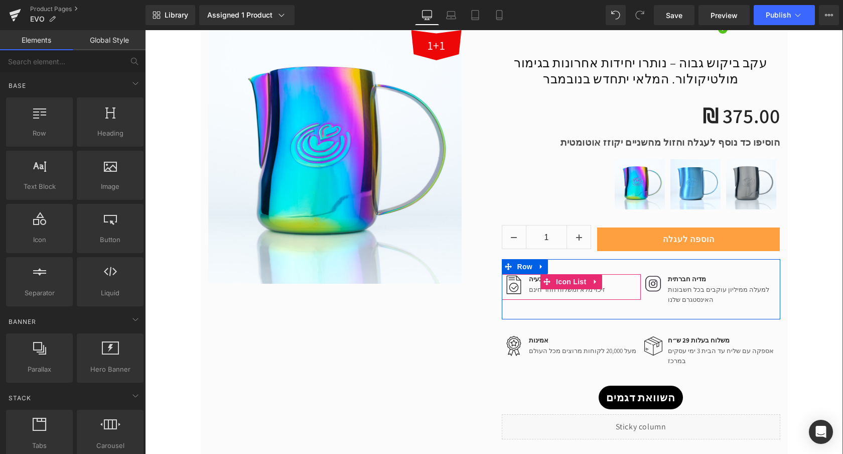
click at [540, 290] on span "Text Block" at bounding box center [555, 289] width 33 height 12
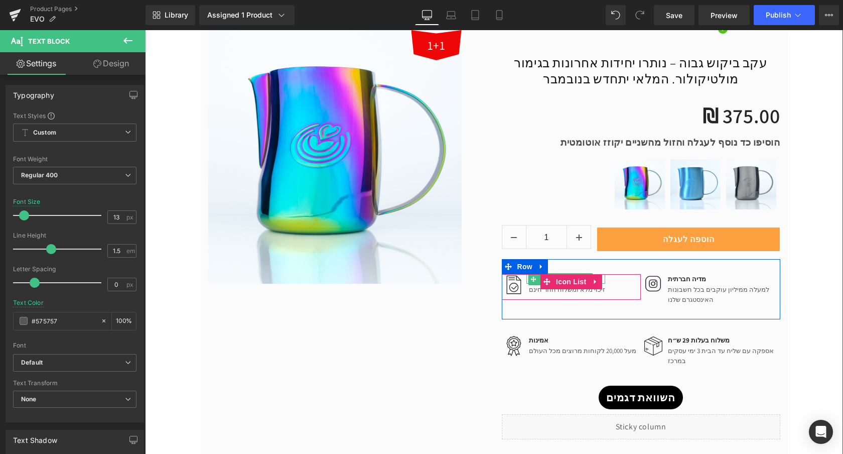
click at [534, 282] on span at bounding box center [533, 279] width 11 height 12
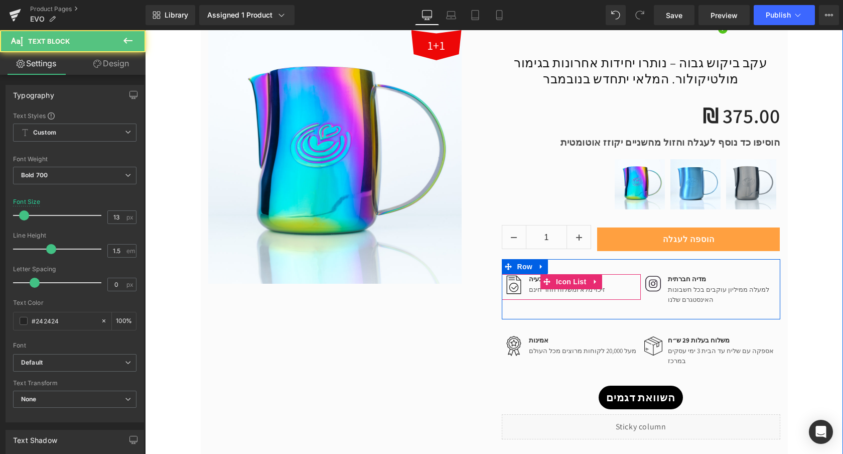
click at [534, 284] on div "זיכוי מלא ומשלוח חוזר חינם Text Block" at bounding box center [565, 289] width 79 height 11
click at [534, 284] on div "זיכוי מלא ומשלוח חוזר חינם" at bounding box center [565, 289] width 79 height 11
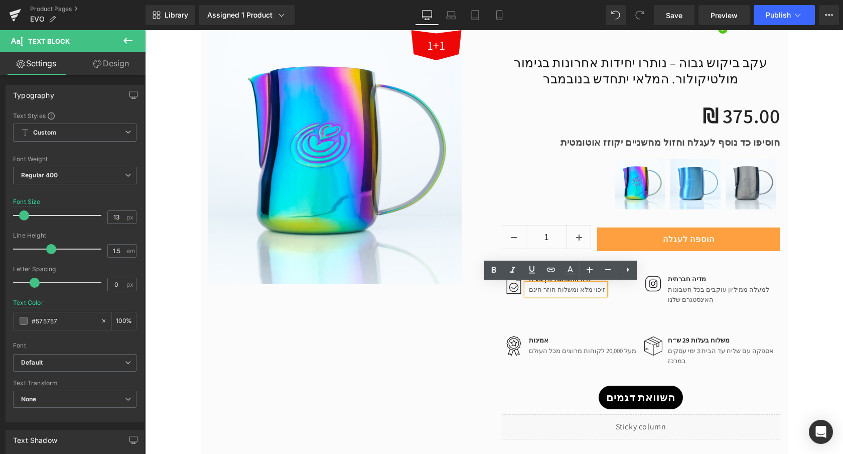
click at [537, 286] on p "זיכוי מלא ומשלוח חוזר חינם" at bounding box center [567, 290] width 76 height 10
copy p "זיכוי מלא ומשלוח חוזר חינם"
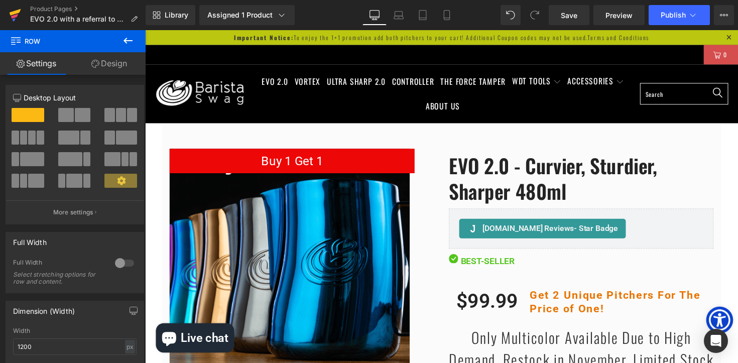
scroll to position [6980, 607]
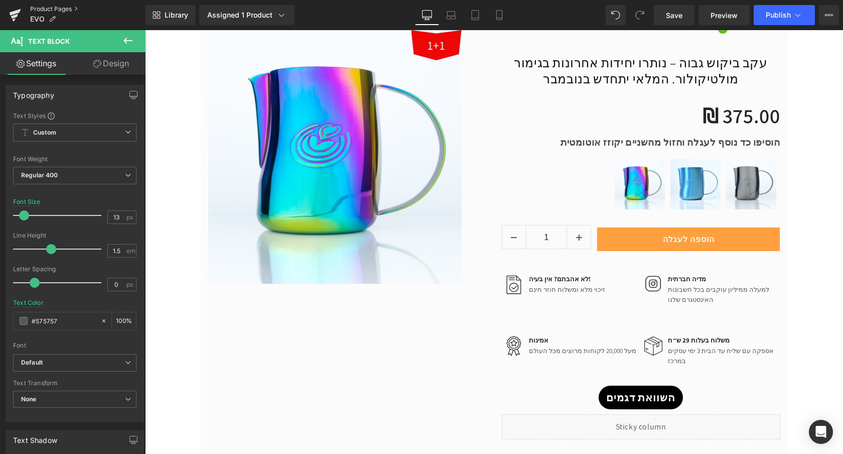
click at [48, 9] on link "Product Pages" at bounding box center [87, 9] width 115 height 8
click at [796, 11] on icon at bounding box center [798, 15] width 10 height 10
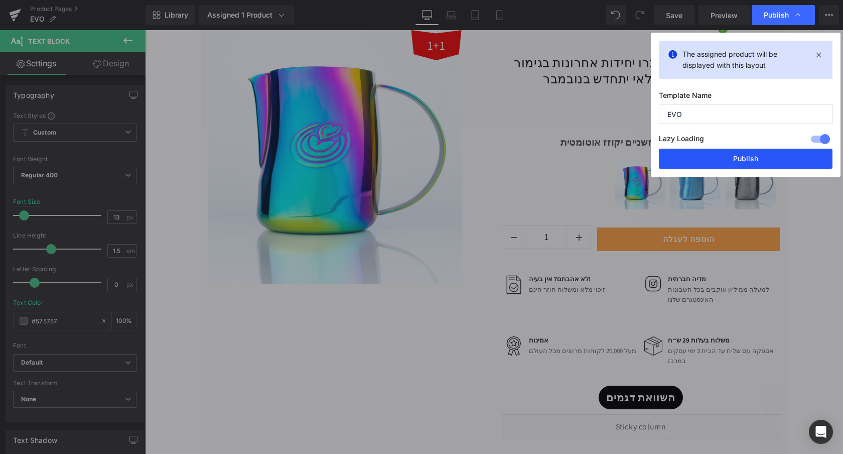
click at [736, 160] on button "Publish" at bounding box center [746, 159] width 174 height 20
click at [534, 117] on div "₪ 0 ₪ 375.00" at bounding box center [641, 115] width 279 height 36
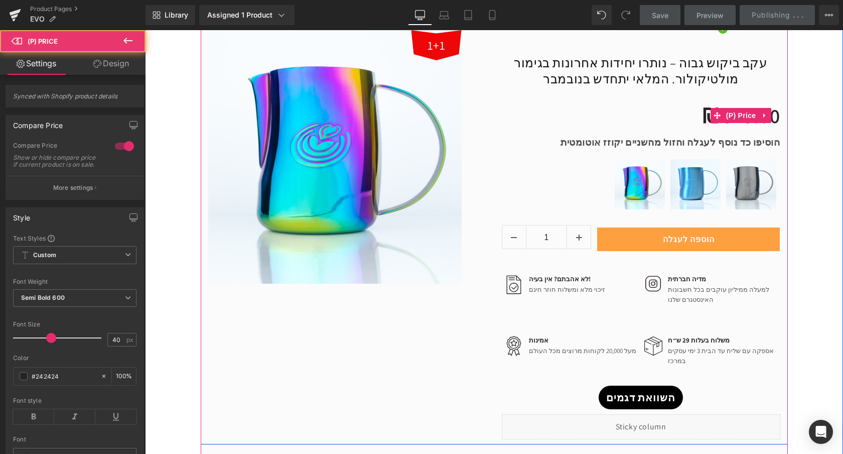
click at [534, 117] on div "₪ 0 ₪ 375.00" at bounding box center [641, 115] width 279 height 36
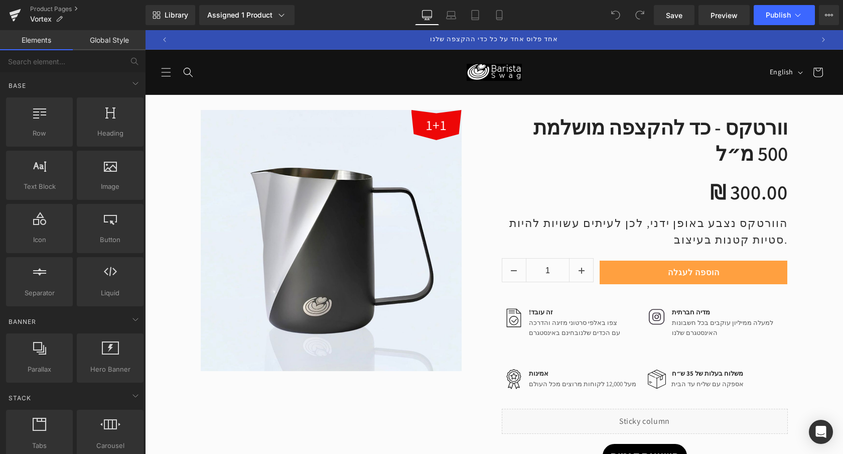
click at [537, 313] on div "!זה עובד Text Block" at bounding box center [573, 312] width 94 height 10
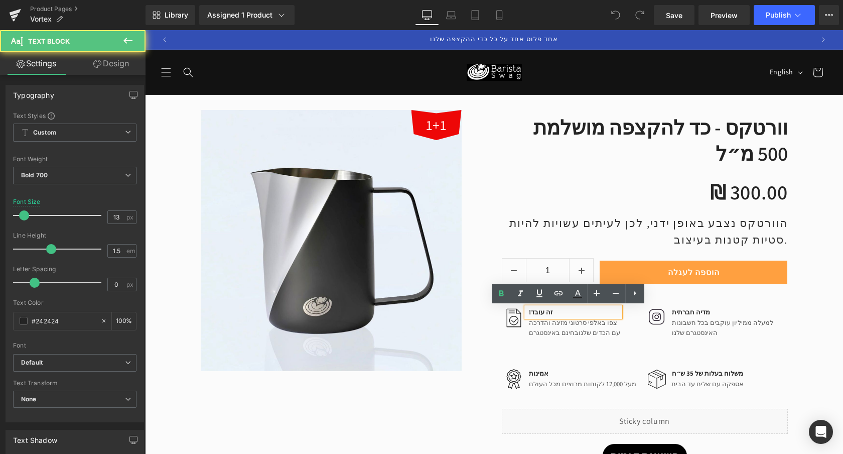
click at [545, 313] on p "!זה עובד" at bounding box center [574, 312] width 91 height 10
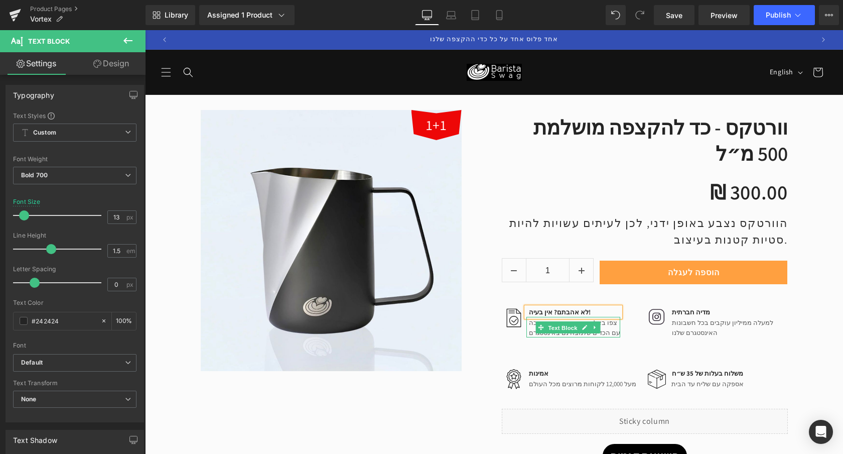
click at [554, 329] on span "Text Block" at bounding box center [562, 328] width 33 height 12
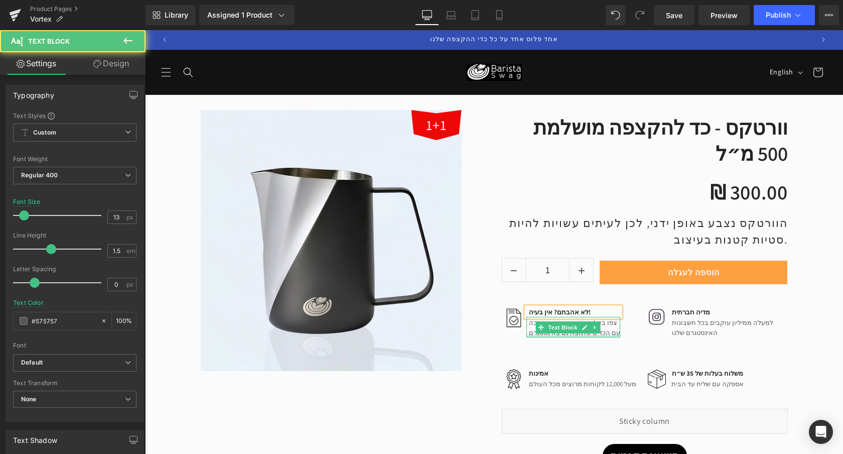
click at [542, 335] on div at bounding box center [573, 336] width 94 height 3
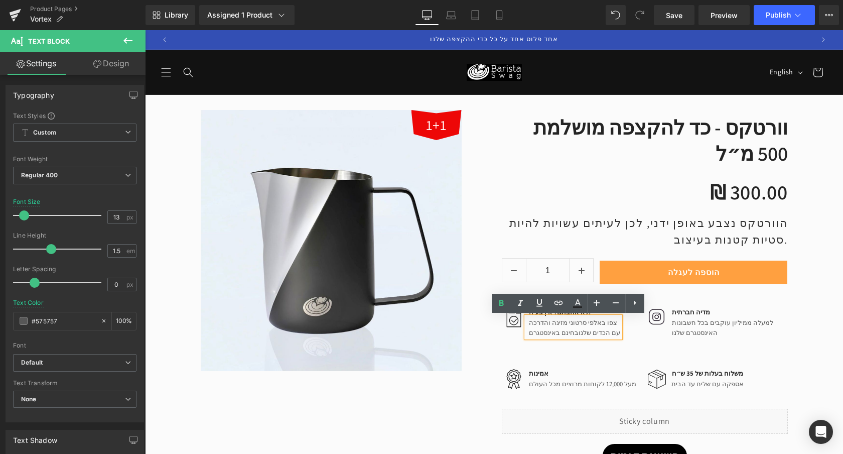
click at [538, 332] on span "בחינם באינסטגרם" at bounding box center [554, 332] width 50 height 9
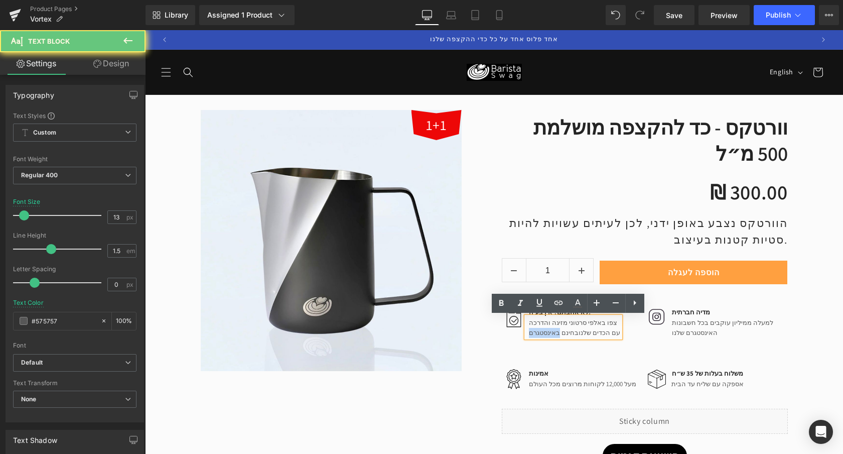
click at [538, 332] on span "בחינם באינסטגרם" at bounding box center [554, 332] width 50 height 9
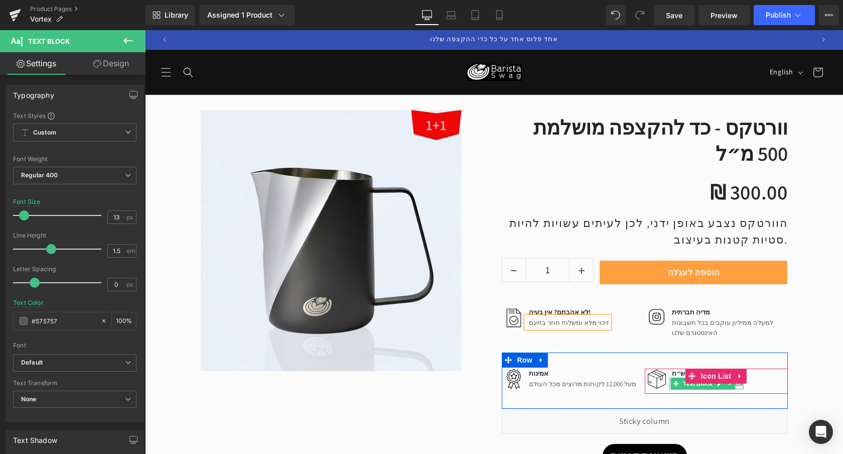
click at [673, 374] on div "משלוח בעלות של 35 ש״ח Text Block" at bounding box center [707, 373] width 74 height 10
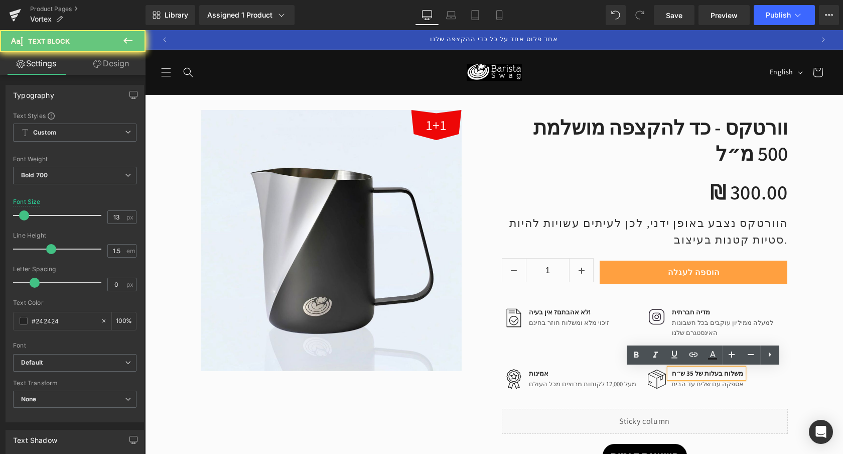
click at [673, 374] on p "משלוח בעלות של 35 ש״ח" at bounding box center [708, 373] width 72 height 10
click at [690, 374] on p "משלוח בעלות של 35 ש״ח" at bounding box center [708, 373] width 72 height 10
click at [688, 374] on p "משלוח בעלות של 35 ש״ח" at bounding box center [708, 373] width 72 height 10
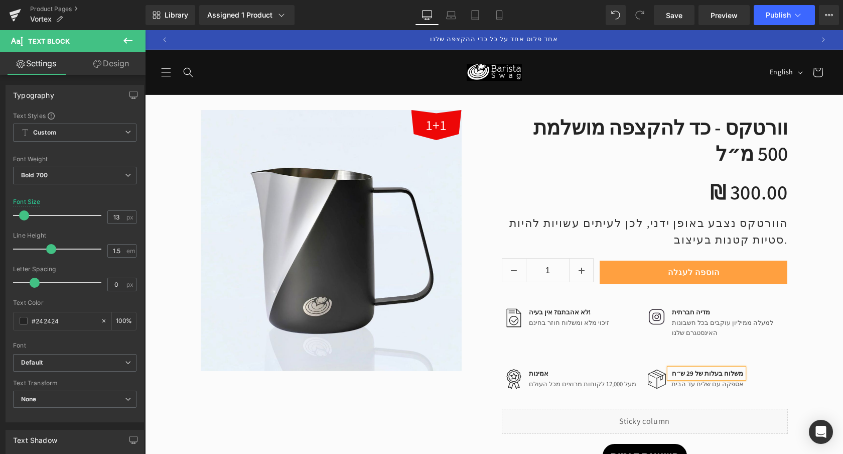
click at [145, 30] on div at bounding box center [145, 30] width 0 height 0
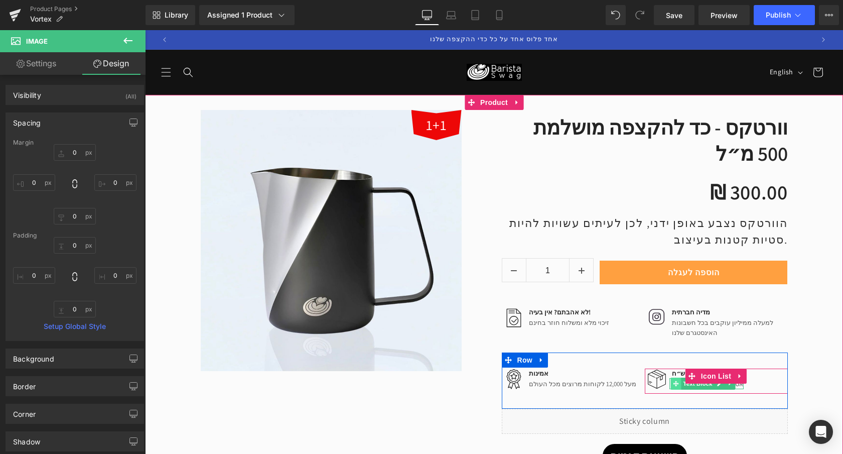
click at [673, 385] on icon at bounding box center [676, 383] width 6 height 6
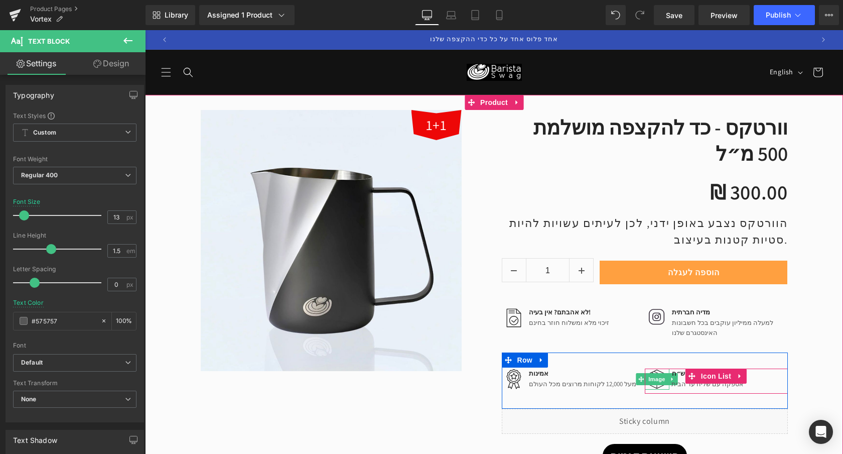
click at [667, 385] on img at bounding box center [656, 378] width 21 height 21
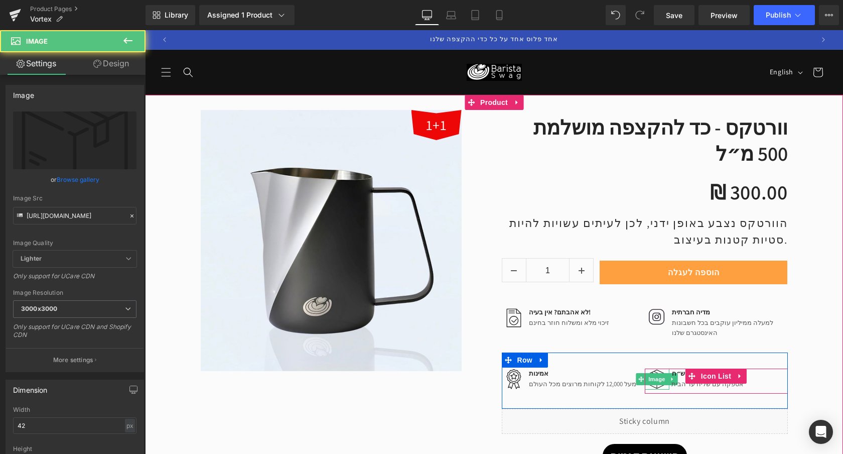
click at [674, 385] on div "אספקה עם שליח עד הבית Text Block" at bounding box center [707, 383] width 74 height 11
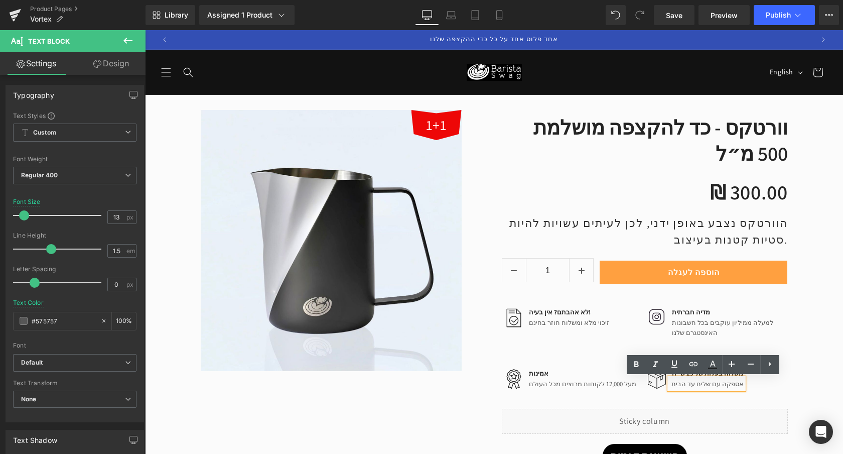
click at [672, 383] on p "אספקה עם שליח עד הבית" at bounding box center [708, 384] width 72 height 10
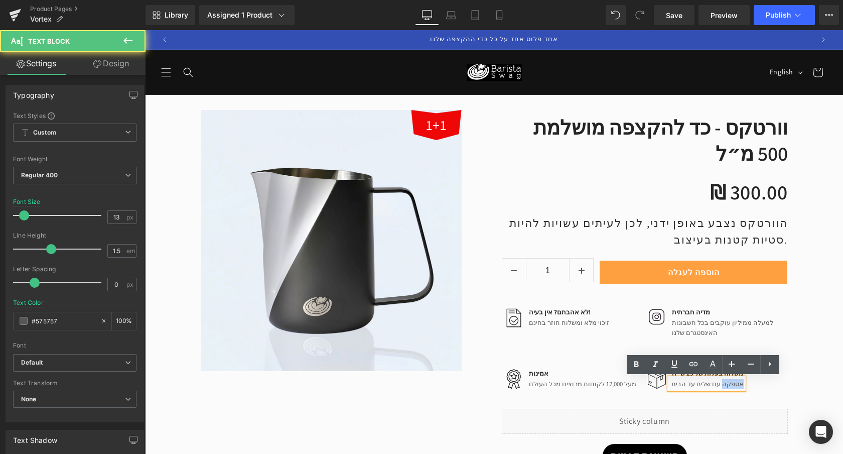
click at [672, 383] on p "אספקה עם שליח עד הבית" at bounding box center [708, 384] width 72 height 10
click at [678, 385] on p "אספקה עם שליח עד הבית" at bounding box center [708, 384] width 72 height 10
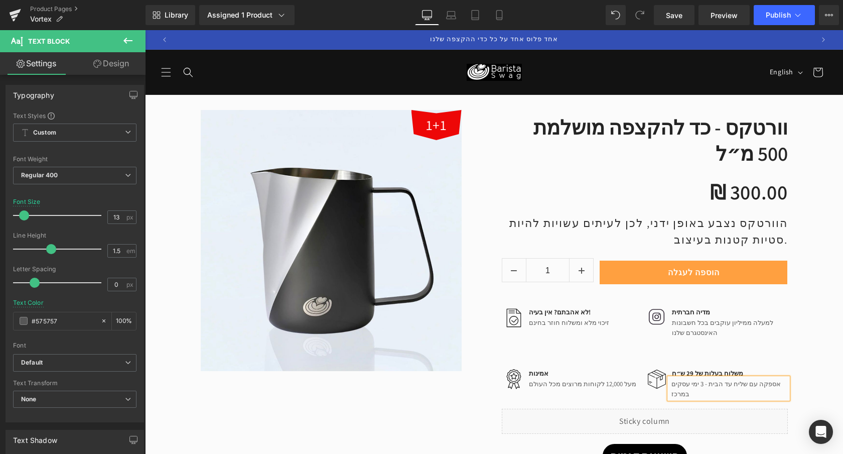
click at [812, 344] on div "1+1 (P) Image Row וורטקס - כד להקצפה מושלמת 500 מ״ל (P) Title ₪ 0 ₪ 300.00 (P) …" at bounding box center [494, 286] width 698 height 382
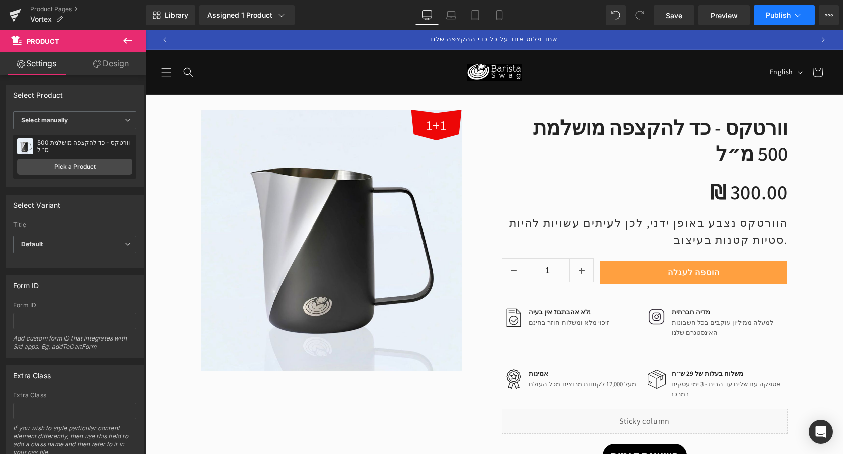
click at [797, 15] on icon at bounding box center [798, 15] width 10 height 10
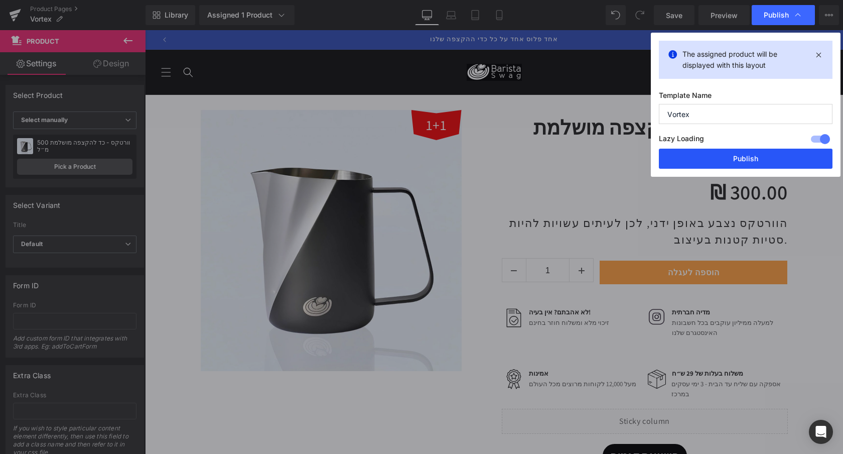
click at [734, 157] on button "Publish" at bounding box center [746, 159] width 174 height 20
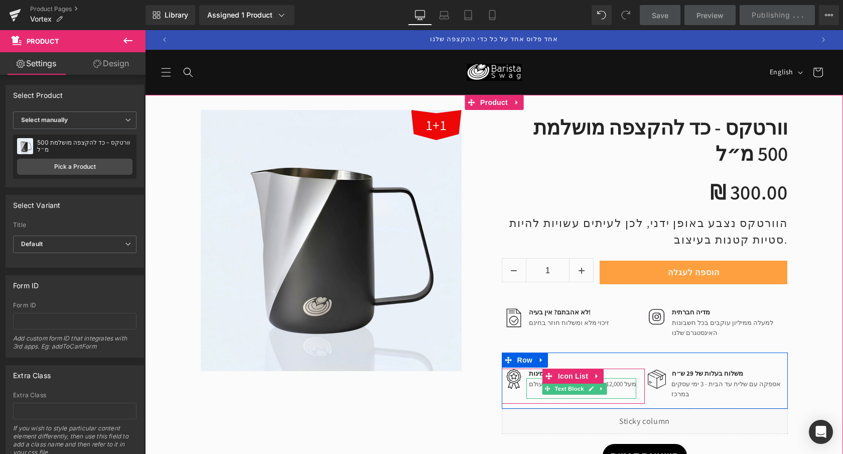
click at [532, 386] on p "מעל 12,000 לקוחות מרוצים מכל העולם" at bounding box center [582, 384] width 107 height 10
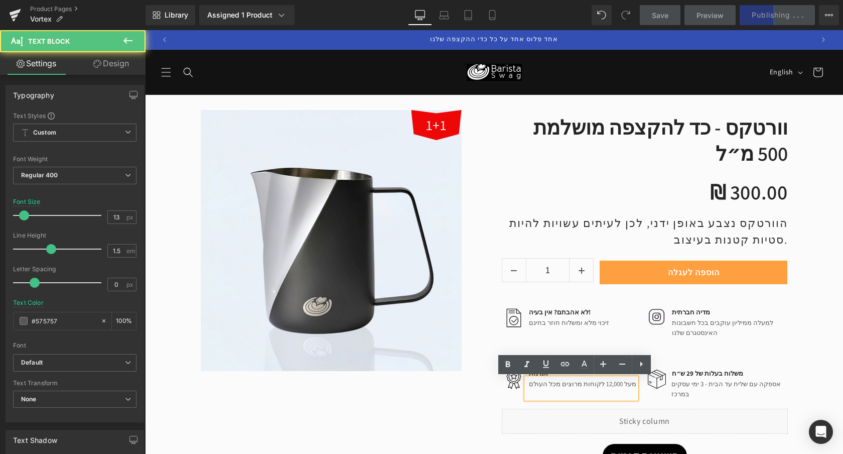
click at [599, 384] on p "מעל 12,000 לקוחות מרוצים מכל העולם" at bounding box center [582, 384] width 107 height 10
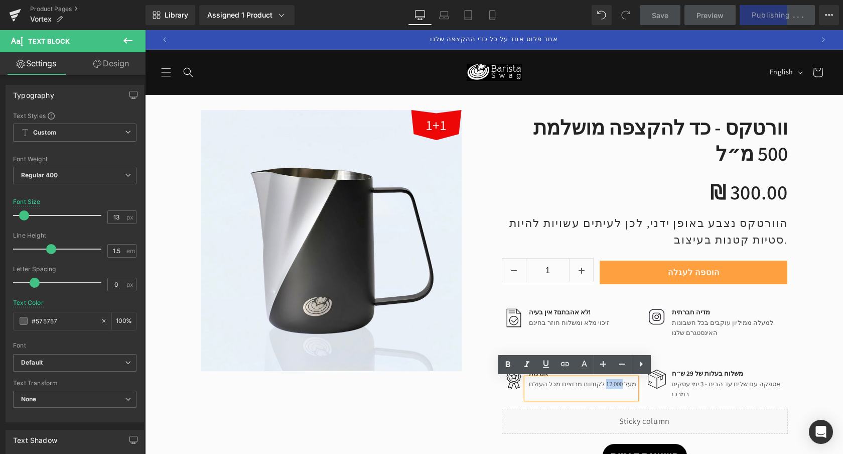
click at [598, 384] on p "מעל 12,000 לקוחות מרוצים מכל העולם" at bounding box center [582, 384] width 107 height 10
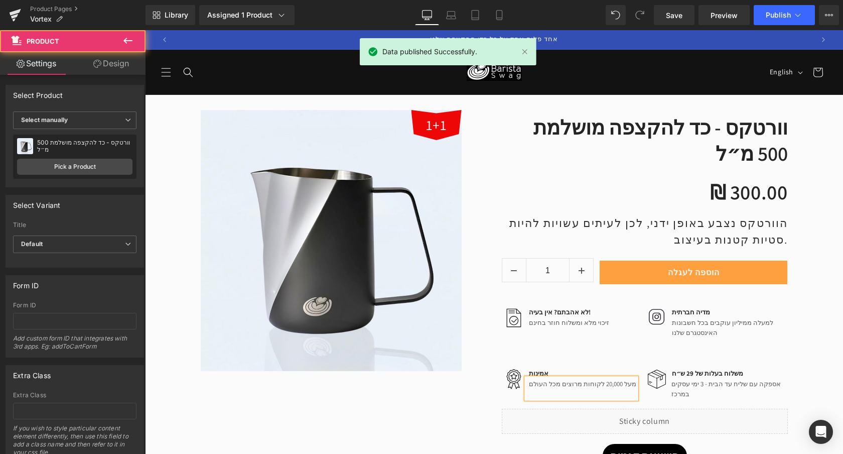
click at [817, 357] on div "1+1 (P) Image Row וורטקס - כד להקצפה מושלמת 500 מ״ל (P) Title ₪ 0 ₪ 300.00 (P) …" at bounding box center [494, 286] width 698 height 382
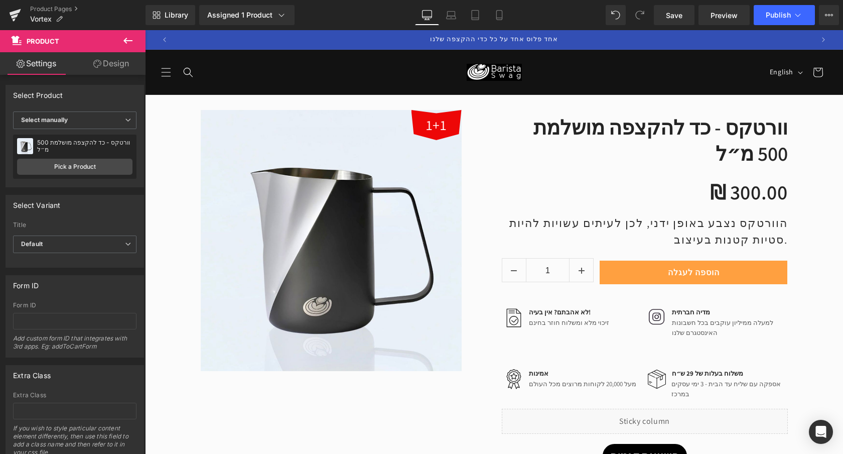
click at [778, 29] on div "Library Assigned 1 Product Product Preview וורטקס - כד להקצפה מושלמת 500 מ״ל Ma…" at bounding box center [495, 15] width 698 height 30
click at [779, 23] on button "Publish" at bounding box center [784, 15] width 61 height 20
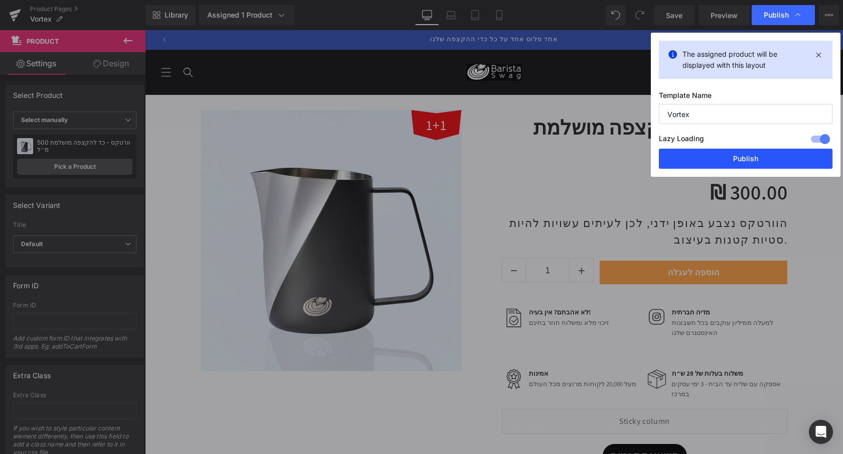
click at [731, 158] on button "Publish" at bounding box center [746, 159] width 174 height 20
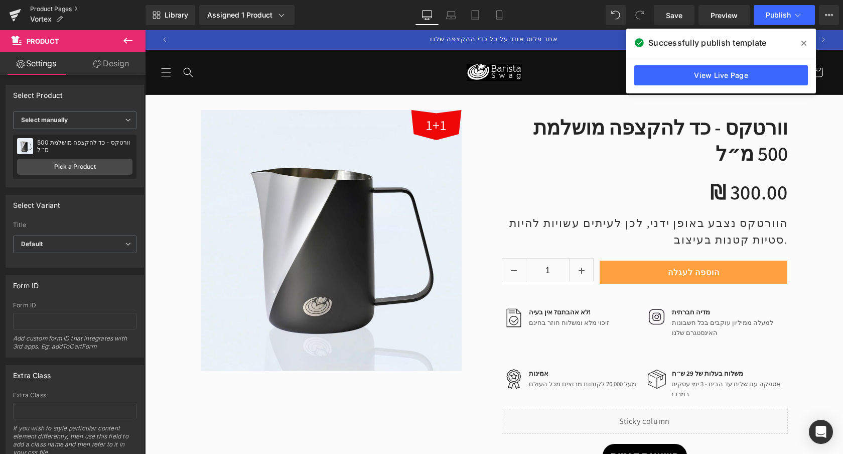
click at [47, 9] on link "Product Pages" at bounding box center [87, 9] width 115 height 8
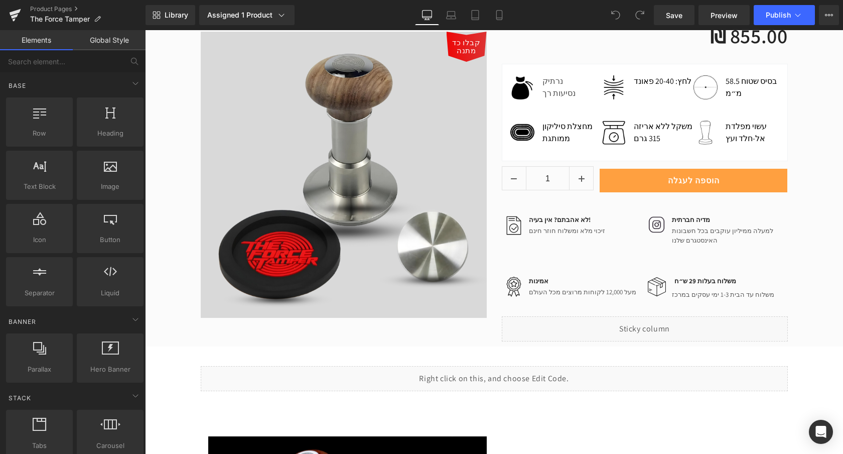
scroll to position [178, 0]
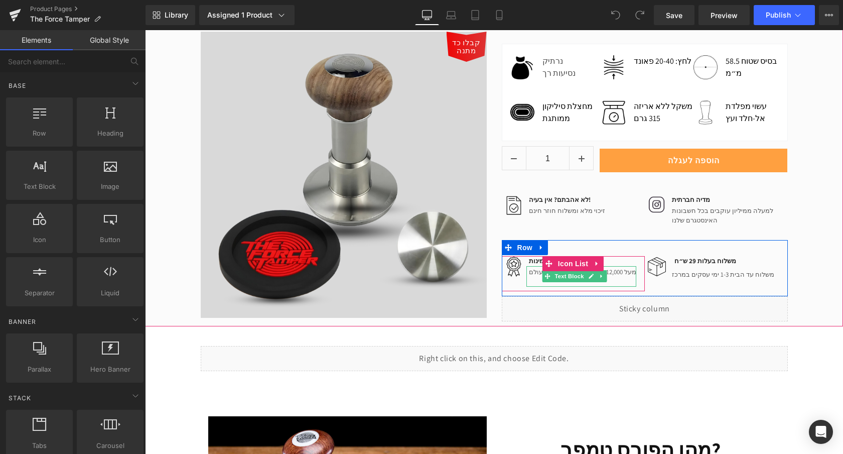
click at [537, 273] on p "מעל 12,000 לקוחות מרוצים מכל העולם" at bounding box center [582, 272] width 107 height 10
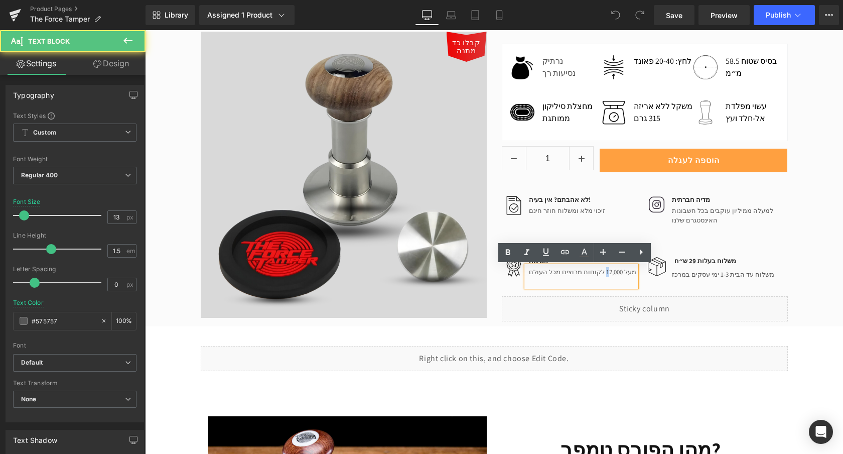
click at [598, 273] on p "מעל 12,000 לקוחות מרוצים מכל העולם" at bounding box center [582, 272] width 107 height 10
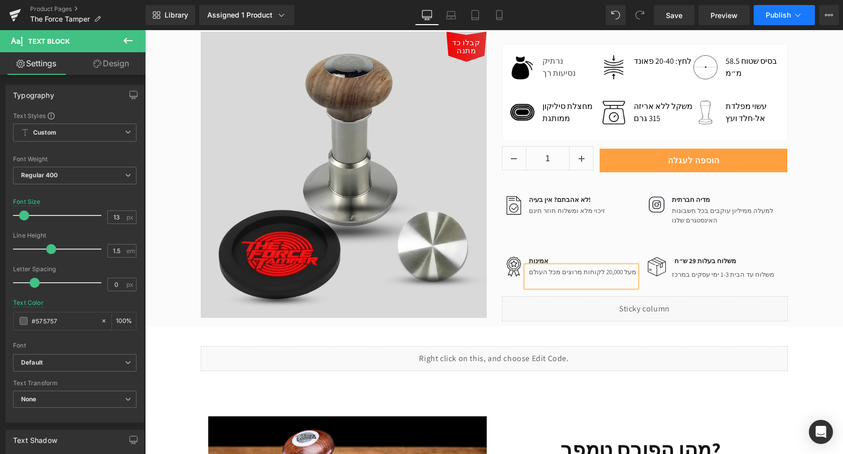
click at [773, 12] on span "Publish" at bounding box center [778, 15] width 25 height 8
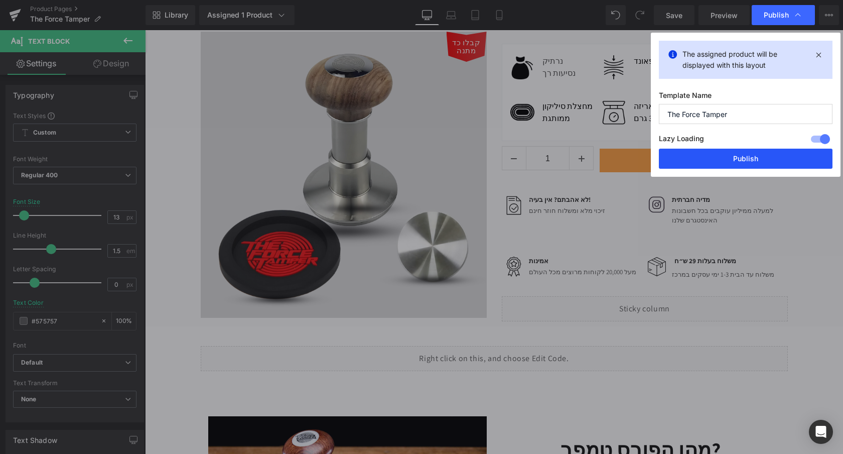
click at [719, 160] on button "Publish" at bounding box center [746, 159] width 174 height 20
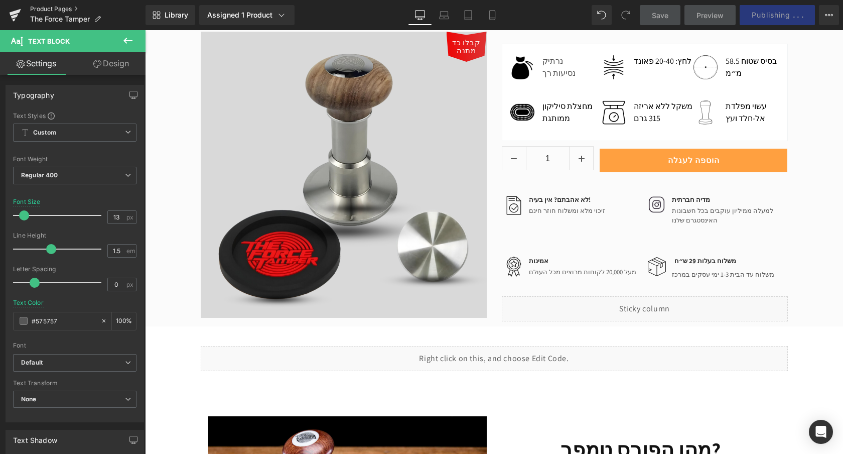
click at [60, 5] on link "Product Pages" at bounding box center [87, 9] width 115 height 8
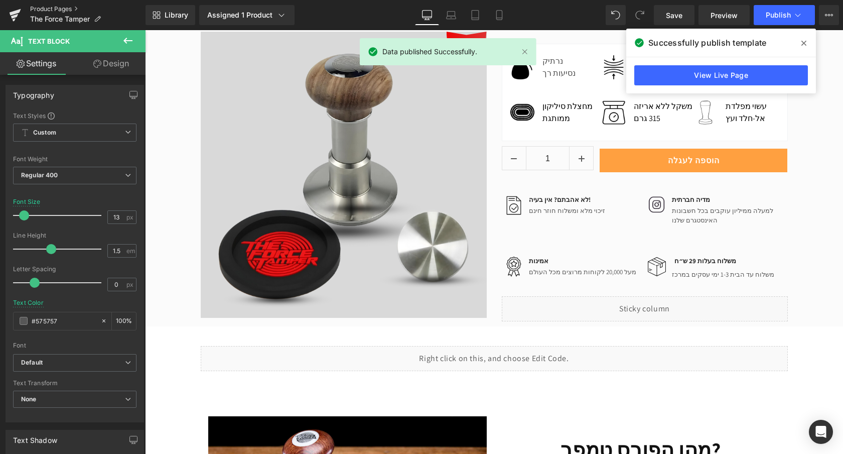
click at [69, 8] on link "Product Pages" at bounding box center [87, 9] width 115 height 8
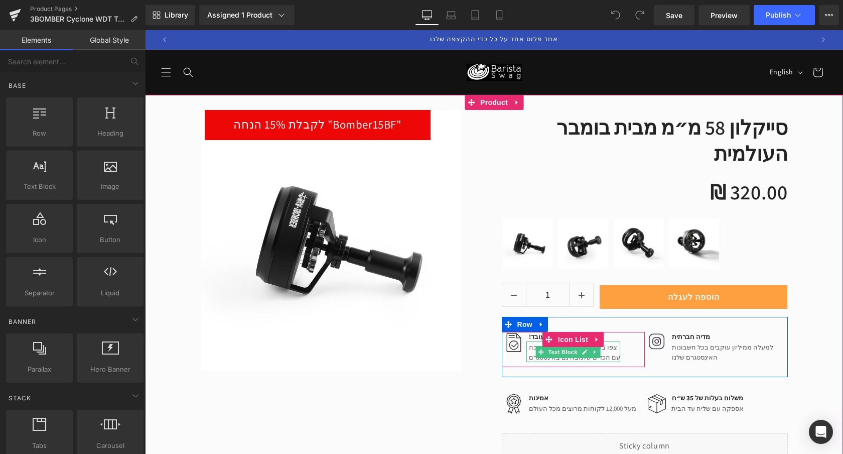
click at [530, 342] on p "צפו באלפי סרטוני מזיגה והדרכה" at bounding box center [574, 347] width 91 height 10
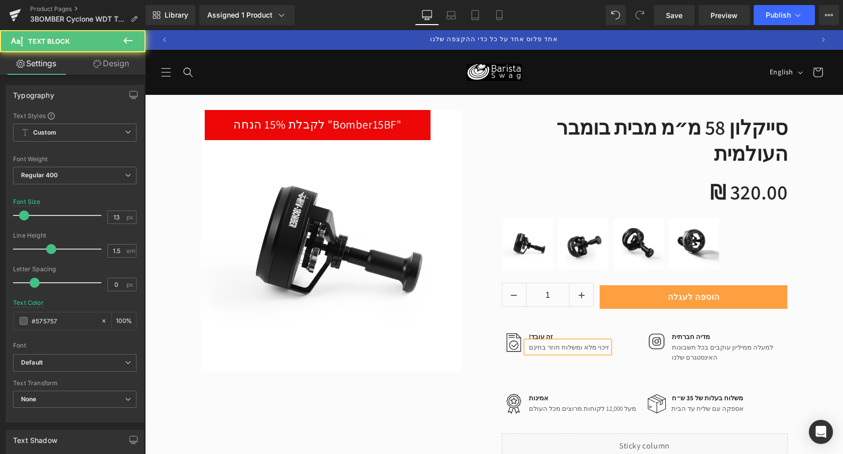
click at [536, 342] on p "זיכוי מלא ומשלוח חוזר בחינם" at bounding box center [569, 347] width 80 height 10
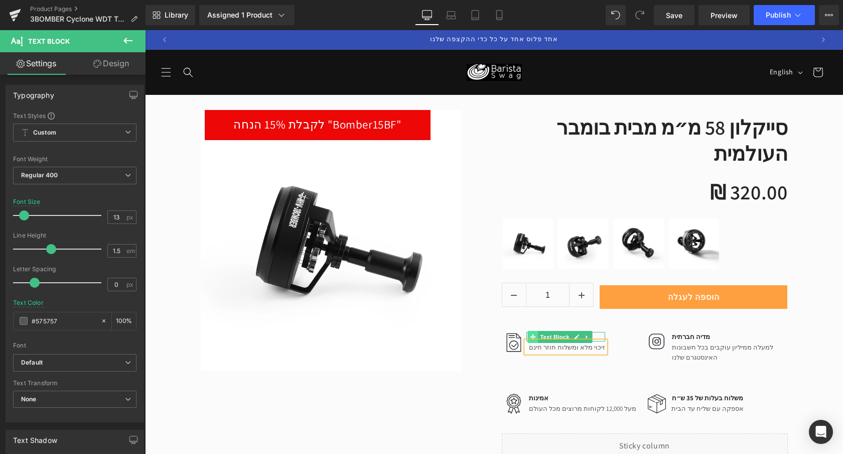
click at [530, 334] on icon at bounding box center [533, 337] width 6 height 6
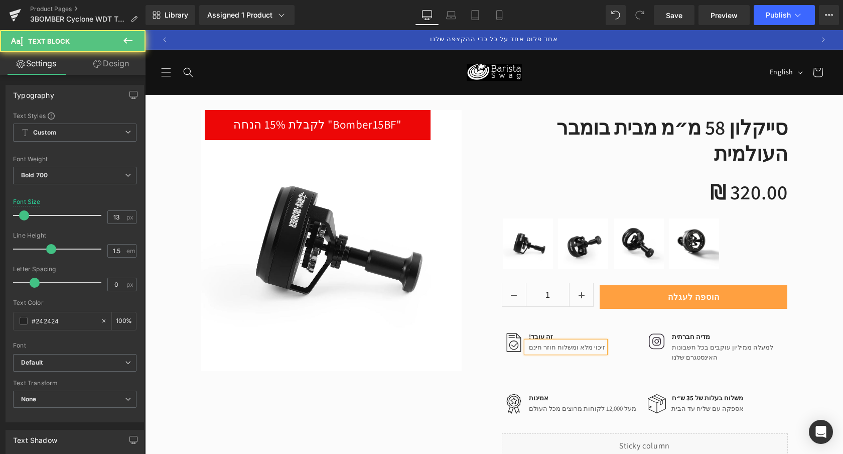
click at [547, 332] on div "Image !זה עובד Text Block זיכוי מלא ומשלוח חוזר חינם Text Block" at bounding box center [573, 345] width 143 height 26
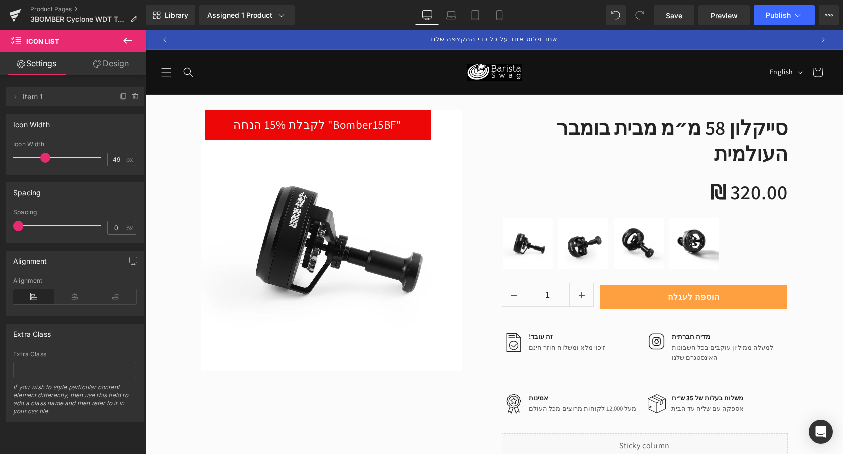
click at [540, 332] on div "!זה עובד Text Block" at bounding box center [565, 337] width 79 height 10
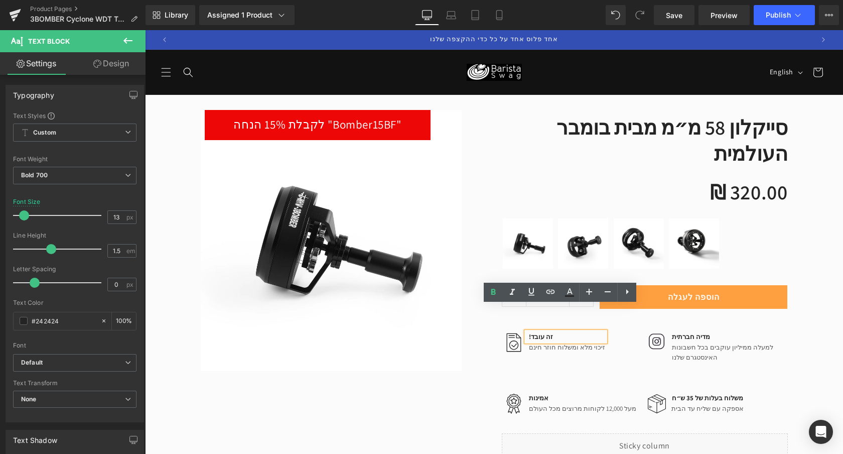
click at [543, 332] on p "!זה עובד" at bounding box center [567, 337] width 76 height 10
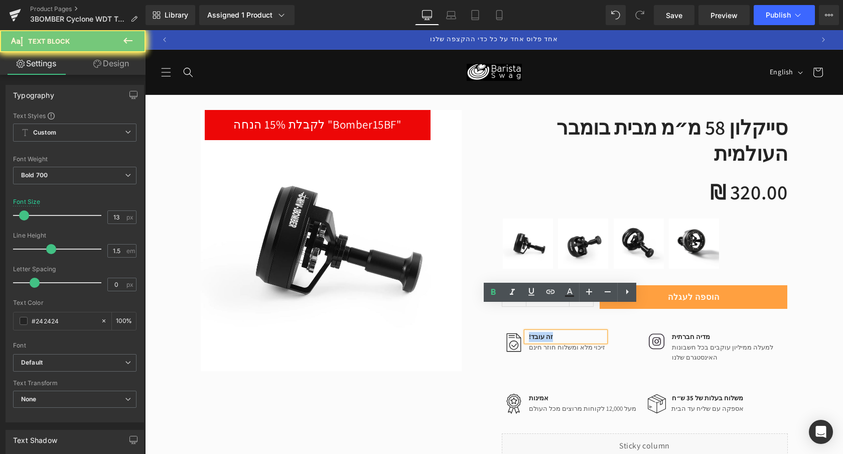
click at [543, 332] on p "!זה עובד" at bounding box center [567, 337] width 76 height 10
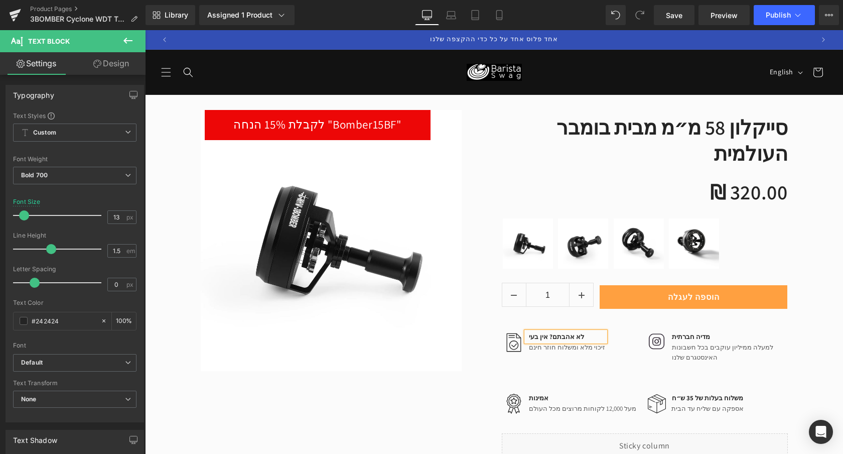
click at [535, 332] on p "לא אהבתם? אין בעי" at bounding box center [567, 337] width 76 height 10
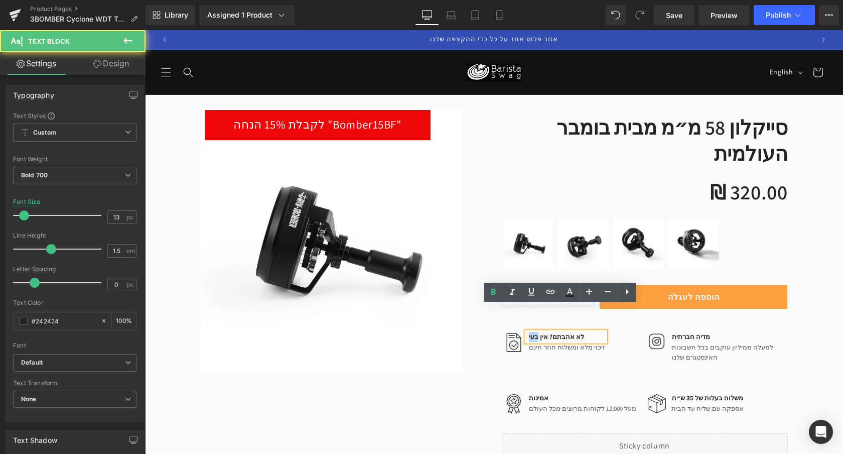
click at [535, 332] on p "לא אהבתם? אין בעי" at bounding box center [567, 337] width 76 height 10
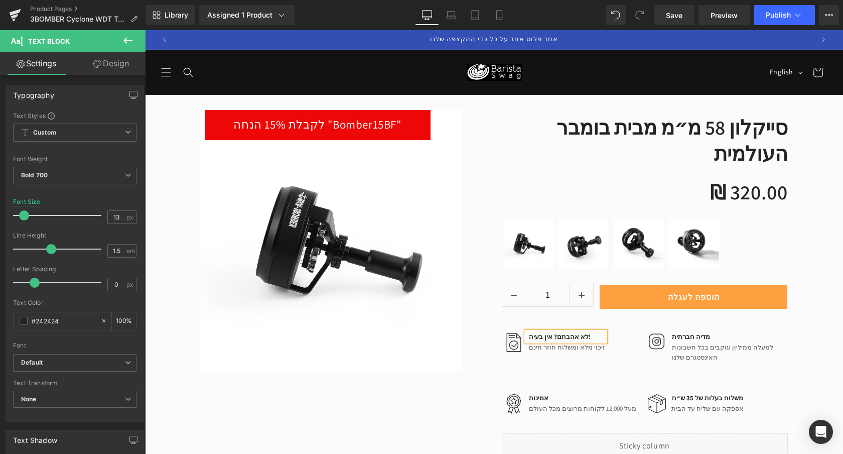
click at [475, 397] on div "לקבלת 15% הנחה "Bomber15BF" (P) Image Row סייקלון 58 מ״מ מבית בומבר העולמית (P)…" at bounding box center [494, 279] width 602 height 368
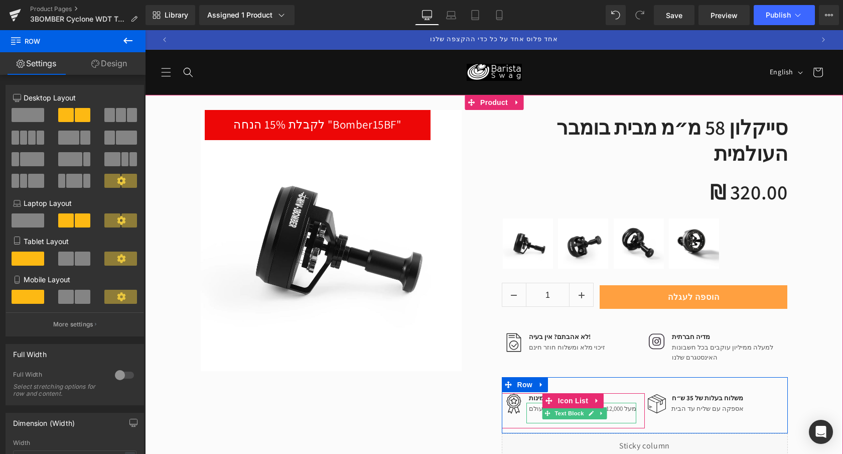
click at [531, 404] on p "מעל 12,000 לקוחות מרוצים מכל העולם" at bounding box center [582, 409] width 107 height 10
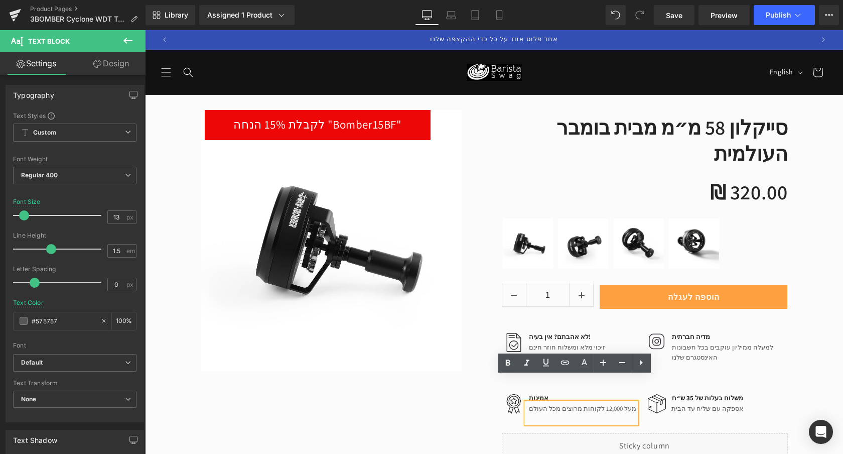
click at [598, 404] on p "מעל 12,000 לקוחות מרוצים מכל העולם" at bounding box center [582, 409] width 107 height 10
click at [597, 404] on p "מעל 12,000 לקוחות מרוצים מכל העולם" at bounding box center [582, 409] width 107 height 10
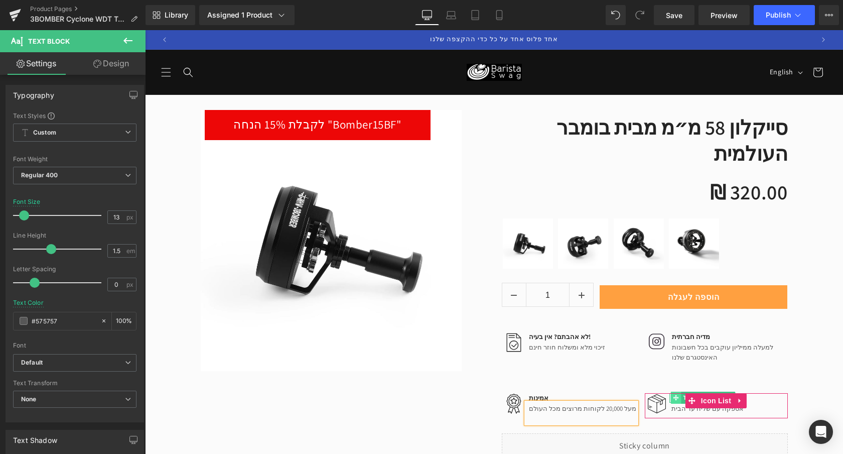
click at [672, 391] on span at bounding box center [676, 397] width 11 height 12
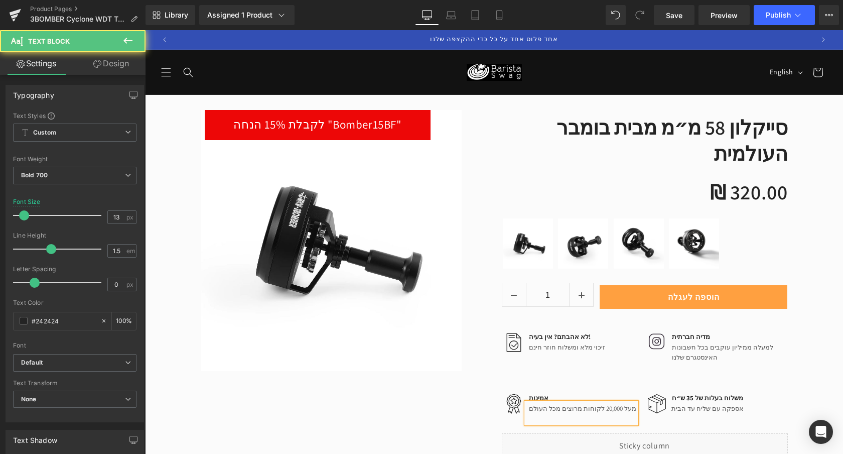
click at [681, 393] on div "משלוח בעלות של 35 ש״ח Text Block" at bounding box center [707, 398] width 74 height 10
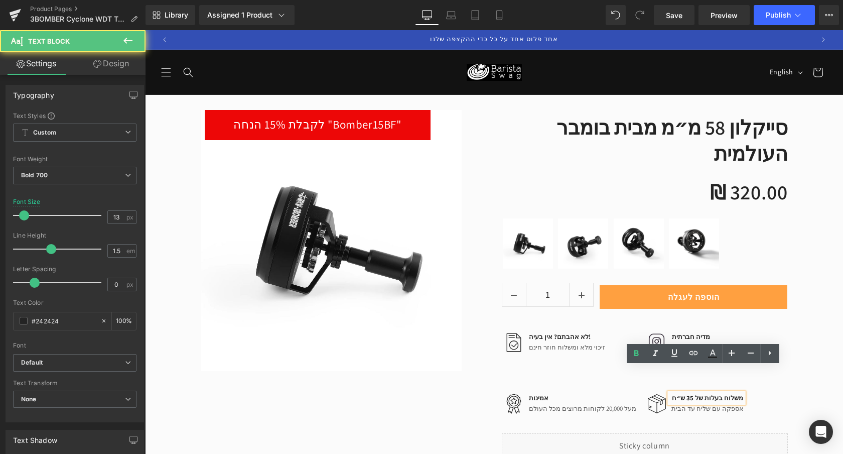
click at [691, 393] on p "משלוח בעלות של 35 ש״ח" at bounding box center [708, 398] width 72 height 10
click at [690, 393] on p "משלוח בעלות של 35 ש״ח" at bounding box center [708, 398] width 72 height 10
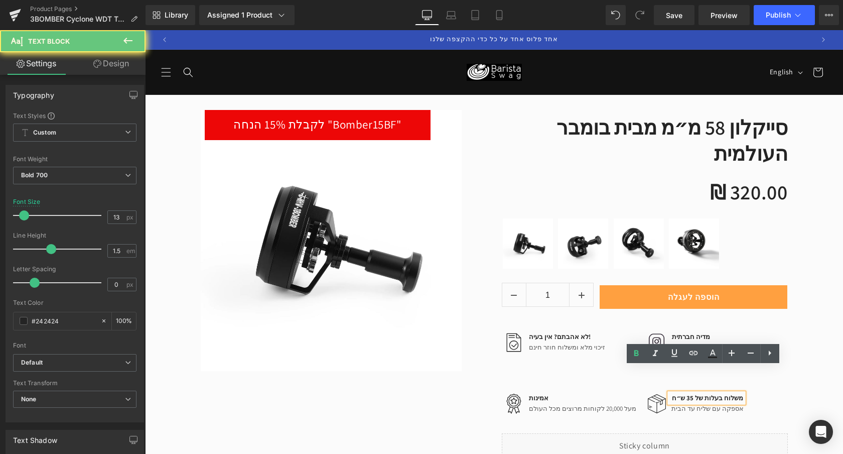
click at [687, 393] on p "משלוח בעלות של 35 ש״ח" at bounding box center [708, 398] width 72 height 10
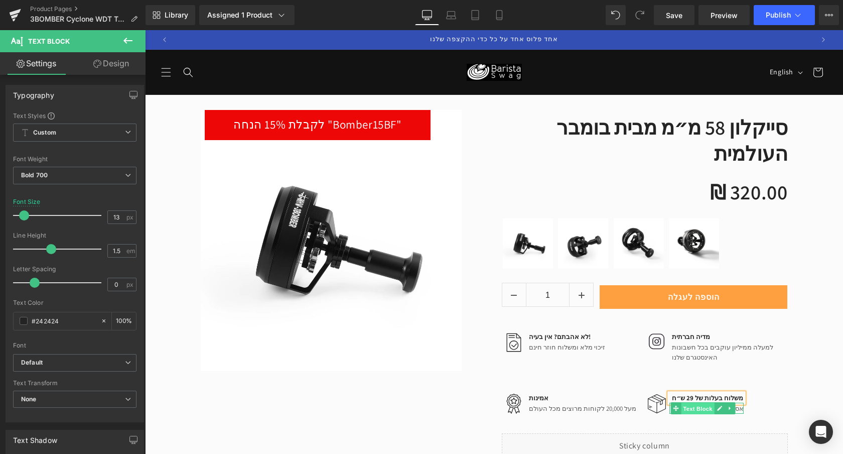
click at [684, 403] on span "Text Block" at bounding box center [697, 409] width 33 height 12
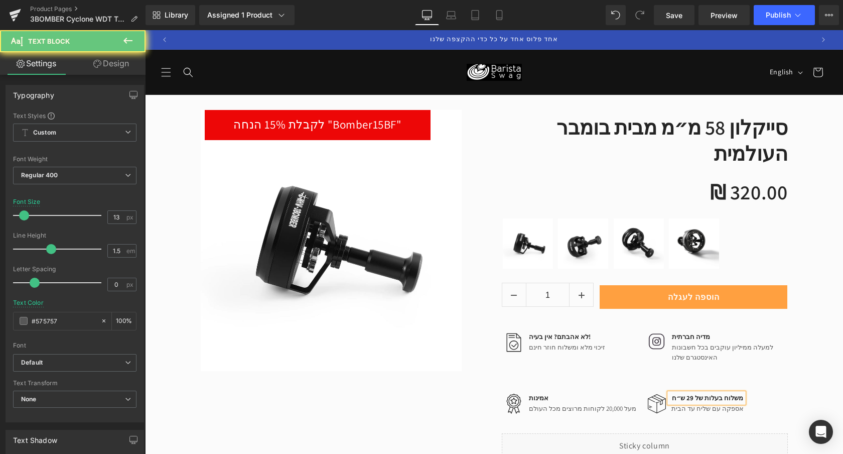
click at [679, 403] on div "אספקה עם שליח עד הבית Text Block" at bounding box center [707, 408] width 74 height 11
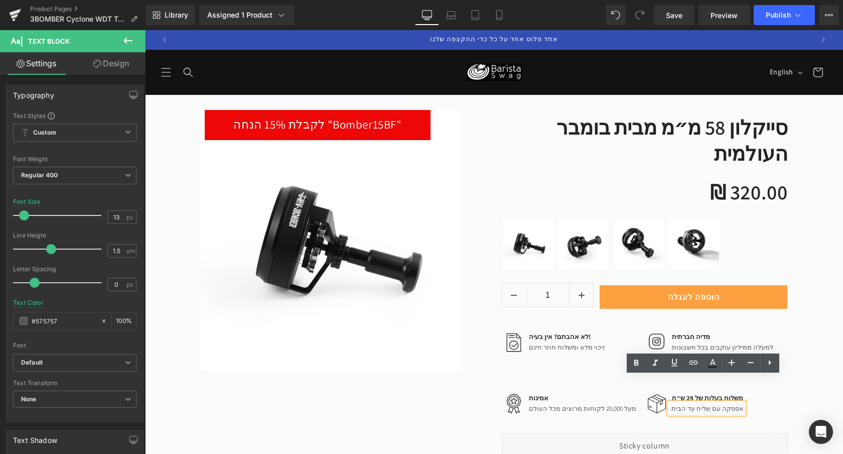
click at [699, 404] on p "אספקה עם שליח עד הבית" at bounding box center [708, 409] width 72 height 10
click at [674, 404] on p "אספקה עם שליח עד הבית" at bounding box center [708, 409] width 72 height 10
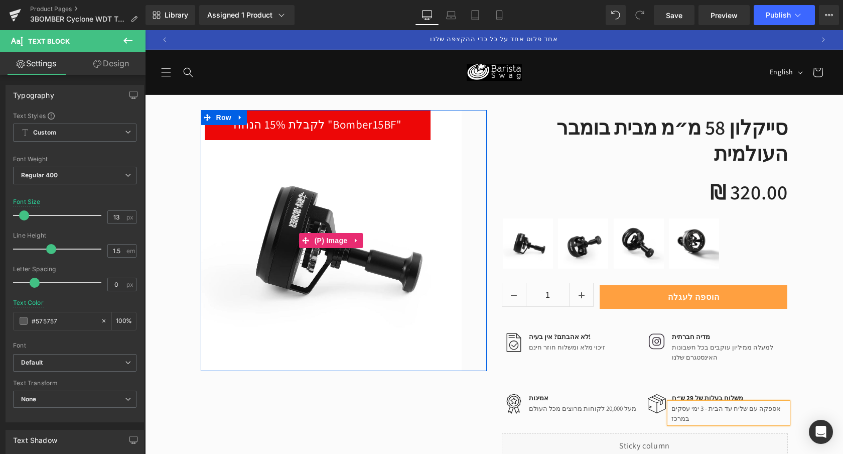
click at [403, 358] on img at bounding box center [331, 240] width 261 height 261
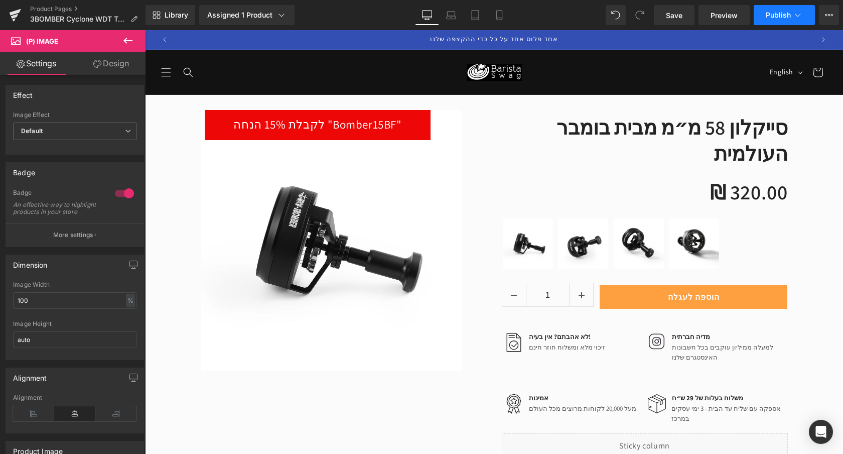
click at [776, 18] on span "Publish" at bounding box center [778, 15] width 25 height 8
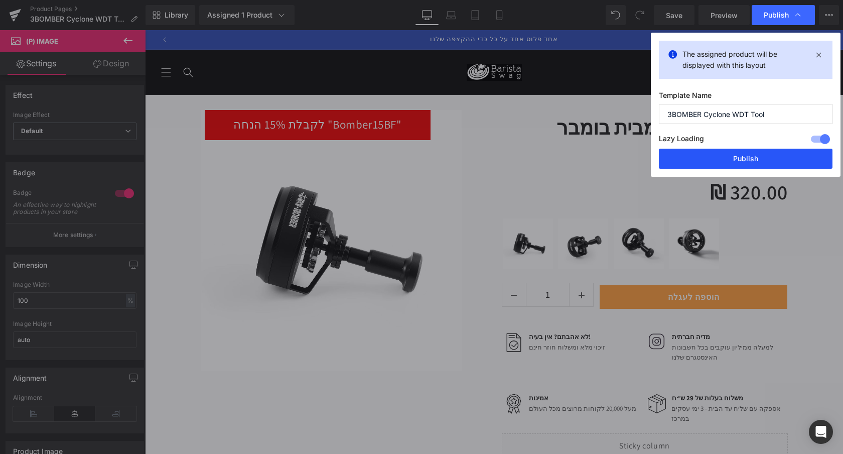
click at [744, 158] on button "Publish" at bounding box center [746, 159] width 174 height 20
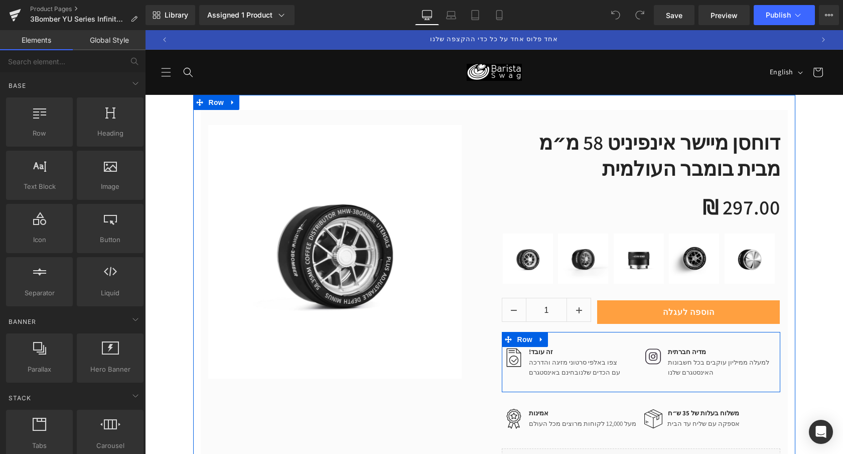
click at [538, 351] on icon at bounding box center [541, 352] width 6 height 6
click at [530, 351] on p "!זה עובד" at bounding box center [574, 352] width 91 height 10
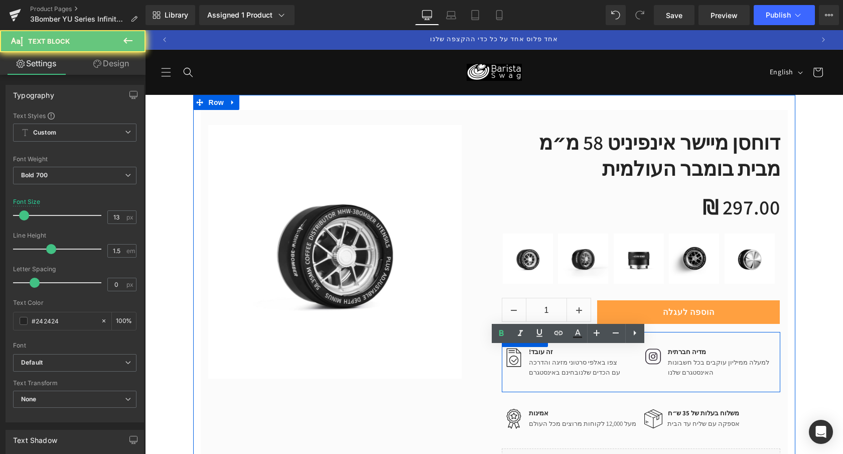
click at [530, 351] on p "!זה עובד" at bounding box center [574, 352] width 91 height 10
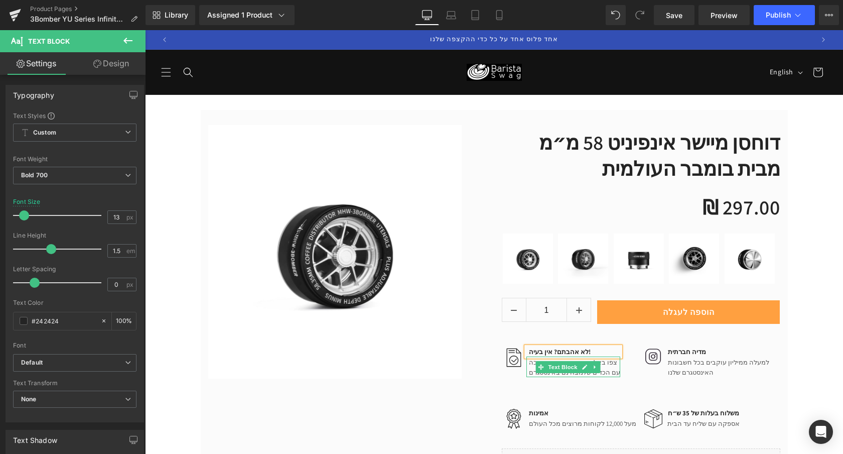
click at [530, 365] on p "צפו באלפי סרטוני מזיגה והדרכה" at bounding box center [574, 362] width 91 height 10
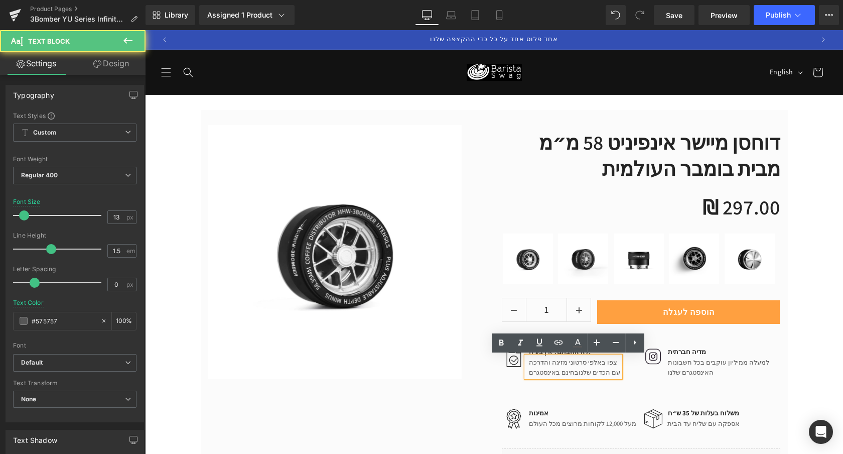
click at [536, 365] on p "צפו באלפי סרטוני מזיגה והדרכה" at bounding box center [574, 362] width 91 height 10
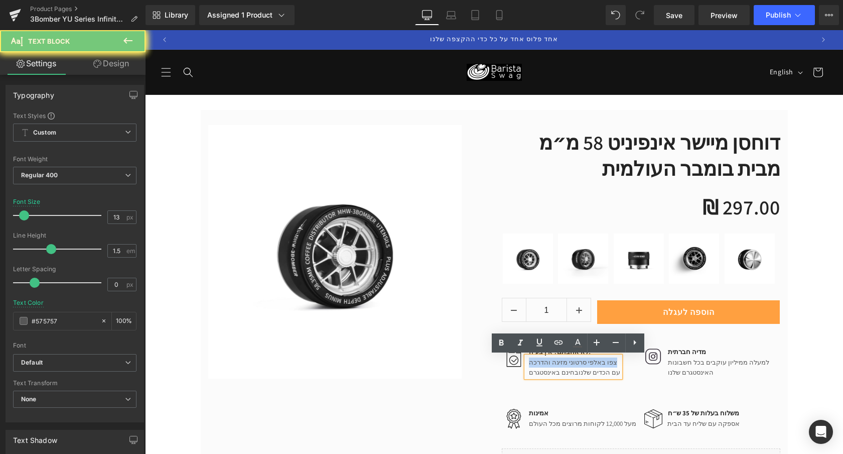
click at [536, 365] on p "צפו באלפי סרטוני מזיגה והדרכה" at bounding box center [574, 362] width 91 height 10
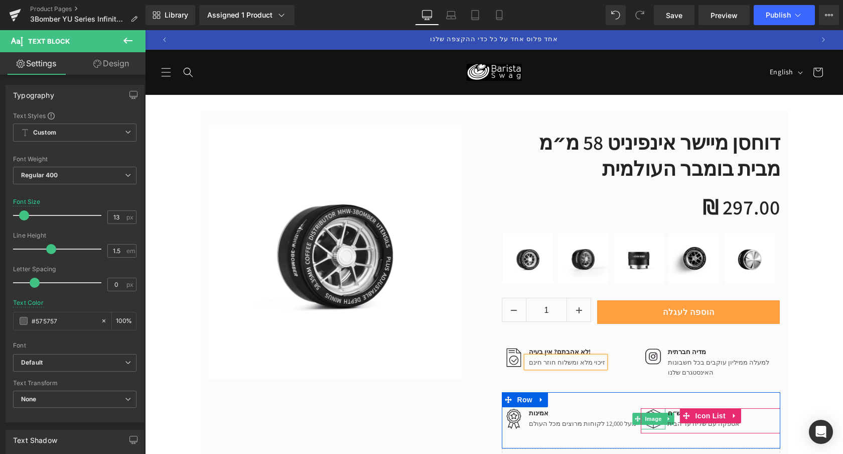
click at [671, 414] on div "משלוח בעלות של 35 ש״ח Text Block" at bounding box center [702, 413] width 74 height 10
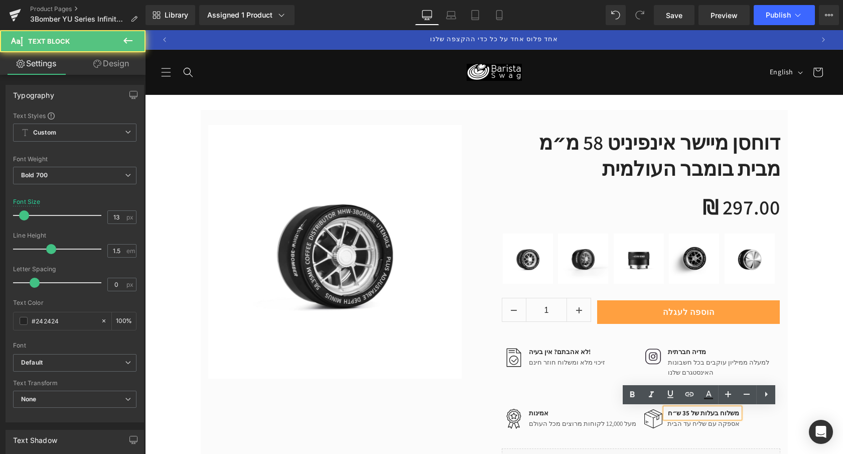
click at [684, 413] on p "משלוח בעלות של 35 ש״ח" at bounding box center [704, 413] width 72 height 10
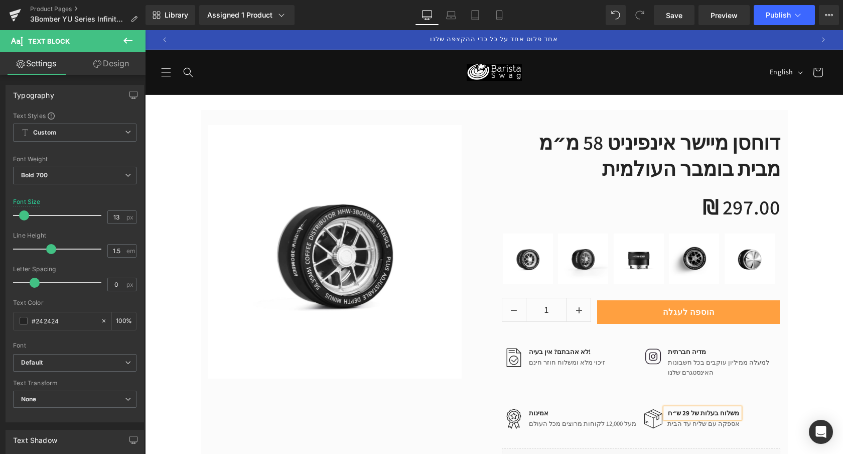
click at [676, 427] on span at bounding box center [676, 423] width 11 height 12
click at [670, 423] on icon at bounding box center [673, 423] width 6 height 6
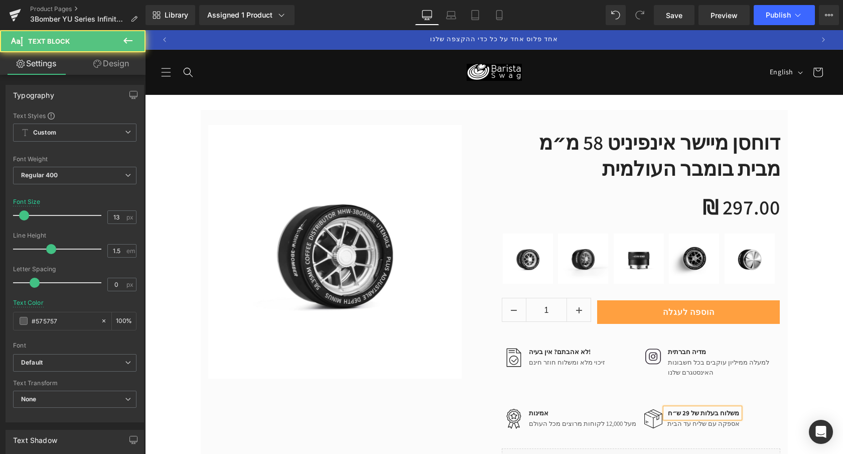
click at [674, 422] on div "אספקה עם שליח עד הבית Text Block" at bounding box center [702, 423] width 74 height 11
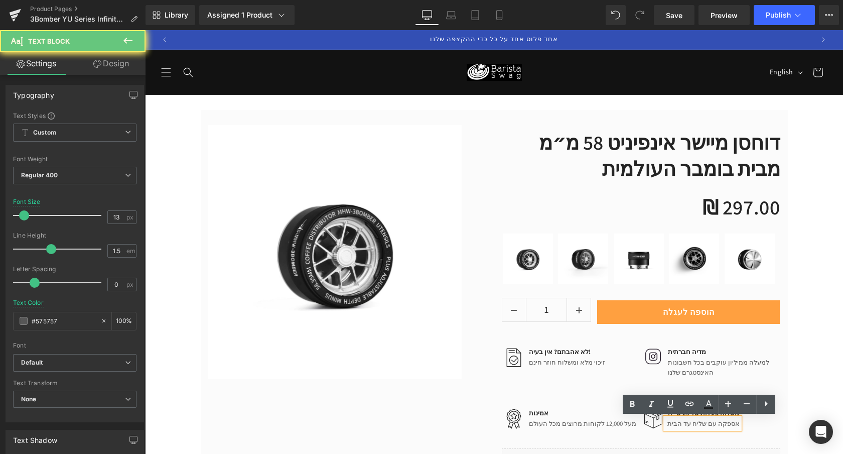
click at [675, 424] on p "אספקה עם שליח עד הבית" at bounding box center [704, 424] width 72 height 10
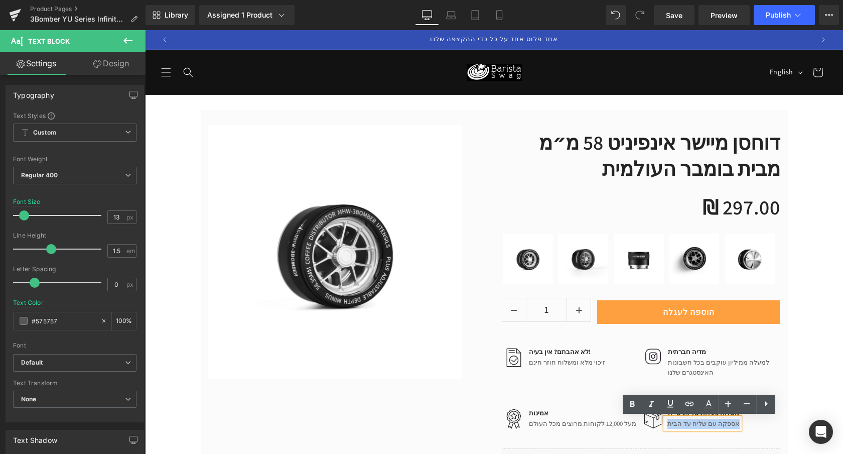
click at [675, 424] on p "אספקה עם שליח עד הבית" at bounding box center [704, 424] width 72 height 10
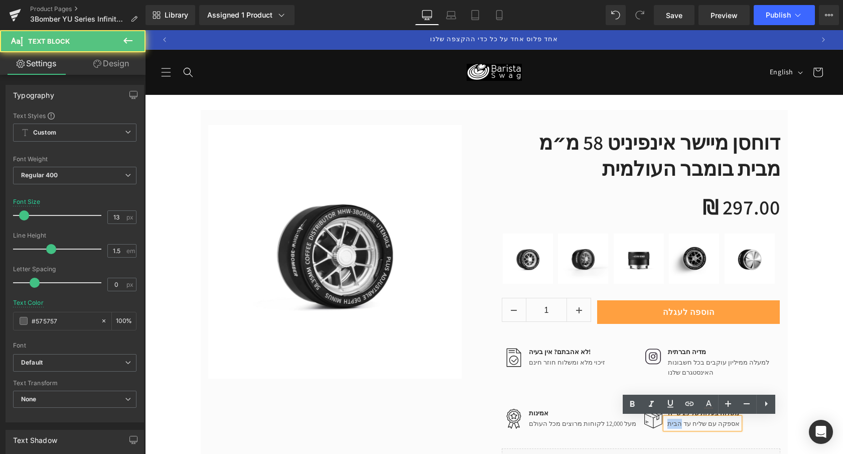
click at [675, 424] on p "אספקה עם שליח עד הבית" at bounding box center [704, 424] width 72 height 10
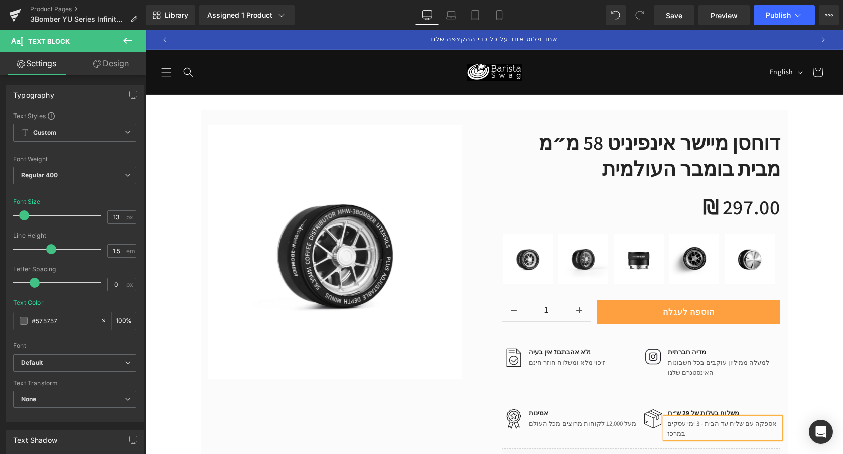
click at [421, 398] on div "קבלו כד מתנה (P) Image Row דוחסן מיישר אינפיניט 58 מ״מ מבית בומבר העולמית (P) T…" at bounding box center [494, 294] width 587 height 368
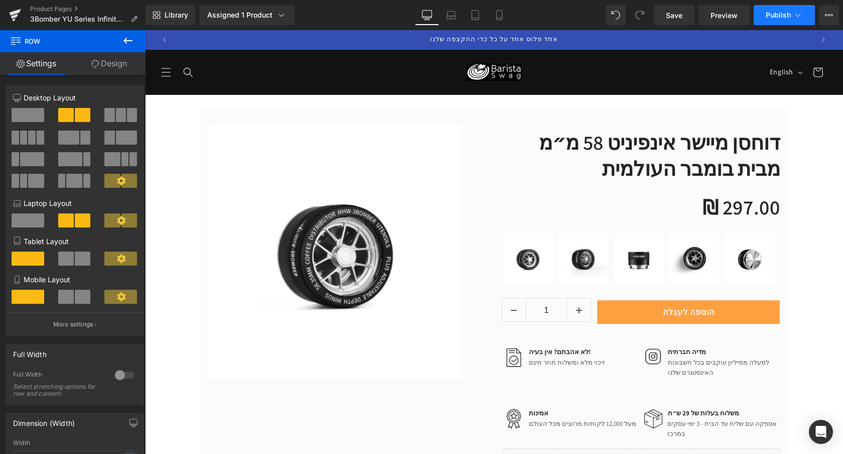
click at [778, 9] on button "Publish" at bounding box center [784, 15] width 61 height 20
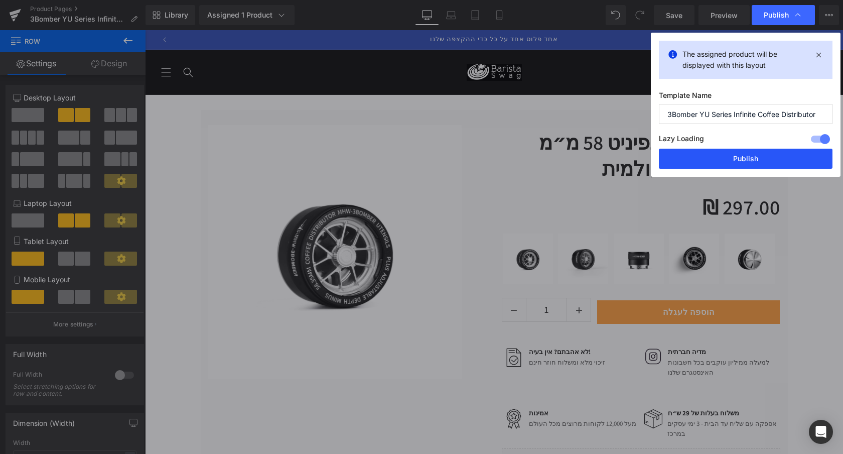
click at [731, 157] on button "Publish" at bounding box center [746, 159] width 174 height 20
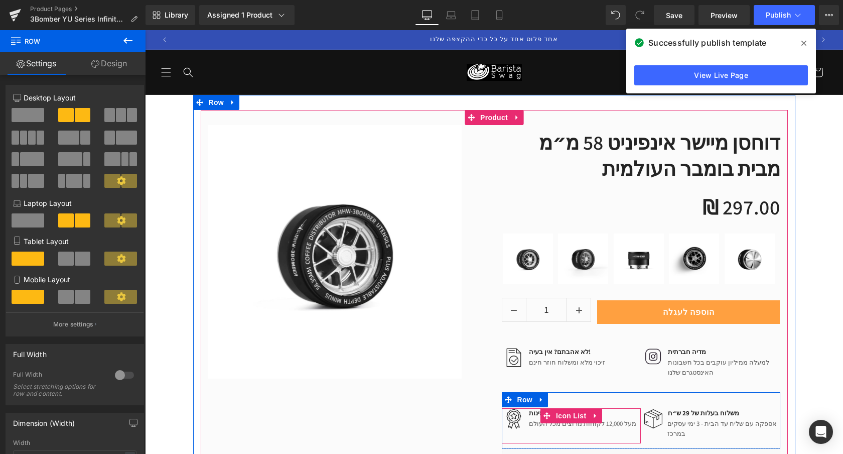
click at [535, 415] on div "אמינות Text Block" at bounding box center [581, 413] width 110 height 10
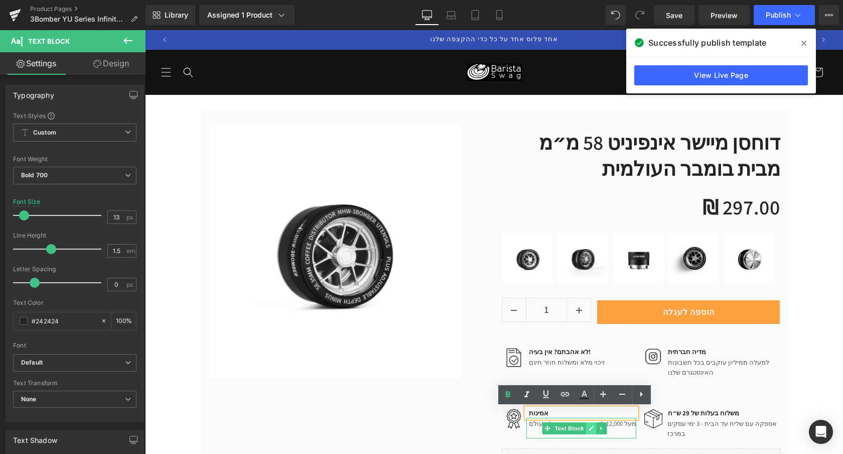
click at [595, 422] on link at bounding box center [591, 428] width 11 height 12
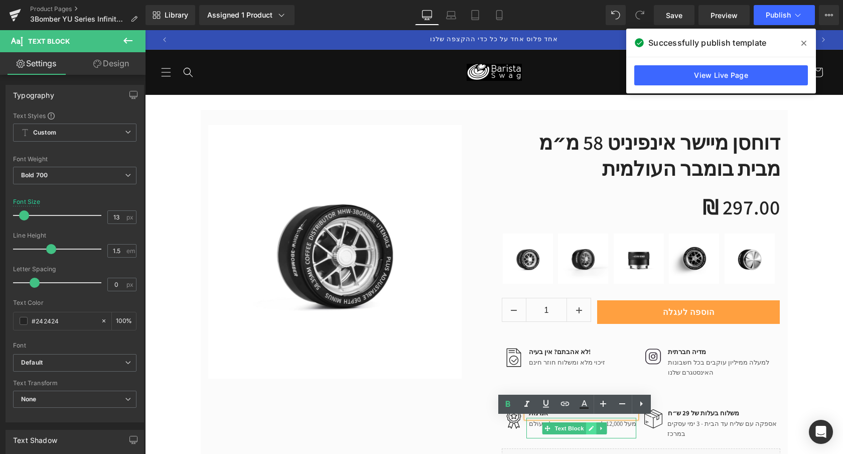
click at [595, 422] on p "מעל 12,000 לקוחות מרוצים מכל העולם" at bounding box center [582, 424] width 107 height 10
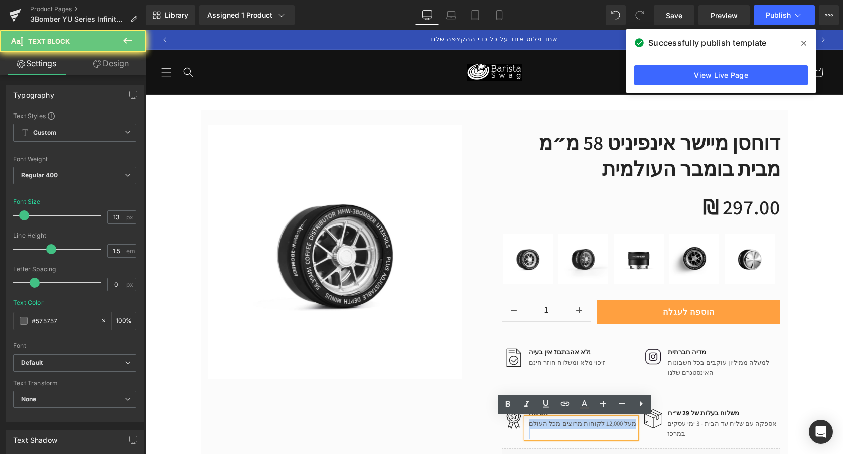
click at [595, 422] on p "מעל 12,000 לקוחות מרוצים מכל העולם" at bounding box center [582, 424] width 107 height 10
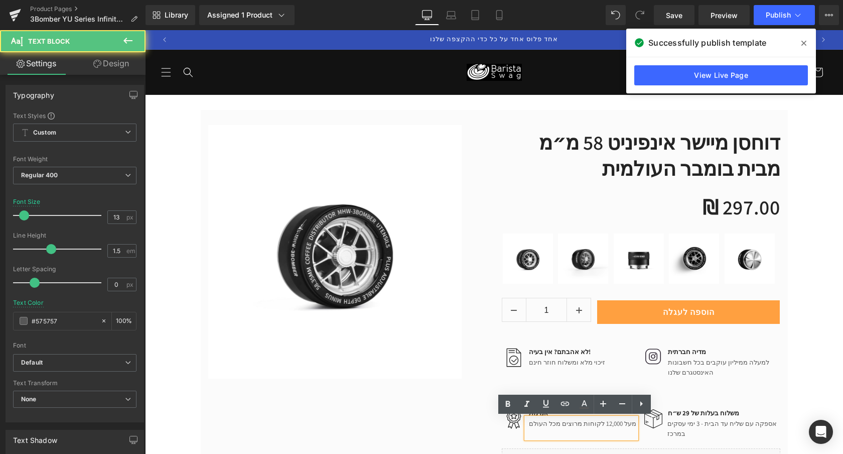
click at [579, 425] on p "מעל 12,000 לקוחות מרוצים מכל העולם" at bounding box center [582, 424] width 107 height 10
click at [594, 424] on p "מעל 12,000 לקוחות מרוצים מכל העולם" at bounding box center [582, 424] width 107 height 10
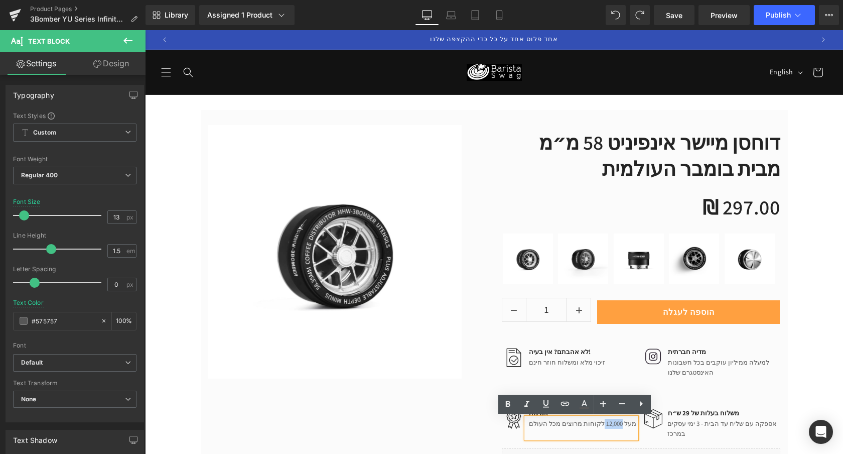
click at [594, 425] on p "מעל 12,000 לקוחות מרוצים מכל העולם" at bounding box center [582, 424] width 107 height 10
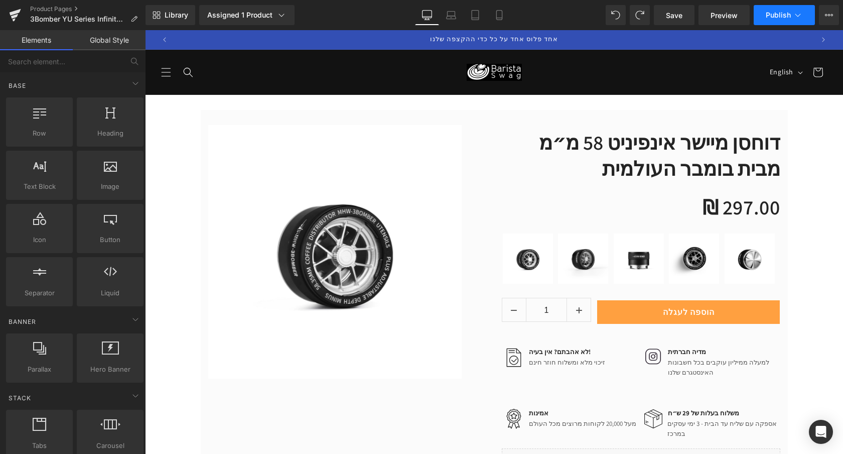
click at [784, 16] on span "Publish" at bounding box center [778, 15] width 25 height 8
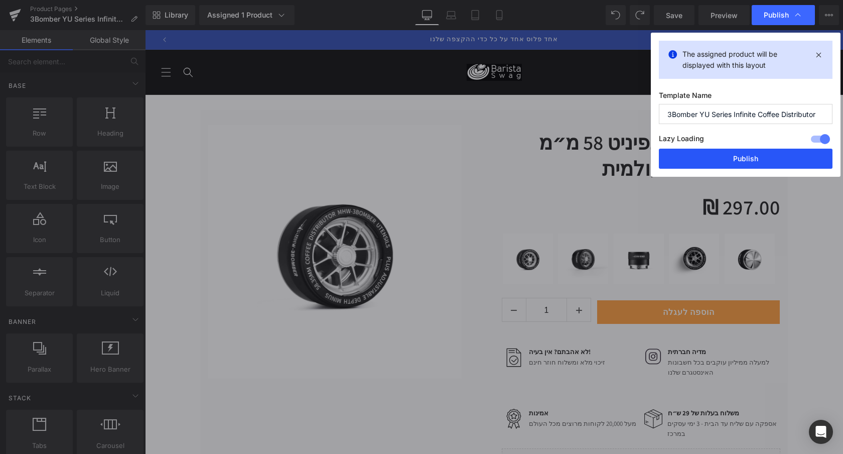
click at [752, 162] on button "Publish" at bounding box center [746, 159] width 174 height 20
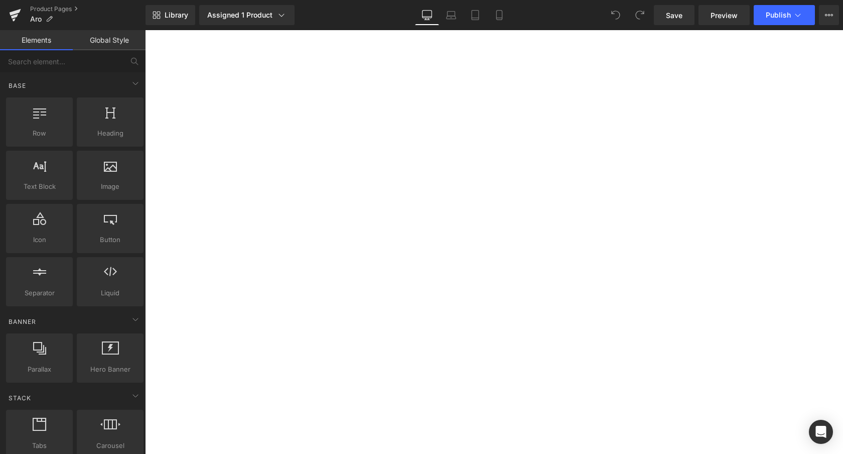
select select "[PERSON_NAME] 58 מ״מ - לא מגנטי"
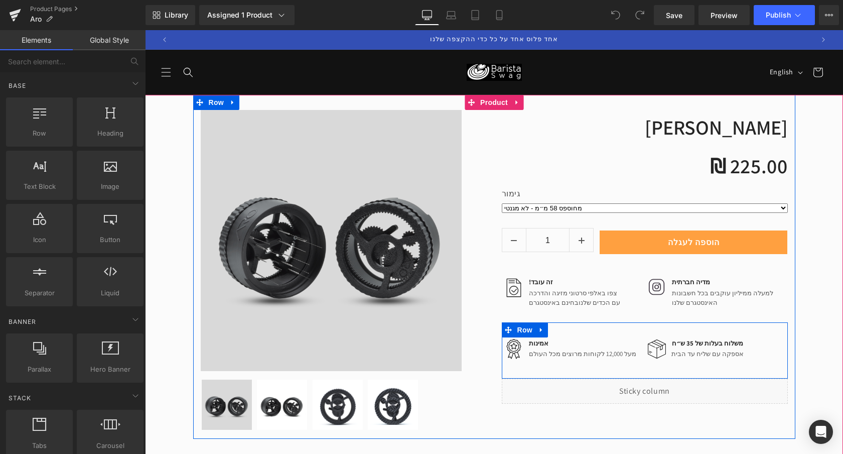
click at [690, 346] on div "Image משלוח בעלות של 35 ש״ח Text Block אספקה עם שליח עד הבית Text Block Icon Li…" at bounding box center [716, 351] width 143 height 26
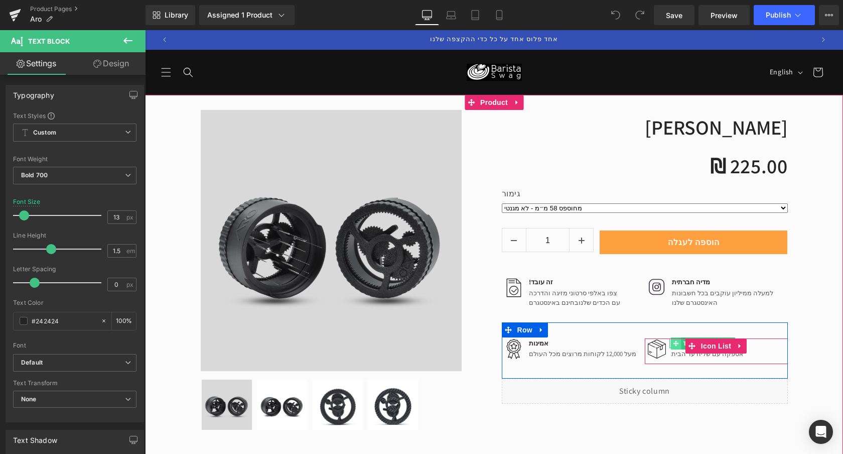
click at [673, 344] on icon at bounding box center [676, 343] width 6 height 6
click at [677, 343] on div "משלוח בעלות של 35 ש״ח Text Block" at bounding box center [707, 343] width 74 height 10
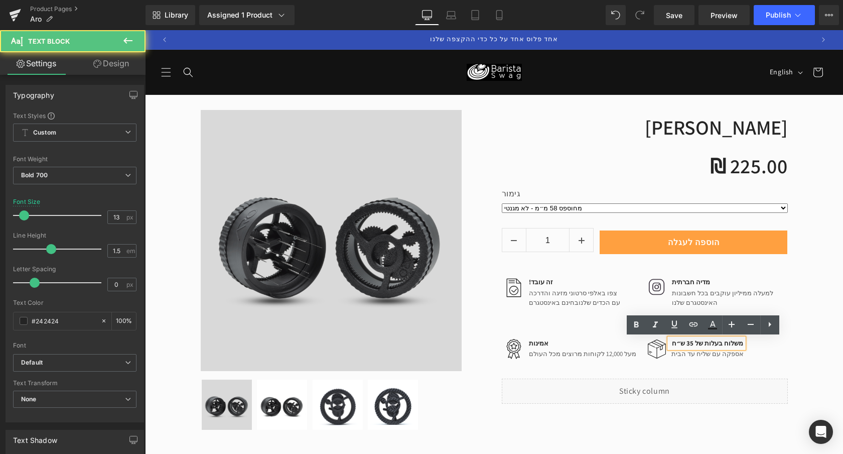
click at [691, 343] on p "משלוח בעלות של 35 ש״ח" at bounding box center [708, 343] width 72 height 10
click at [686, 343] on p "משלוח בעלות של 35 ש״ח" at bounding box center [708, 343] width 72 height 10
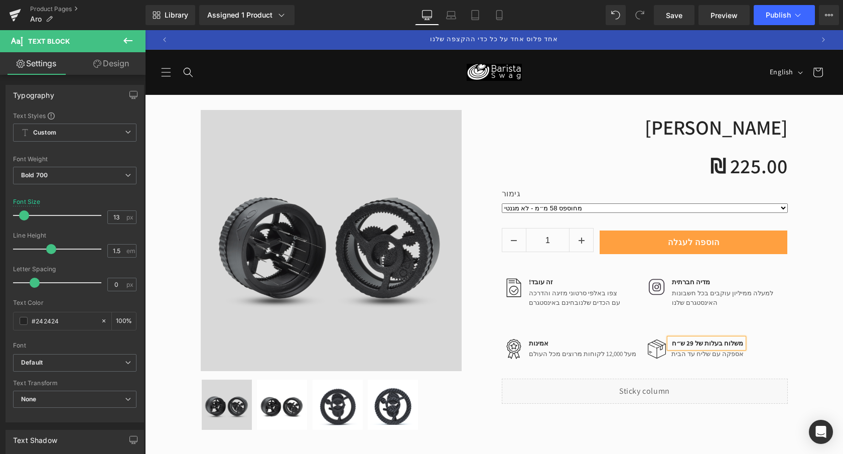
click at [683, 352] on span "Text Block" at bounding box center [697, 353] width 33 height 12
click at [678, 355] on div "אספקה עם שליח עד הבית Text Block" at bounding box center [707, 353] width 74 height 11
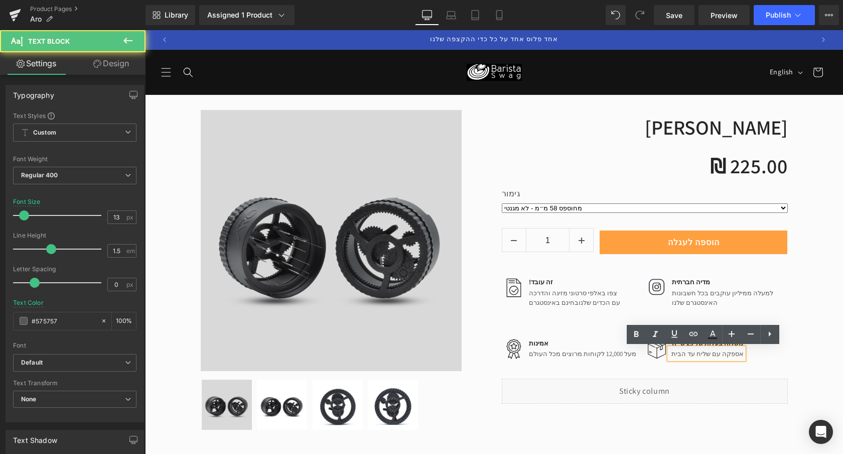
click at [674, 355] on p "אספקה עם שליח עד הבית" at bounding box center [708, 354] width 72 height 10
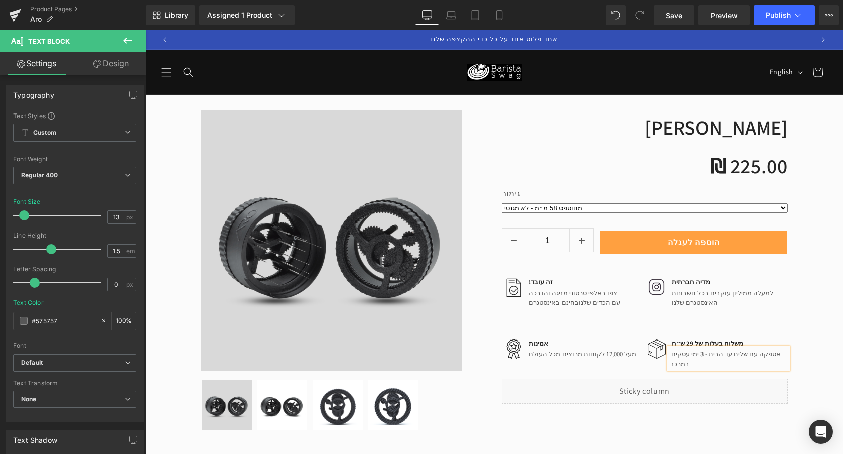
click at [534, 283] on p "!זה עובד" at bounding box center [574, 282] width 91 height 10
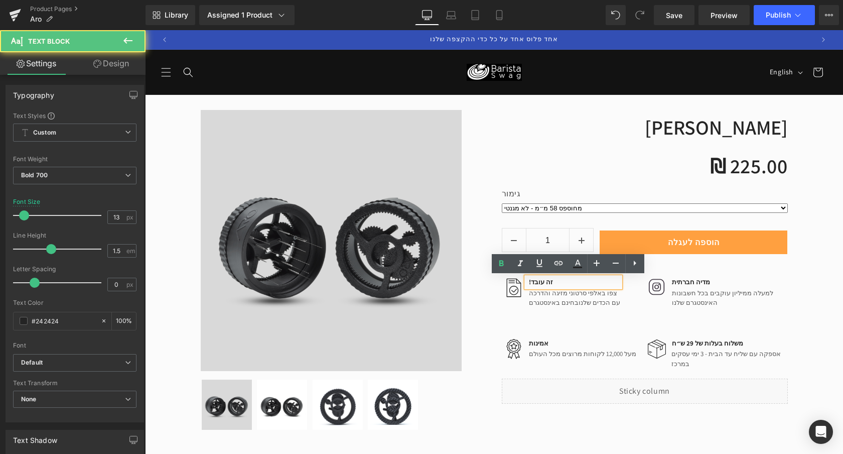
click at [538, 281] on p "!זה עובד" at bounding box center [574, 282] width 91 height 10
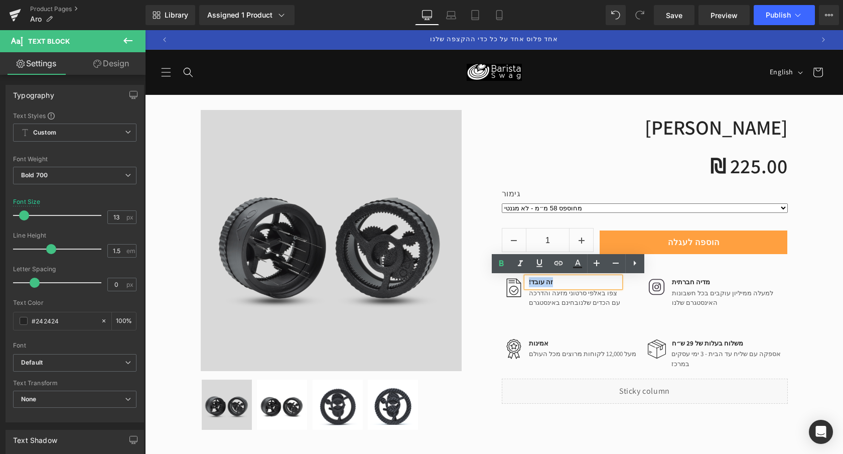
click at [538, 281] on p "!זה עובד" at bounding box center [574, 282] width 91 height 10
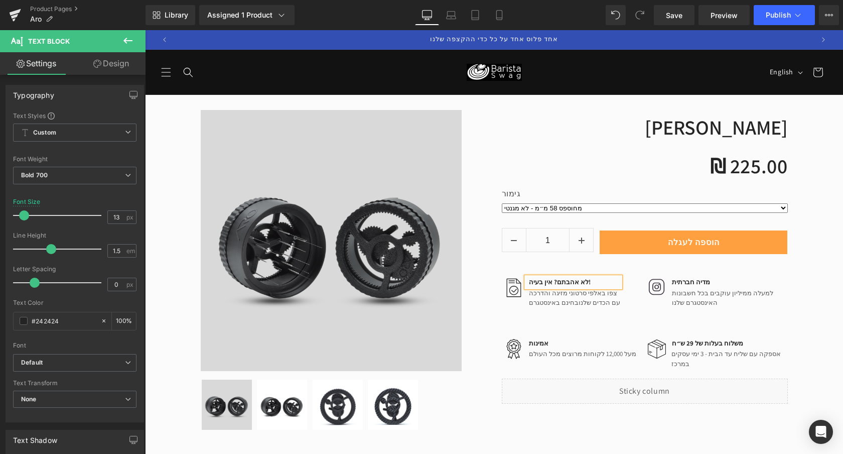
click at [534, 290] on p "צפו באלפי סרטוני מזיגה והדרכה" at bounding box center [574, 293] width 91 height 10
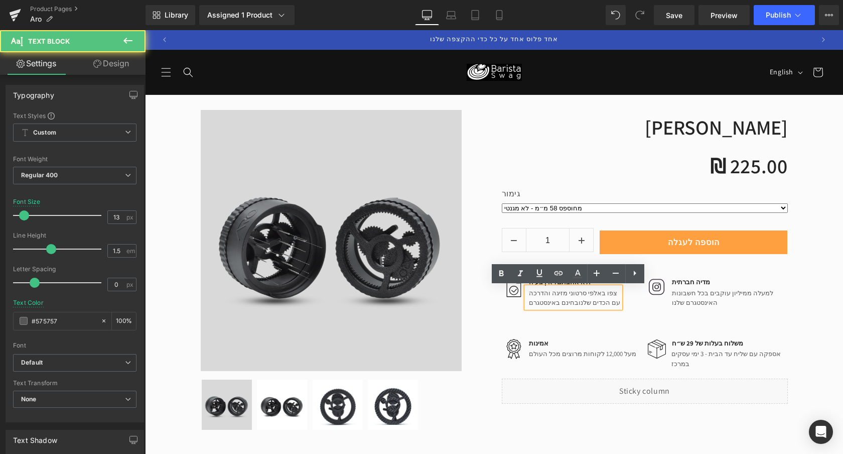
click at [537, 294] on p "צפו באלפי סרטוני מזיגה והדרכה" at bounding box center [574, 293] width 91 height 10
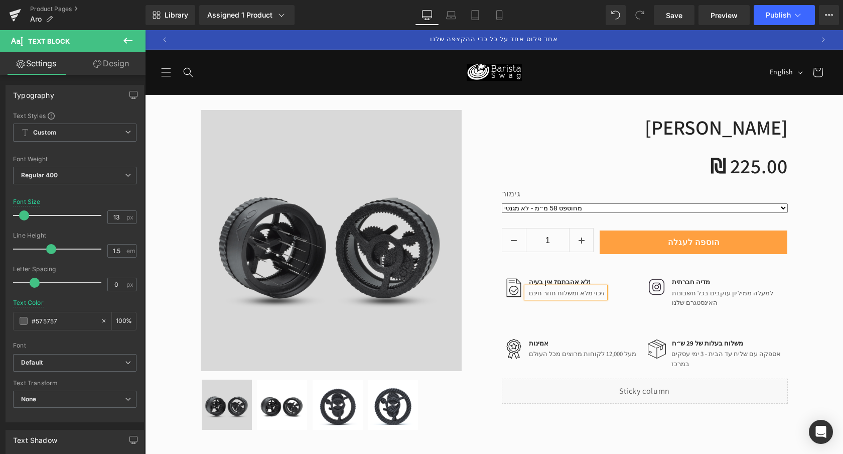
click at [814, 168] on div "קבלו כד מתנה (P) Image" at bounding box center [494, 267] width 698 height 344
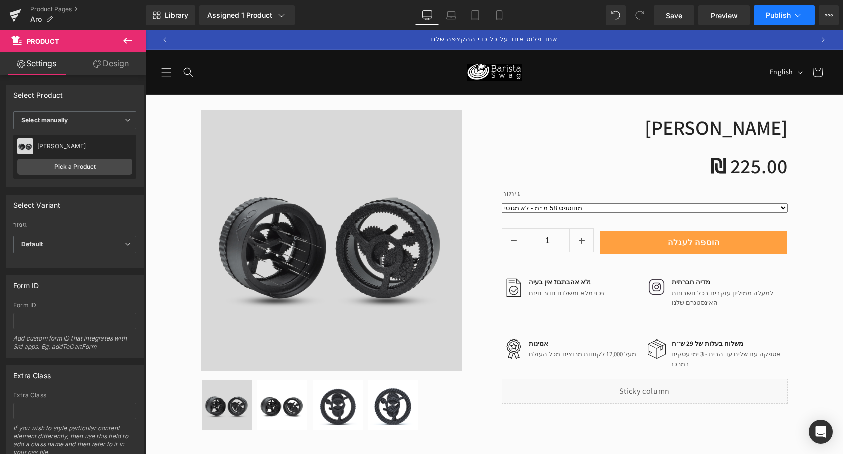
click at [794, 20] on icon at bounding box center [798, 15] width 10 height 10
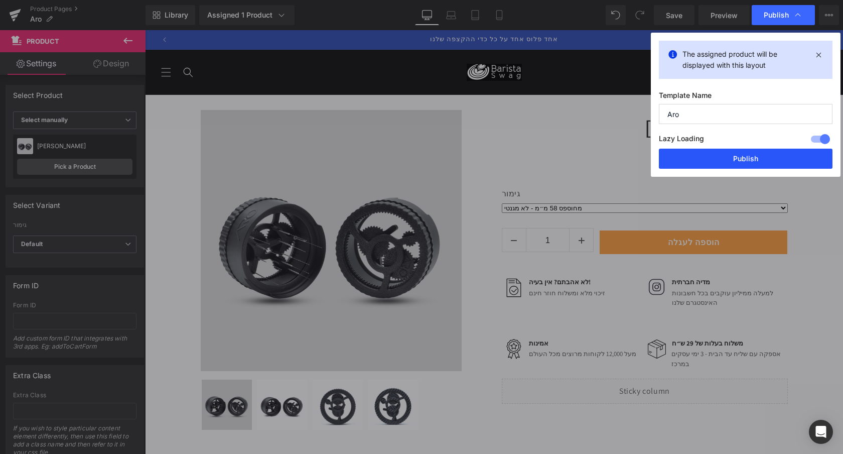
click at [730, 160] on button "Publish" at bounding box center [746, 159] width 174 height 20
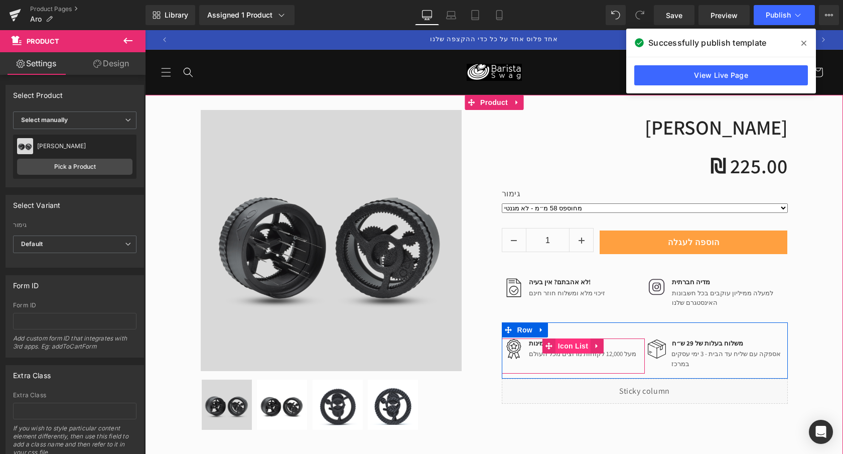
click at [586, 352] on span "Icon List" at bounding box center [573, 345] width 35 height 15
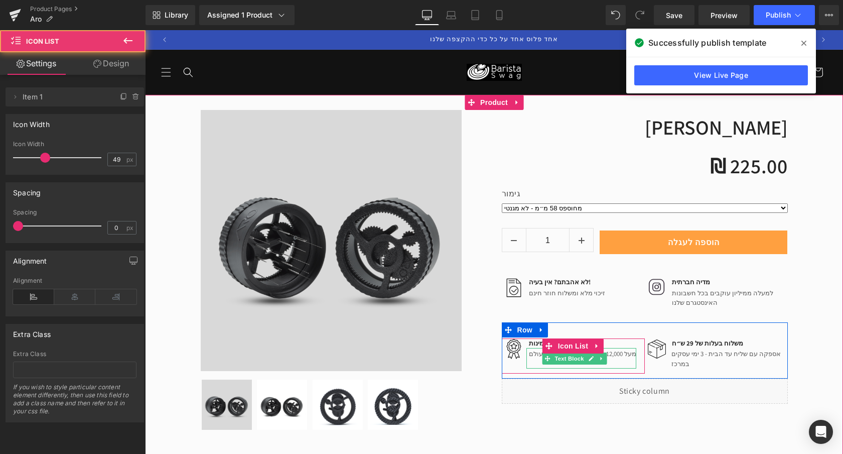
click at [590, 354] on link at bounding box center [591, 358] width 11 height 12
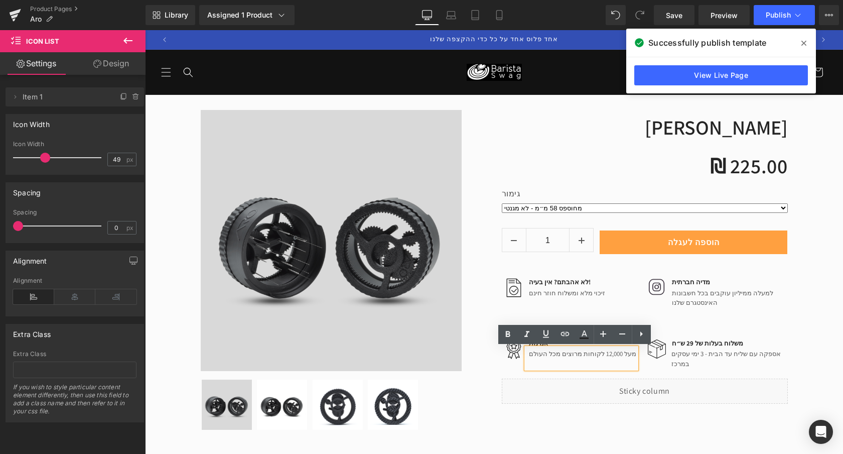
click at [595, 353] on p "מעל 12,000 לקוחות מרוצים מכל העולם" at bounding box center [582, 354] width 107 height 10
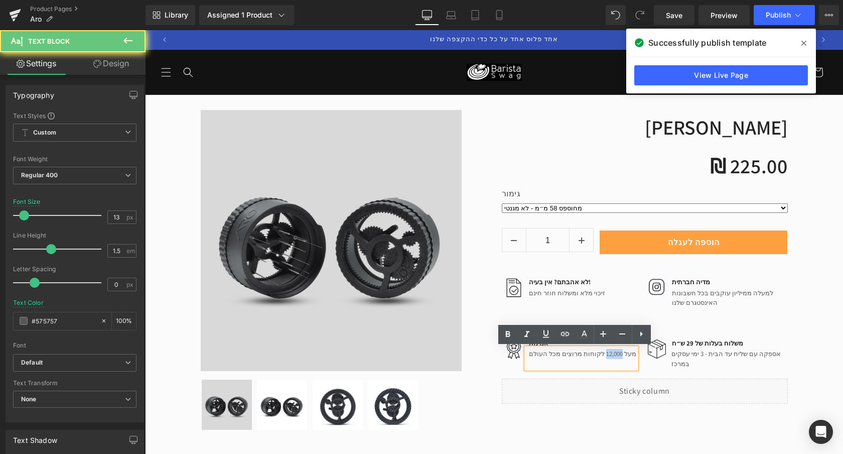
click at [595, 353] on p "מעל 12,000 לקוחות מרוצים מכל העולם" at bounding box center [582, 354] width 107 height 10
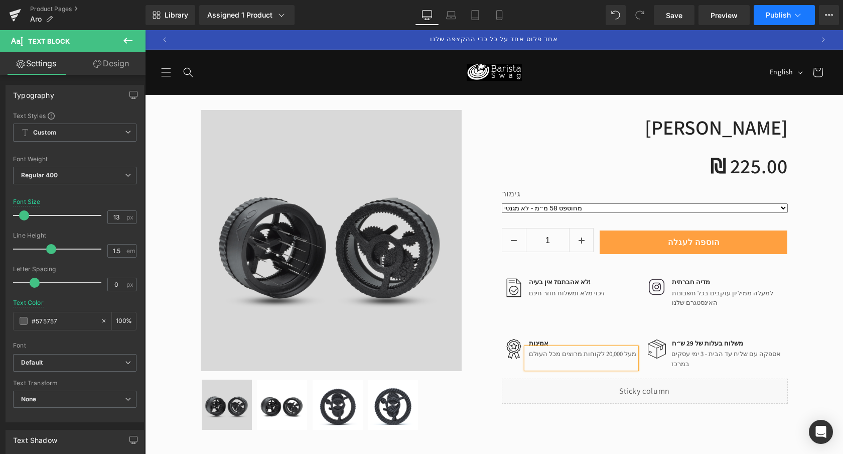
click at [788, 11] on span "Publish" at bounding box center [778, 15] width 25 height 8
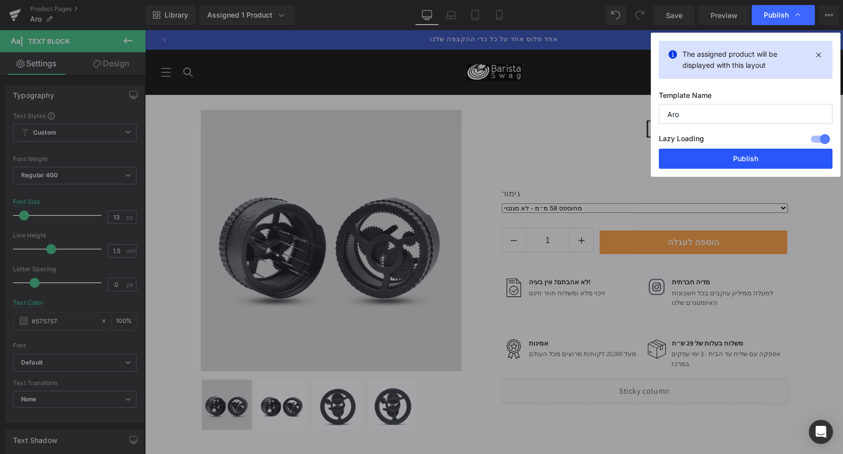
click at [752, 156] on button "Publish" at bounding box center [746, 159] width 174 height 20
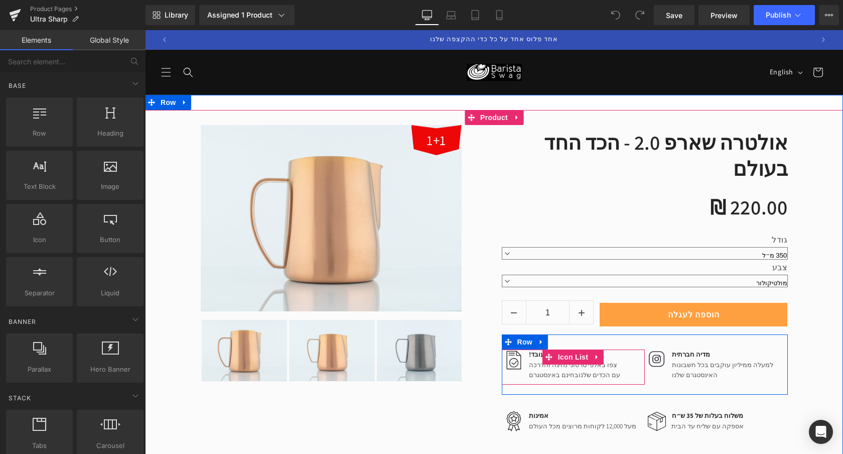
click at [540, 349] on div "!זה עובד Text Block" at bounding box center [573, 354] width 94 height 10
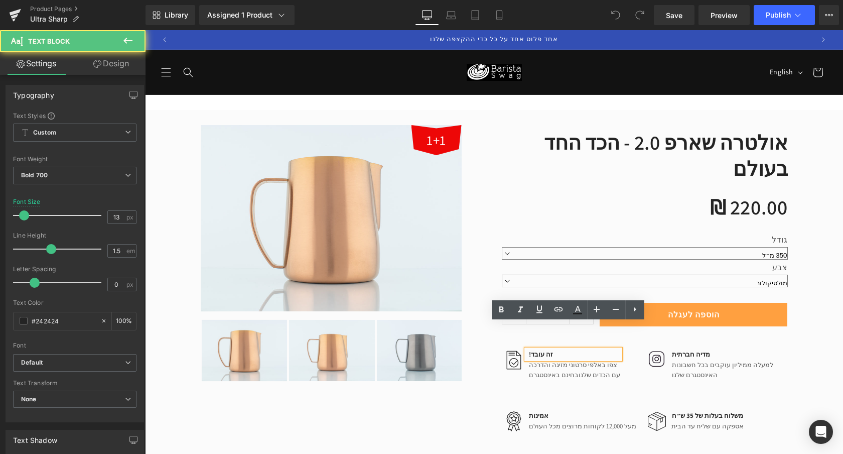
click at [536, 349] on p "!זה עובד" at bounding box center [574, 354] width 91 height 10
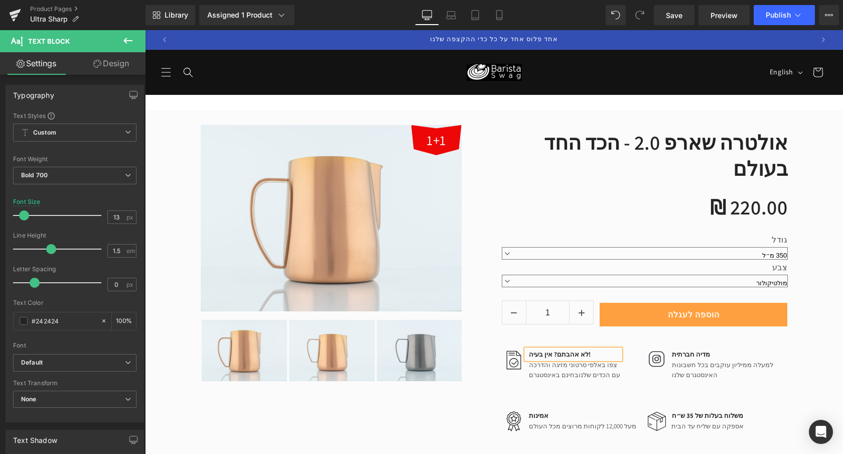
click at [535, 360] on p "צפו באלפי סרטוני מזיגה והדרכה" at bounding box center [574, 365] width 91 height 10
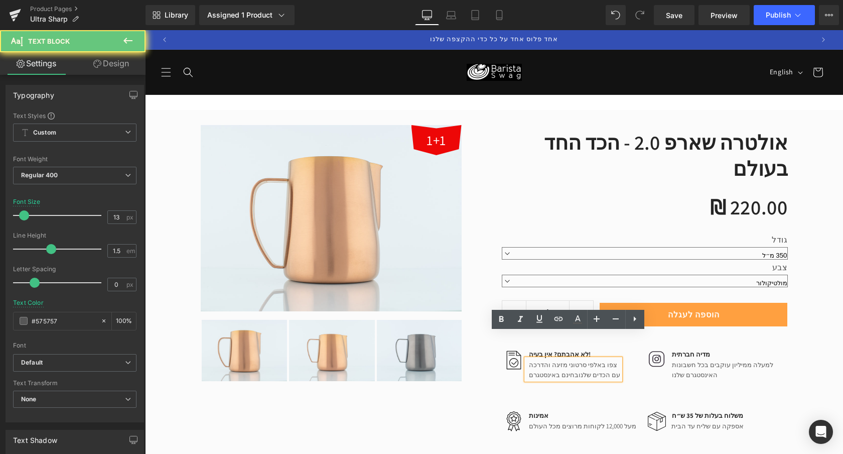
click at [540, 360] on p "צפו באלפי סרטוני מזיגה והדרכה" at bounding box center [574, 365] width 91 height 10
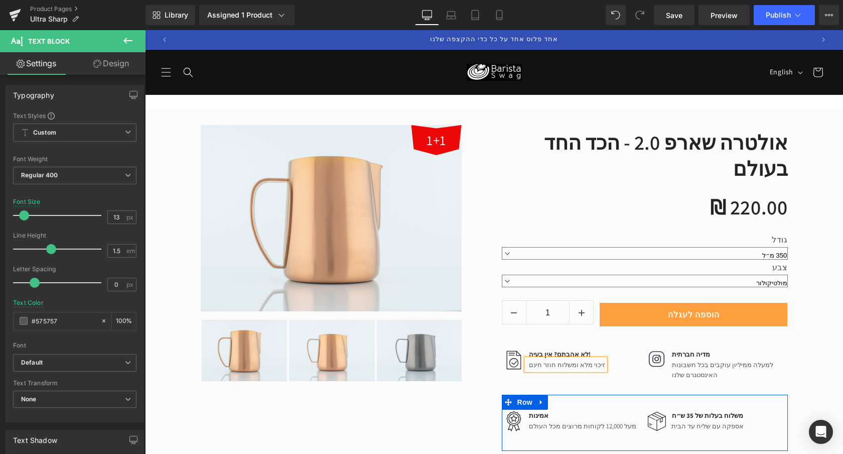
click at [677, 394] on div "Image אמינות Text Block מעל 12,000 לקוחות מרוצים מכל העולם Text Block Icon List…" at bounding box center [645, 422] width 286 height 56
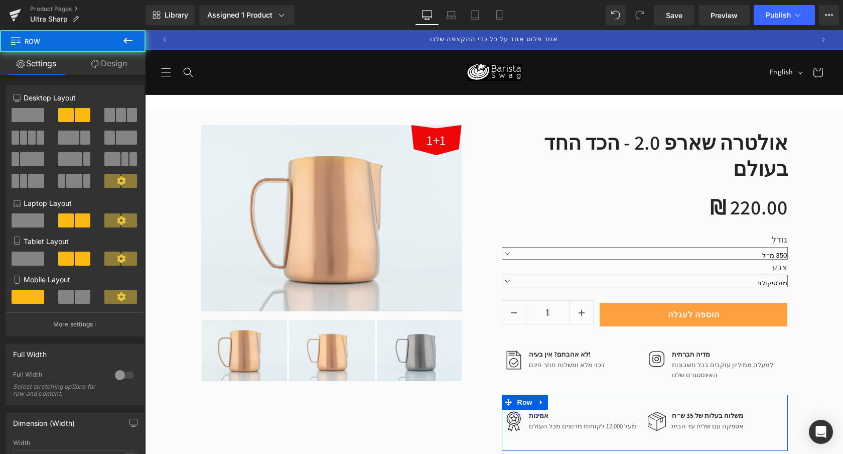
click at [678, 411] on div "משלוח בעלות של 35 ש״ח Text Block" at bounding box center [707, 416] width 74 height 10
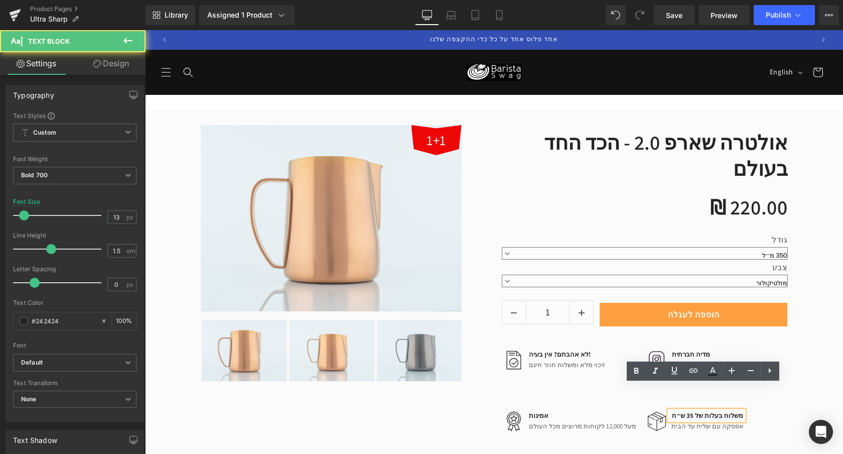
click at [688, 411] on p "משלוח בעלות של 35 ש״ח" at bounding box center [708, 416] width 72 height 10
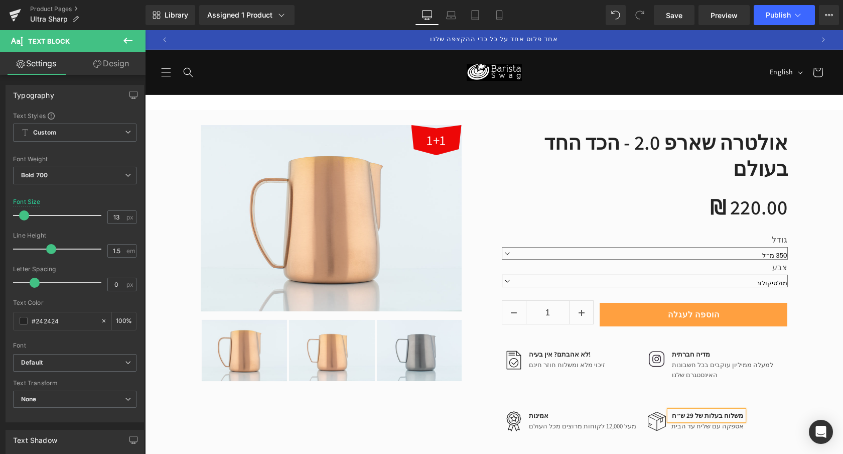
click at [687, 420] on span "Text Block" at bounding box center [701, 426] width 33 height 12
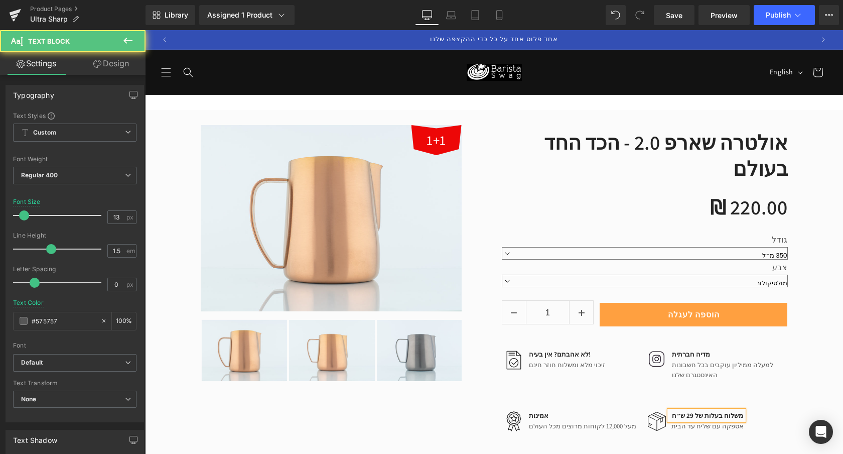
click at [688, 411] on div "Image משלוח בעלות של 29 ש״ח Text Block אספקה עם שליח עד הבית Text Block" at bounding box center [716, 424] width 143 height 26
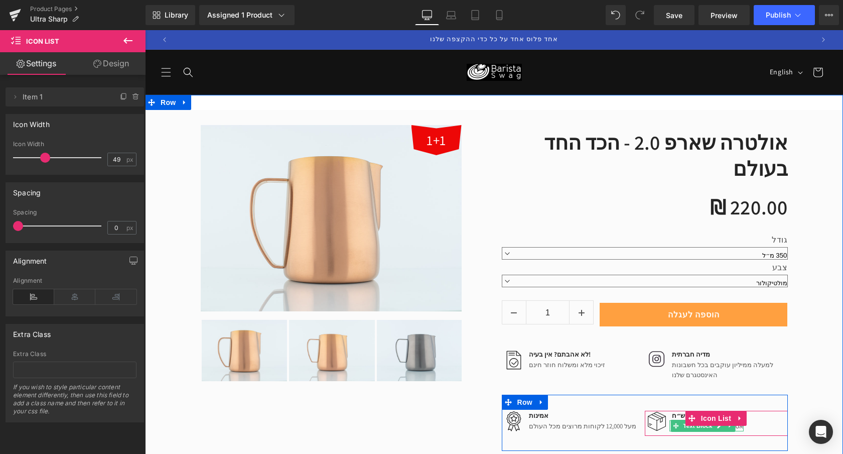
click at [688, 420] on span "Text Block" at bounding box center [697, 426] width 33 height 12
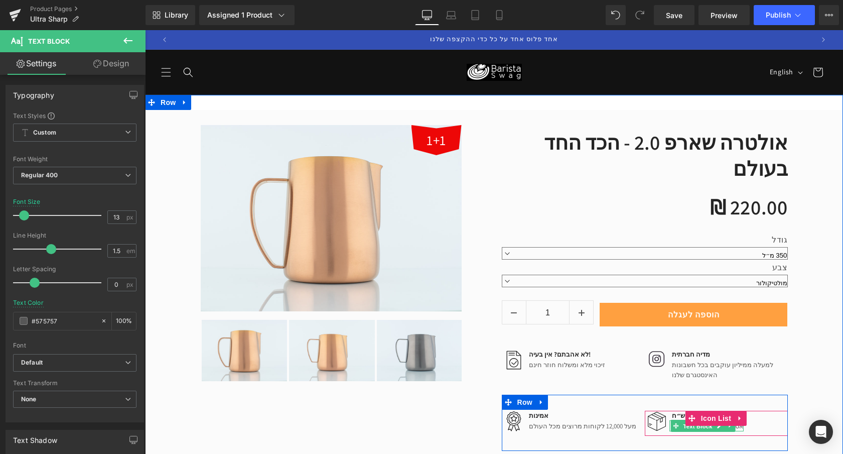
click at [690, 420] on span "Text Block" at bounding box center [697, 426] width 33 height 12
click at [680, 420] on div "אספקה עם שליח עד הבית Text Block" at bounding box center [707, 425] width 74 height 11
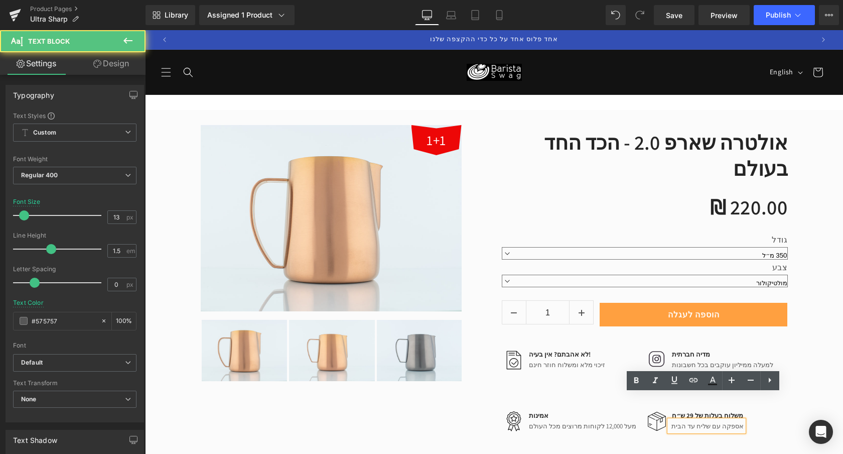
click at [680, 421] on p "אספקה עם שליח עד הבית" at bounding box center [708, 426] width 72 height 10
click at [678, 421] on p "אספקה עם שליח עד הבית" at bounding box center [708, 426] width 72 height 10
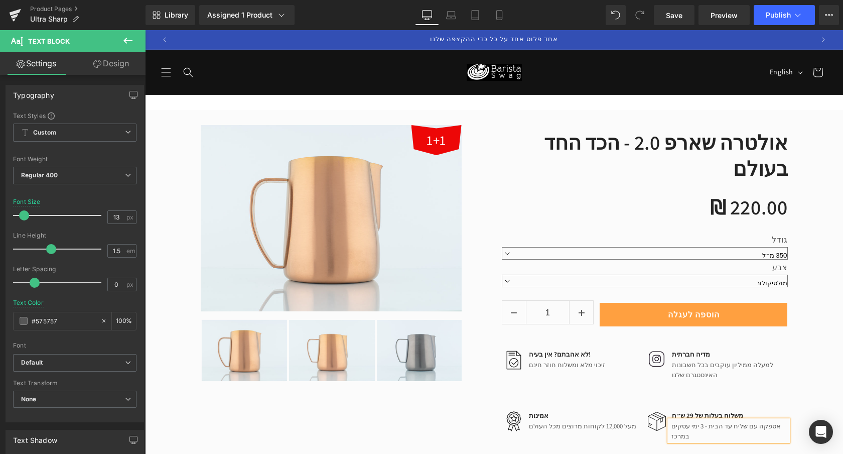
click at [492, 355] on div "1+1 (P) Image" at bounding box center [343, 253] width 301 height 257
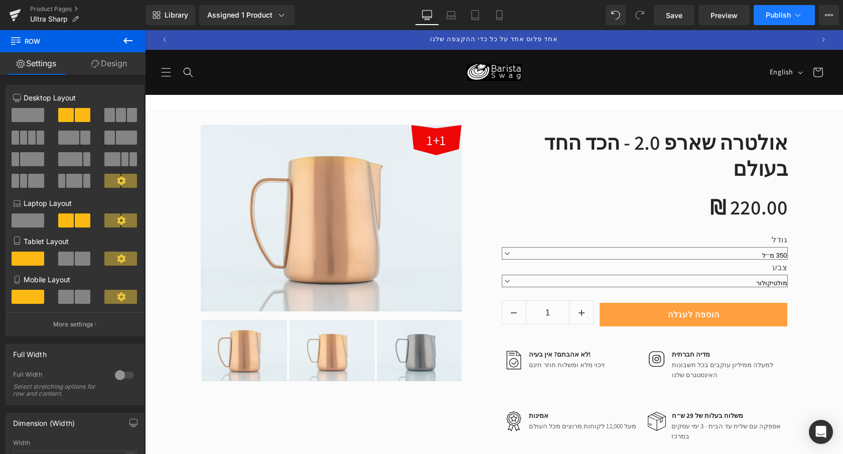
click at [793, 18] on icon at bounding box center [798, 15] width 10 height 10
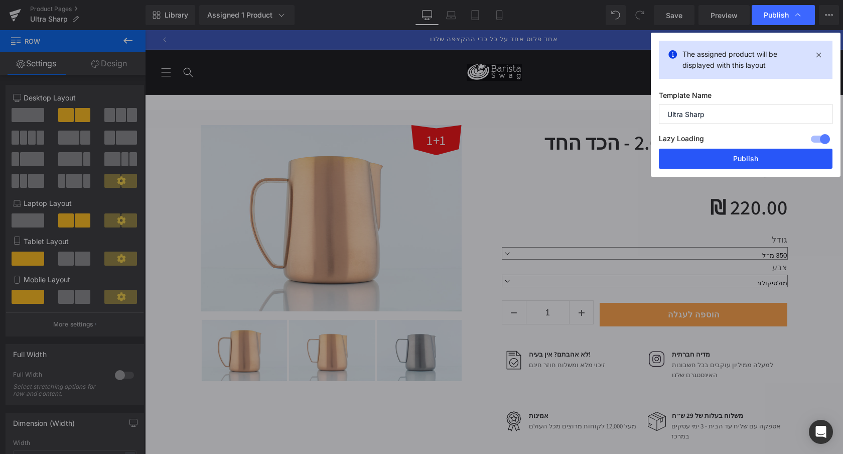
click at [756, 162] on button "Publish" at bounding box center [746, 159] width 174 height 20
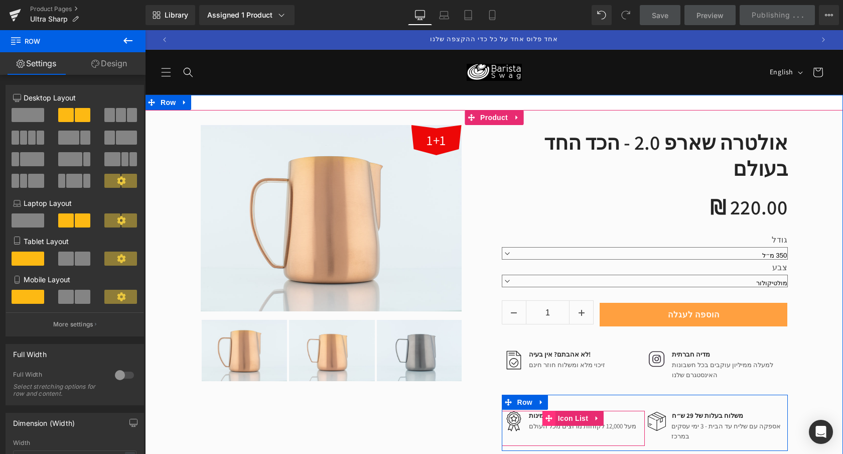
click at [549, 411] on span at bounding box center [549, 418] width 13 height 15
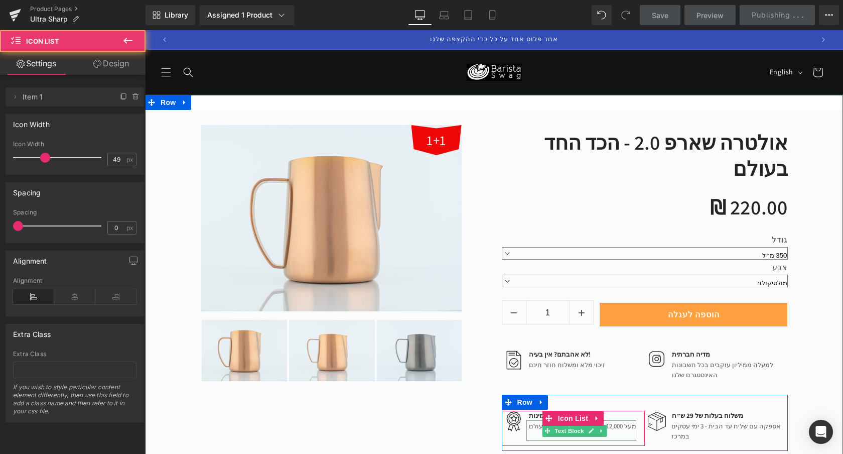
click at [531, 421] on p "מעל 12,000 לקוחות מרוצים מכל העולם" at bounding box center [582, 426] width 107 height 10
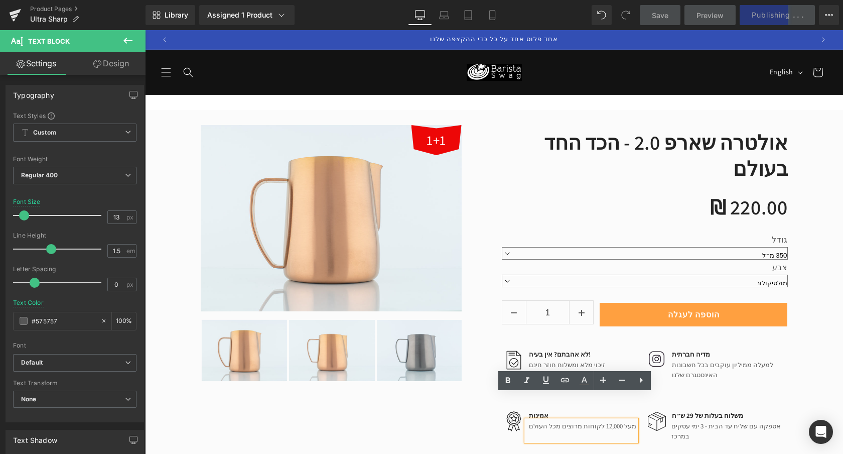
click at [595, 421] on p "מעל 12,000 לקוחות מרוצים מכל העולם" at bounding box center [582, 426] width 107 height 10
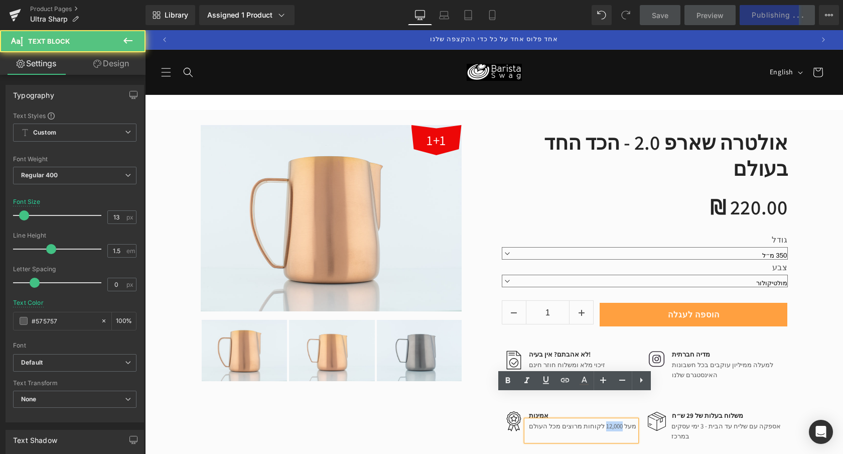
click at [595, 421] on p "מעל 12,000 לקוחות מרוצים מכל העולם" at bounding box center [582, 426] width 107 height 10
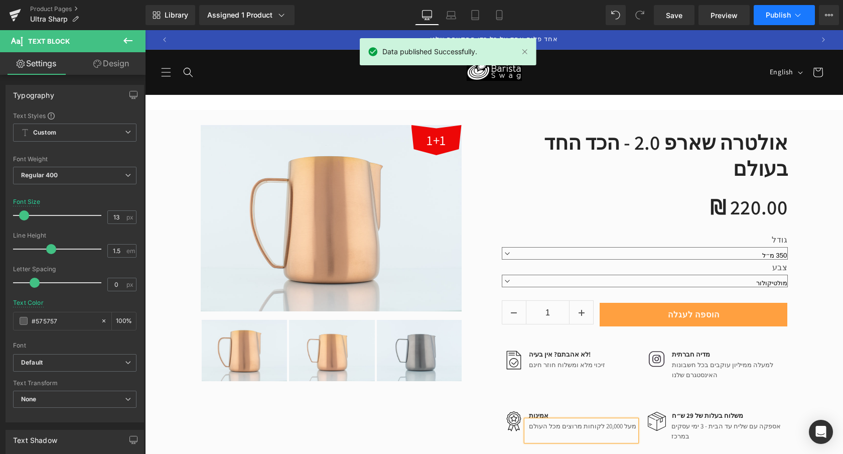
click at [780, 19] on button "Publish" at bounding box center [784, 15] width 61 height 20
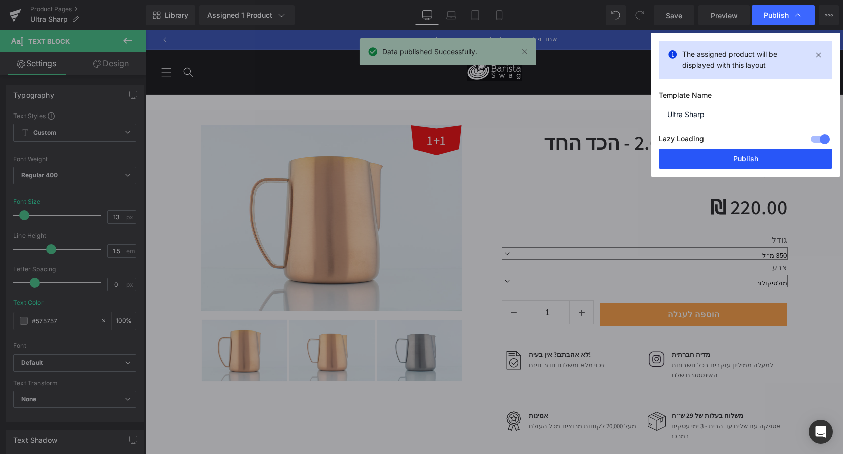
click at [728, 162] on button "Publish" at bounding box center [746, 159] width 174 height 20
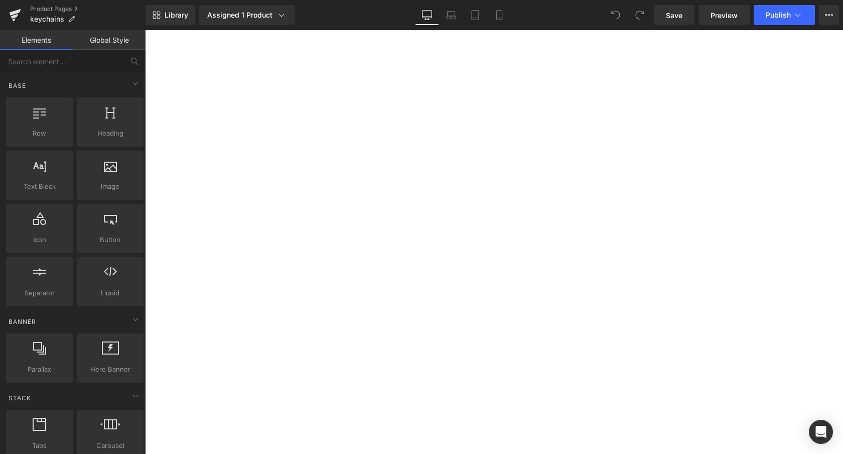
select select
